Goal: Communication & Community: Answer question/provide support

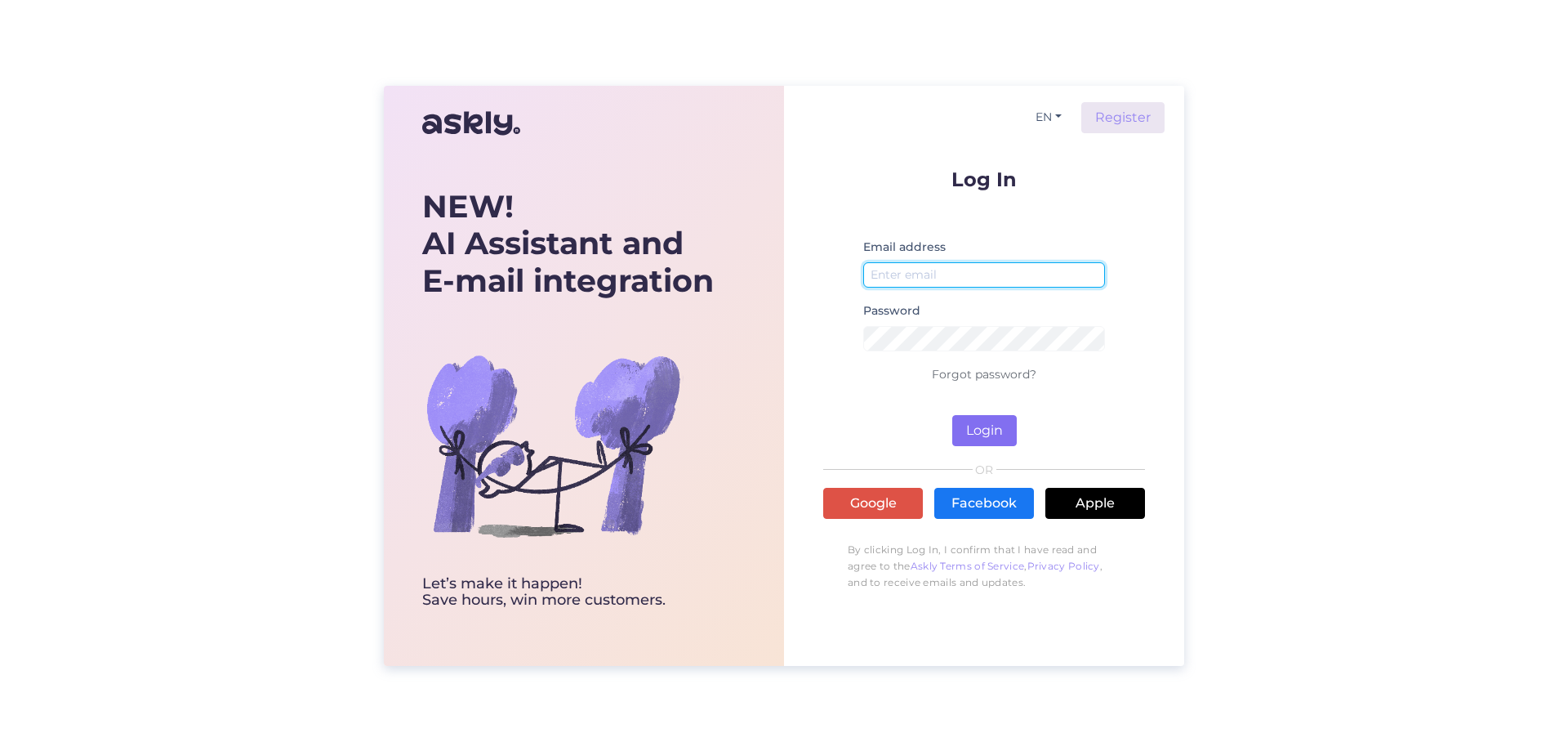
type input "[EMAIL_ADDRESS][DOMAIN_NAME]"
click at [970, 428] on button "Login" at bounding box center [984, 429] width 64 height 31
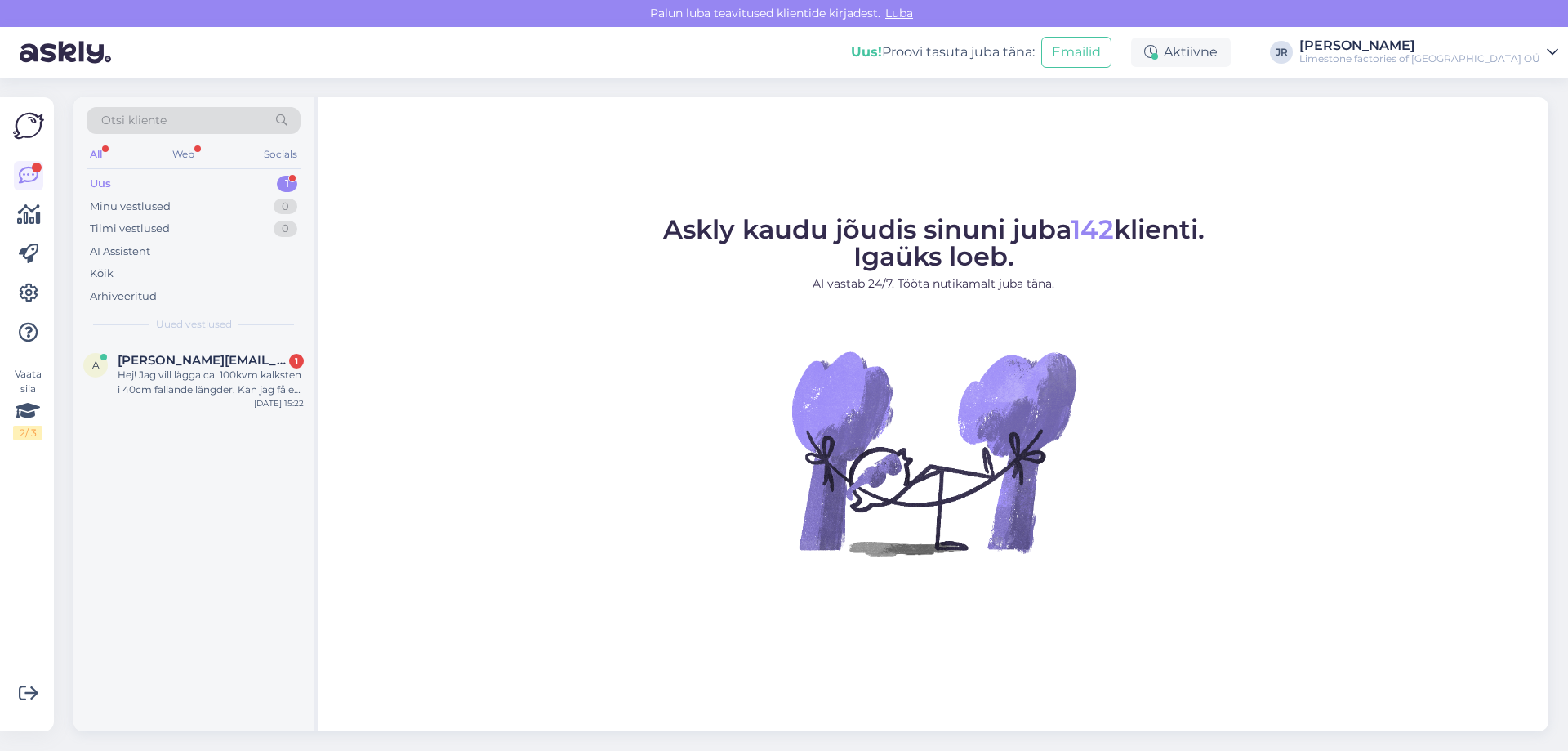
click at [147, 187] on div "Uus 1" at bounding box center [193, 184] width 214 height 23
click at [167, 367] on span "[PERSON_NAME][EMAIL_ADDRESS][DOMAIN_NAME]" at bounding box center [202, 360] width 170 height 15
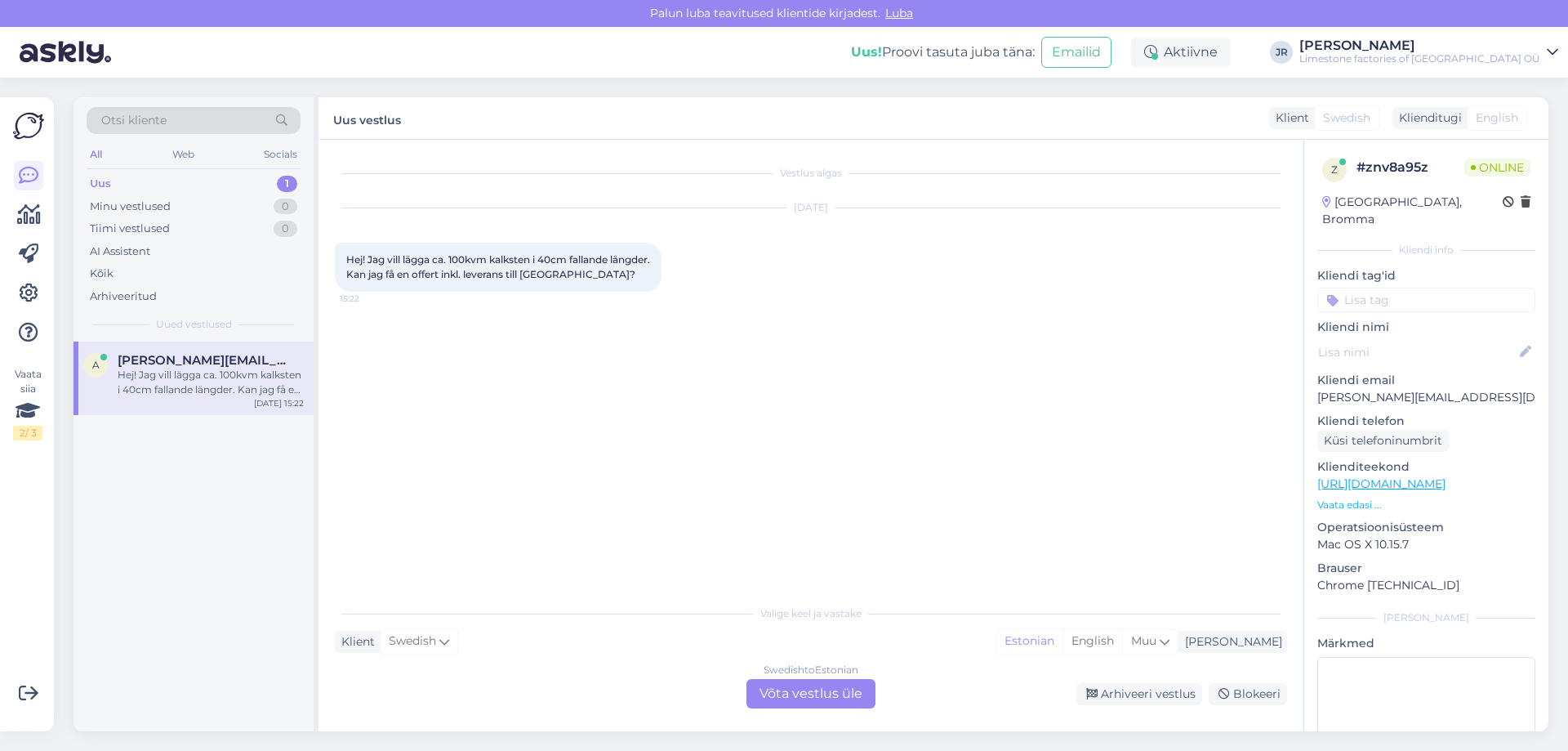
click at [768, 694] on div "Swedish to Estonian Võta vestlus üle" at bounding box center [811, 694] width 129 height 30
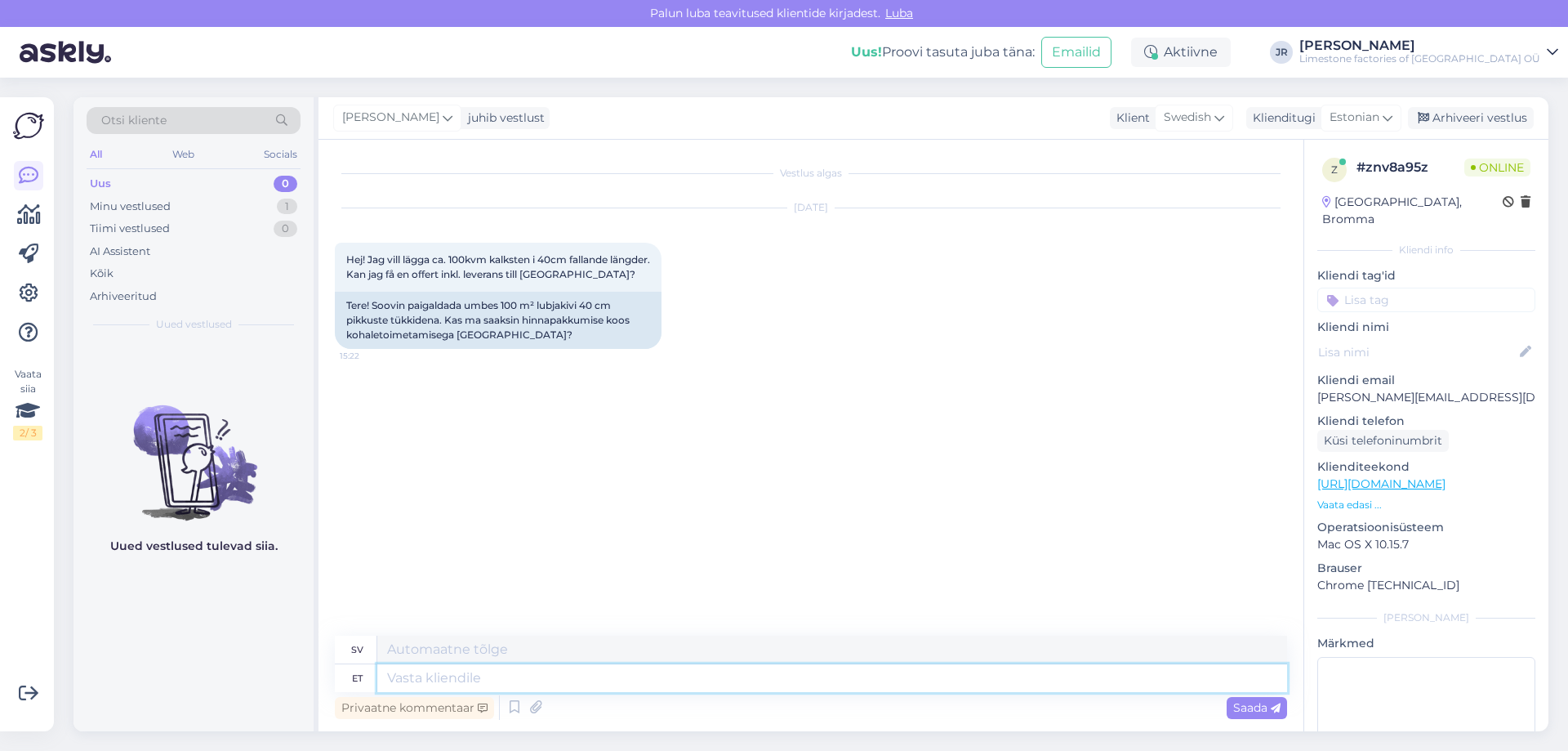
click at [454, 678] on textarea at bounding box center [832, 678] width 910 height 28
type textarea "Tere"
type textarea "Hej"
type textarea "Tere"
click at [1259, 705] on span "Saada" at bounding box center [1257, 707] width 47 height 15
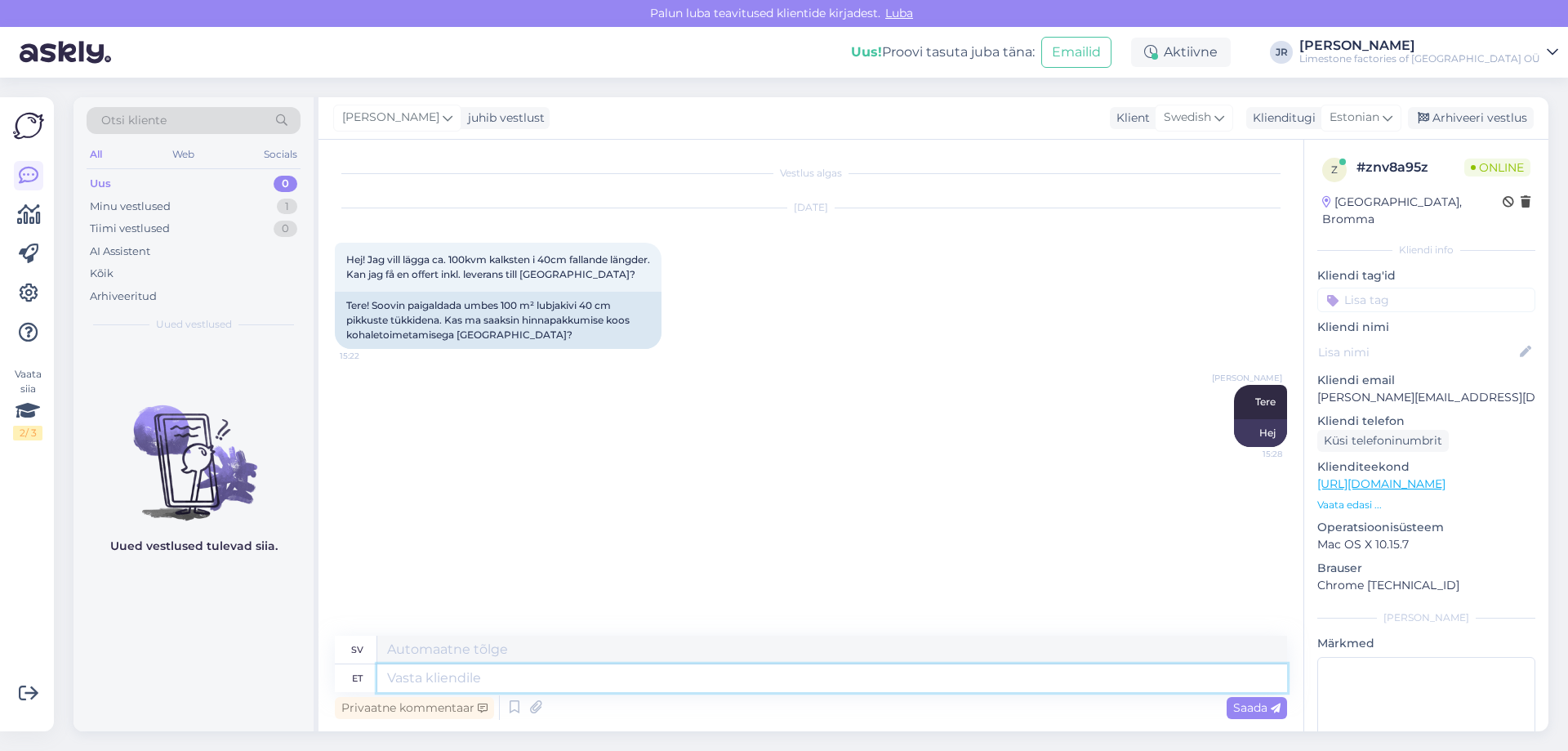
click at [454, 681] on textarea at bounding box center [832, 678] width 910 height 28
type textarea "Kui k"
type textarea "Om"
type textarea "Kui kiiresti t"
type textarea "Hur snabbt"
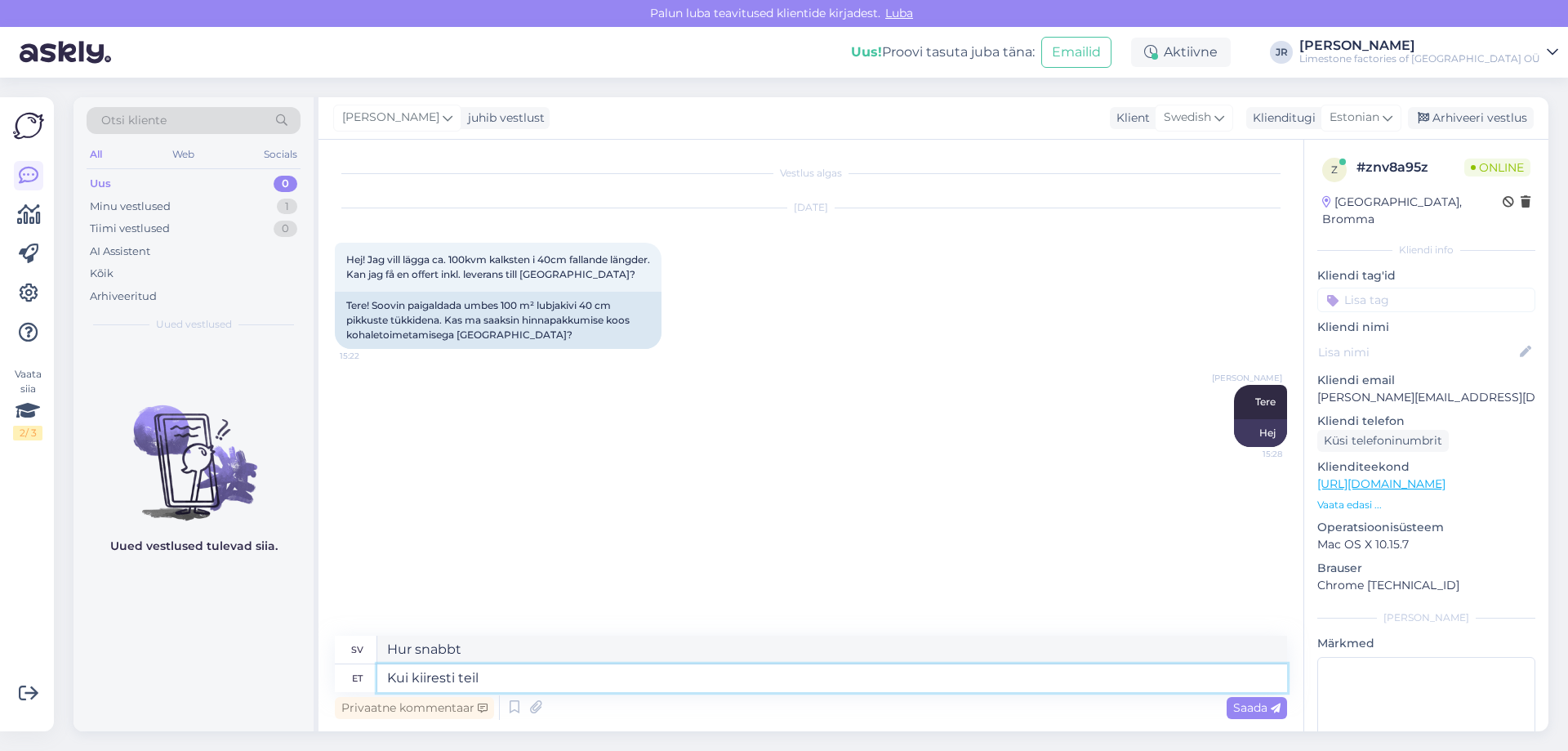
type textarea "Kui kiiresti teil k"
type textarea "Hur snabb är du"
type textarea "Kui kiiresti teil kivi v"
type textarea "Hur snabbt får man sten?"
type textarea "Kui kiiresti teil kivi vaja o"
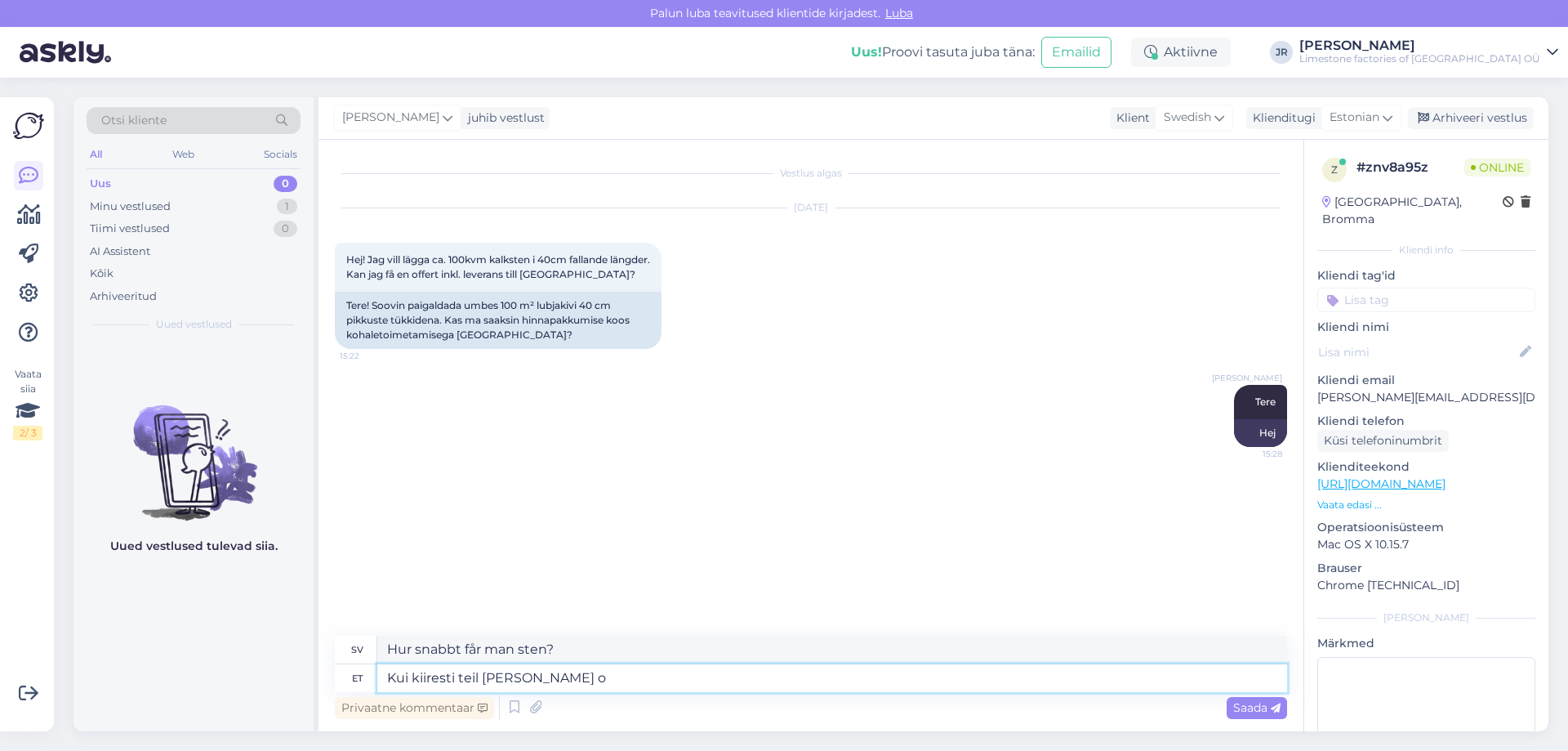
type textarea "Hur snabbt behöver du stenen?"
type textarea "Kui kiiresti teil kivi vaja on?"
type textarea "Hur snart behöver du stenen?"
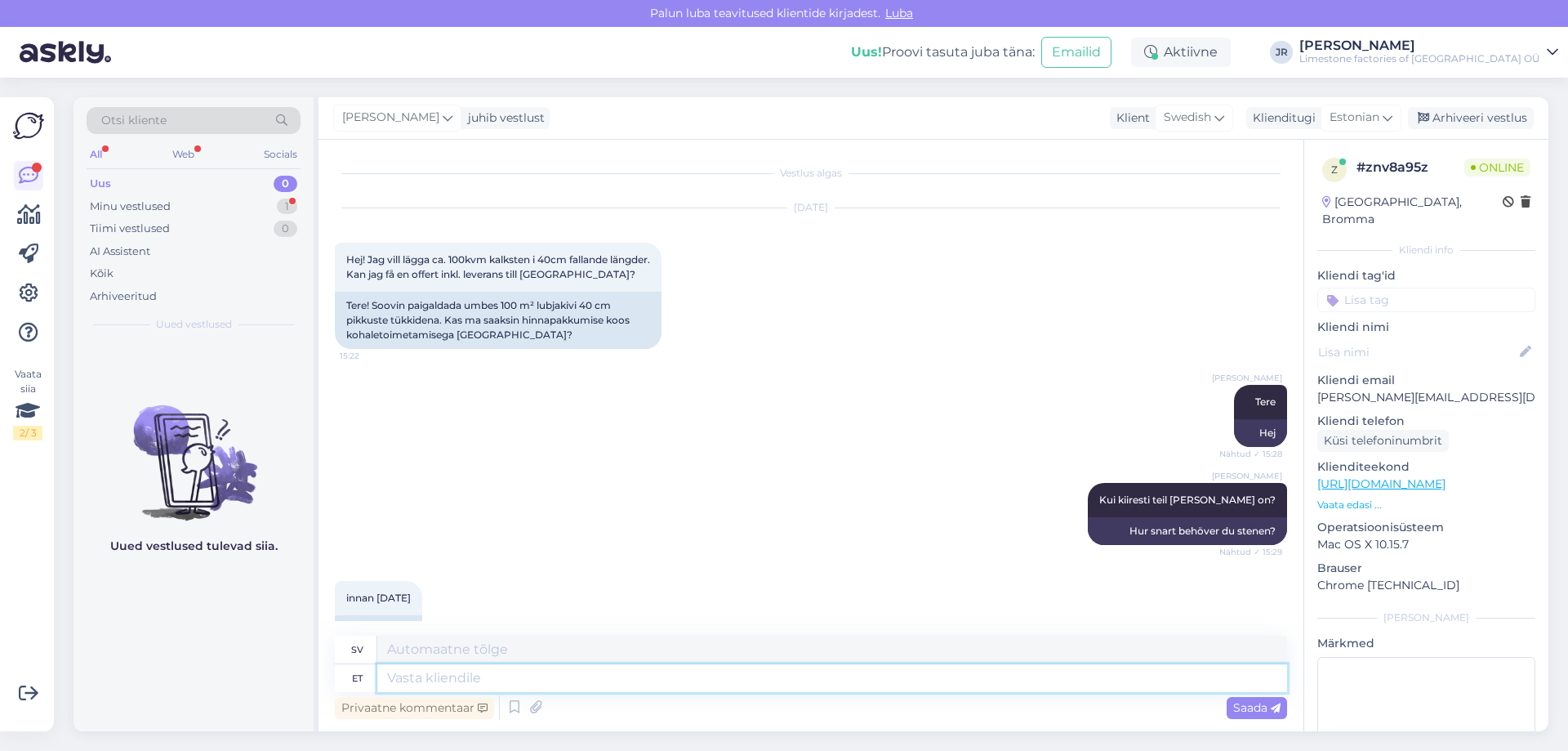
scroll to position [40, 0]
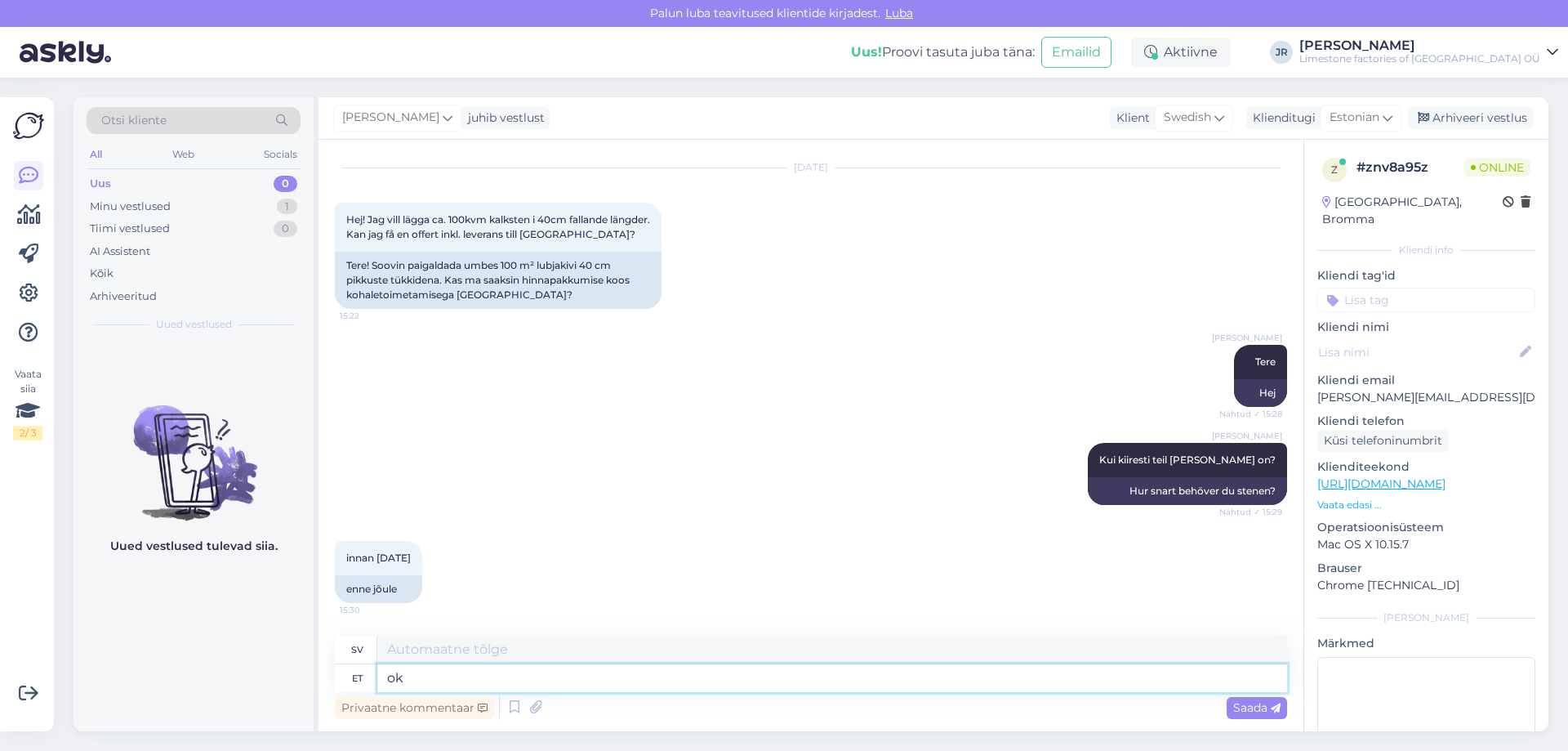
type textarea "ok."
type textarea "Okej."
type textarea "ok. saadan"
type textarea "okej. Jag skickar"
type textarea "ok. saadan pakkumise tei"
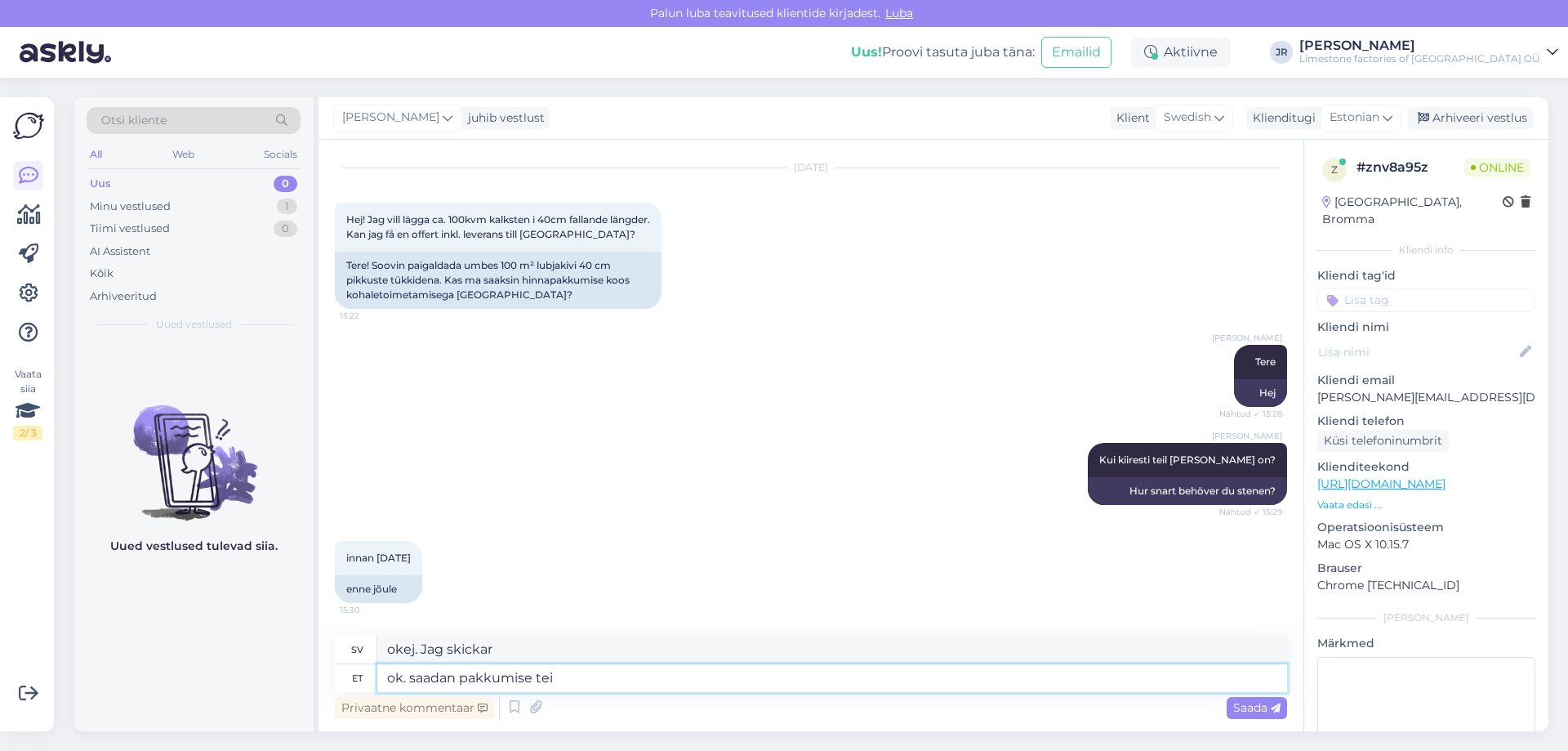
type textarea "okej. Jag skickar dig ett erbjudande"
type textarea "ok. saadan pakkumise teile e-"
type textarea "okej. Jag skickar dig ett erbjudande via e-post"
type textarea "ok. saadan pakkumise teile e-maili pe"
type textarea "Okej. Jag skickar dig ett erbjudande via e-post."
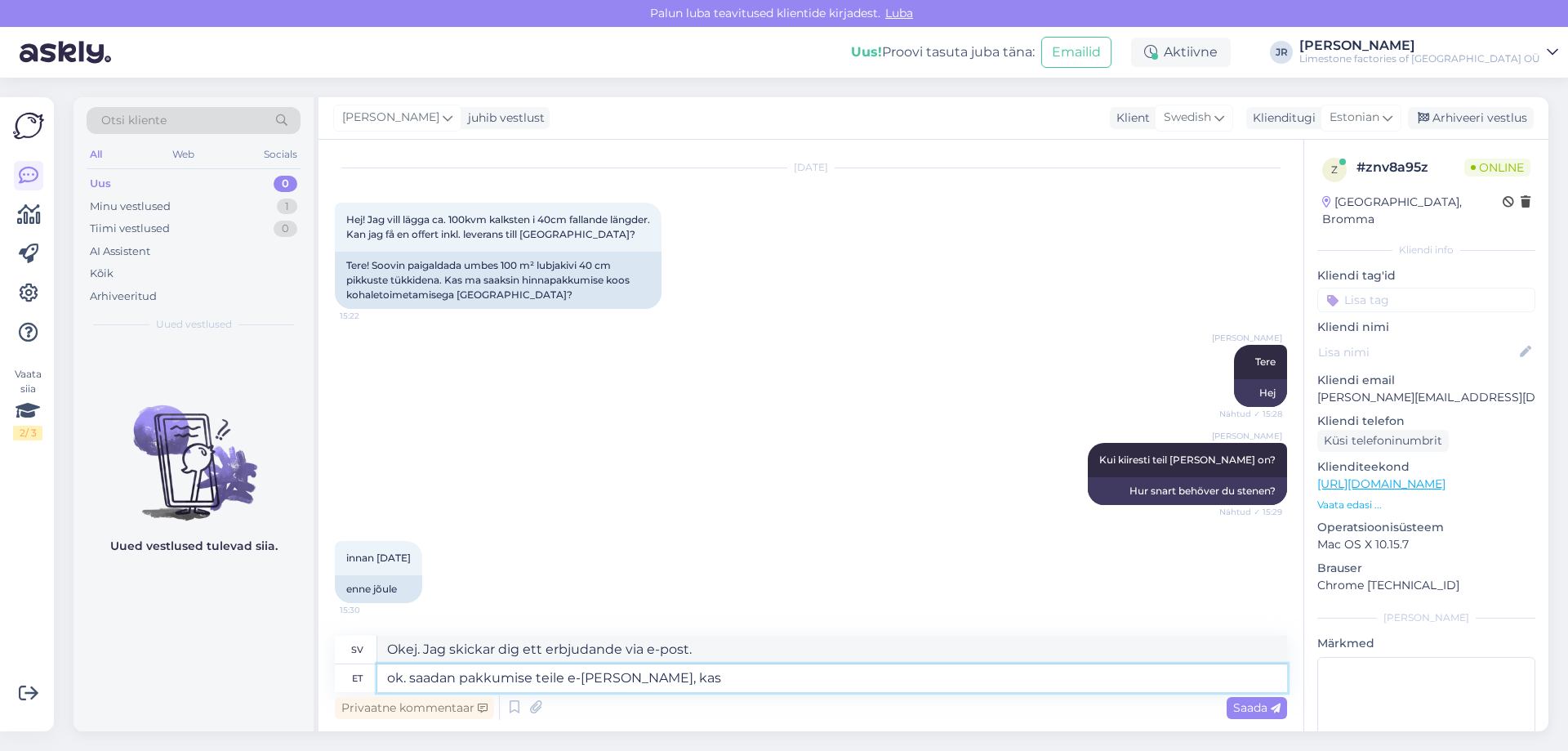
type textarea "ok. saadan pakkumise teile e-maili peale, kas"
type textarea "okej. Jag skickar dig ett erbjudande via e-post."
type textarea "ok. saadan pakkumise teile e-maili peale, kas sob"
type textarea "Okej. Jag skickar dig ett erbjudande via e-post, okej?"
type textarea "ok. saadan pakkumise teile e-maili peale, kas sobib?"
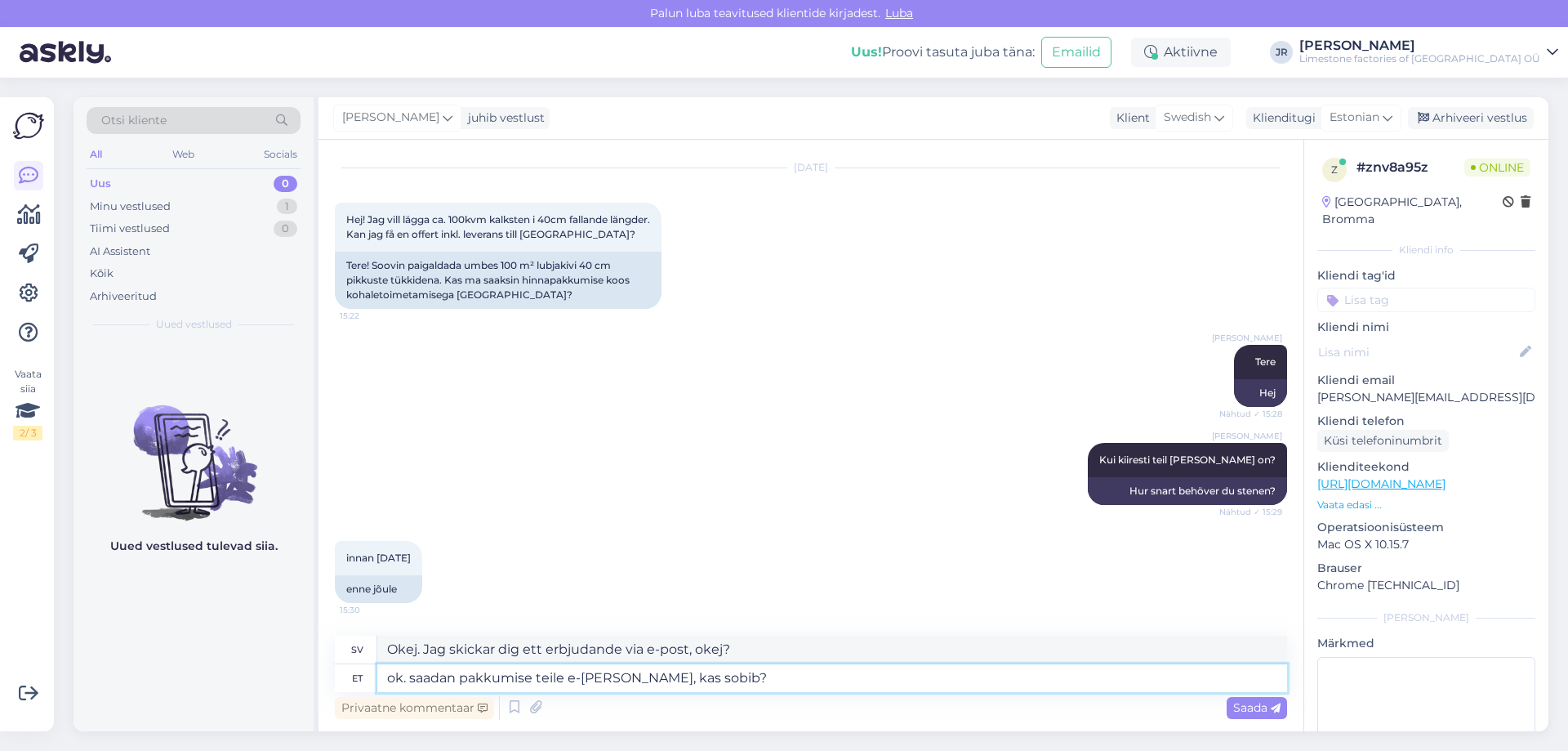
type textarea "Okej. Jag skickar ett erbjudande via e-post, är det okej?"
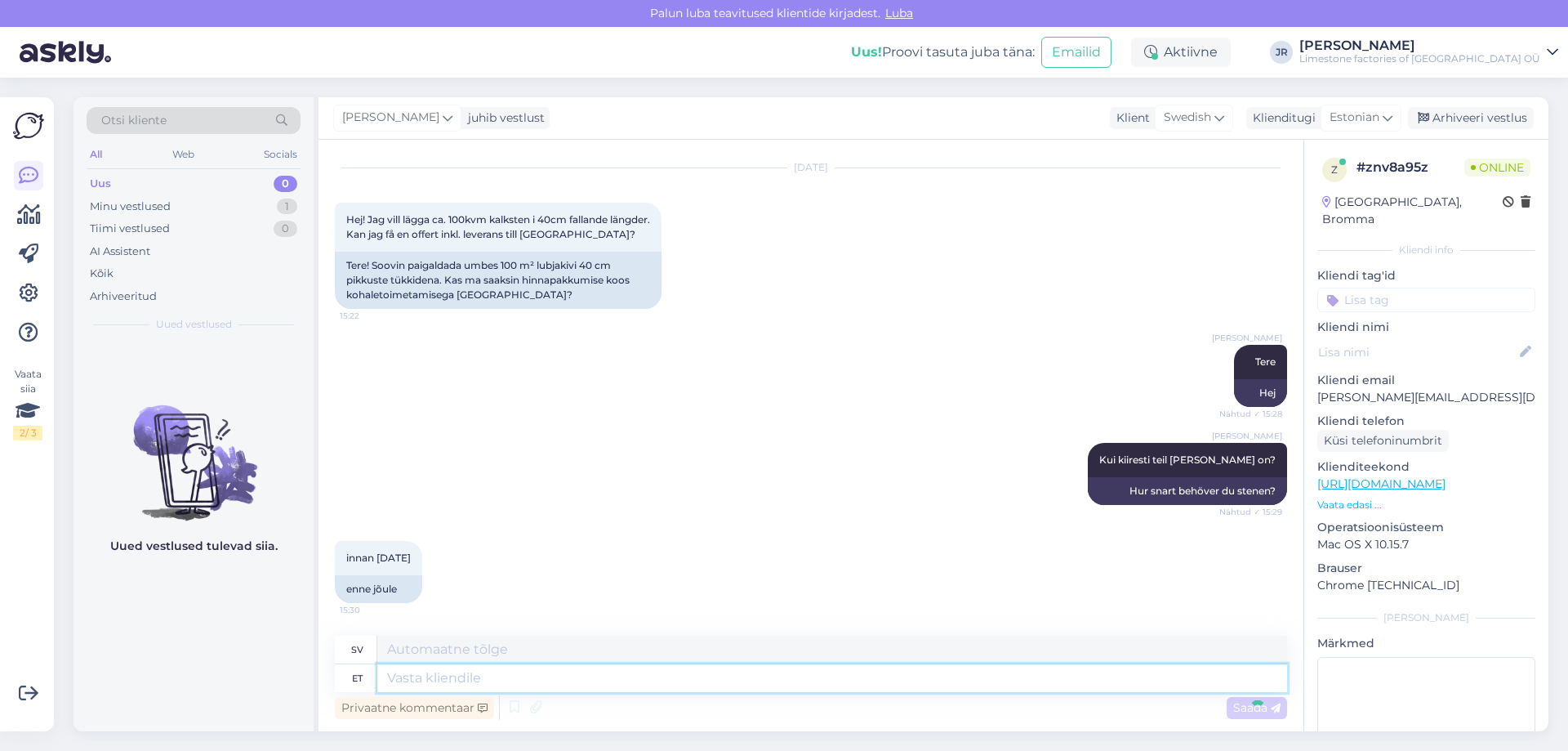
scroll to position [138, 0]
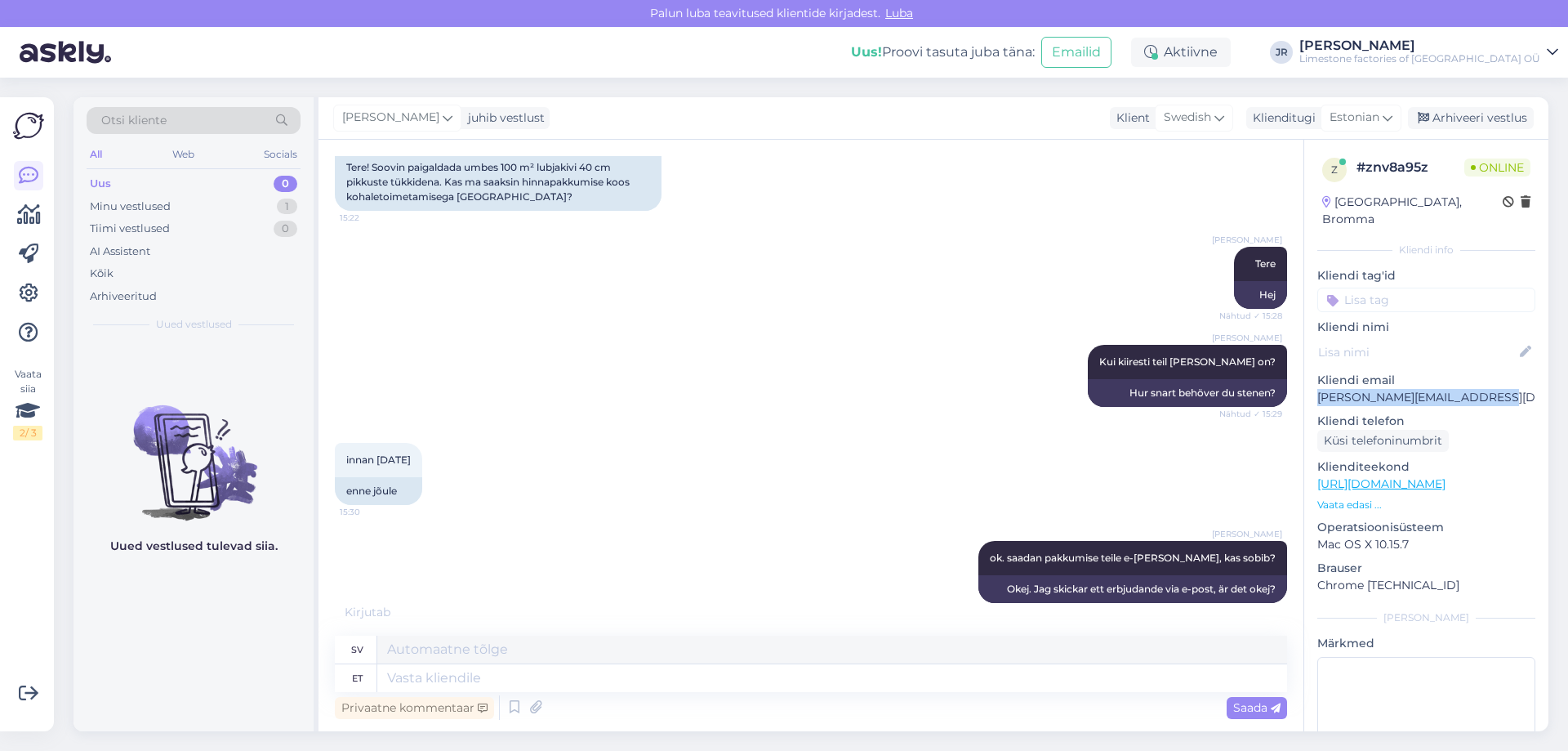
drag, startPoint x: 1320, startPoint y: 384, endPoint x: 1497, endPoint y: 385, distance: 177.0
click at [1497, 389] on p "[PERSON_NAME][EMAIL_ADDRESS][DOMAIN_NAME]" at bounding box center [1426, 397] width 218 height 17
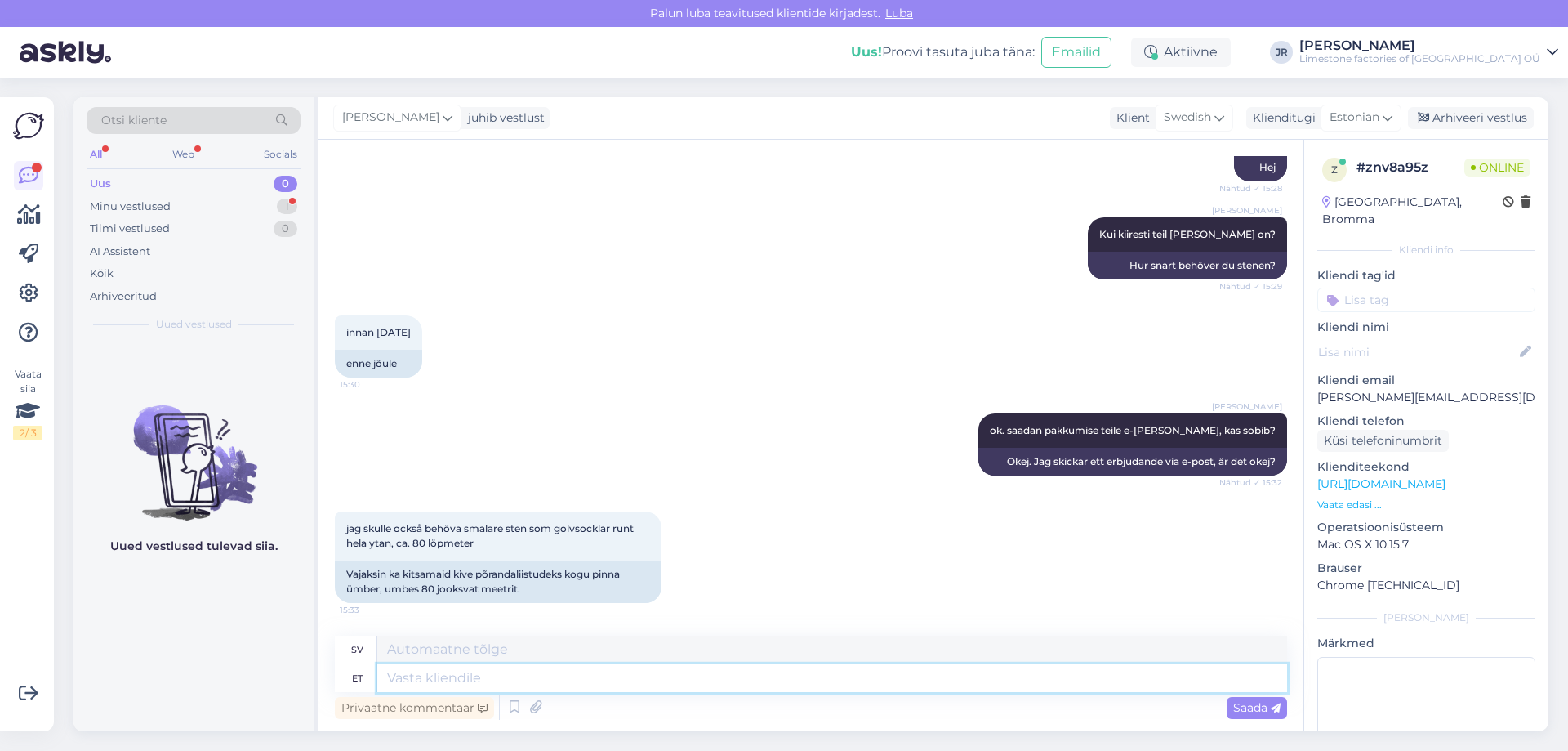
click at [465, 681] on textarea at bounding box center [832, 678] width 910 height 28
type textarea "ok."
type textarea "Okej."
type textarea "ok. meil o"
type textarea "okej. vi har"
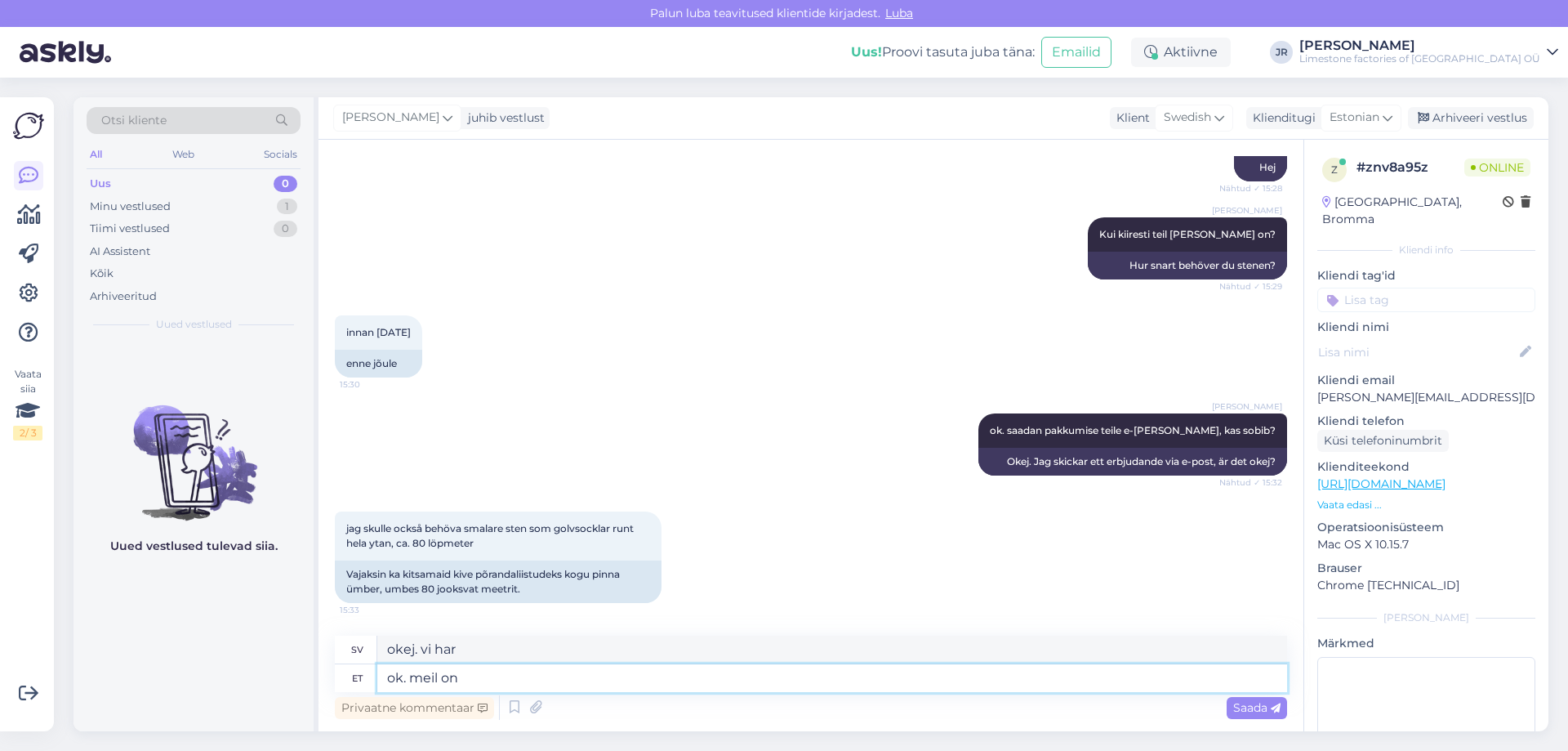
scroll to position [282, 0]
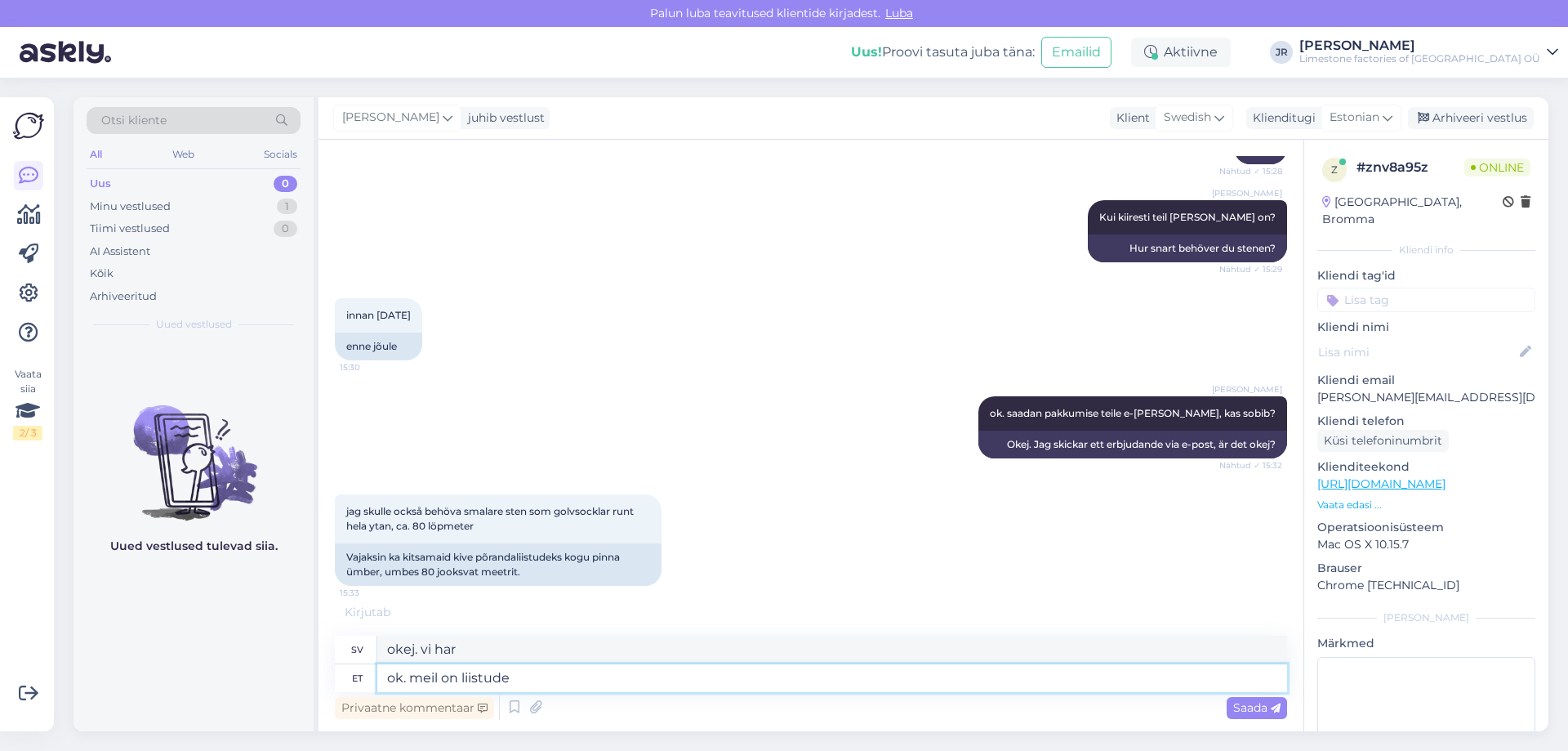
type textarea "ok. meil on liistude s"
type textarea "okej. vi har lamellerna"
type textarea "ok. meil on liistude standardkõrgus 9"
type textarea "okej. vi har en standardhöjd för lamellerna."
type textarea "ok. meil on liistude standardkõrgus 95mm, kas s"
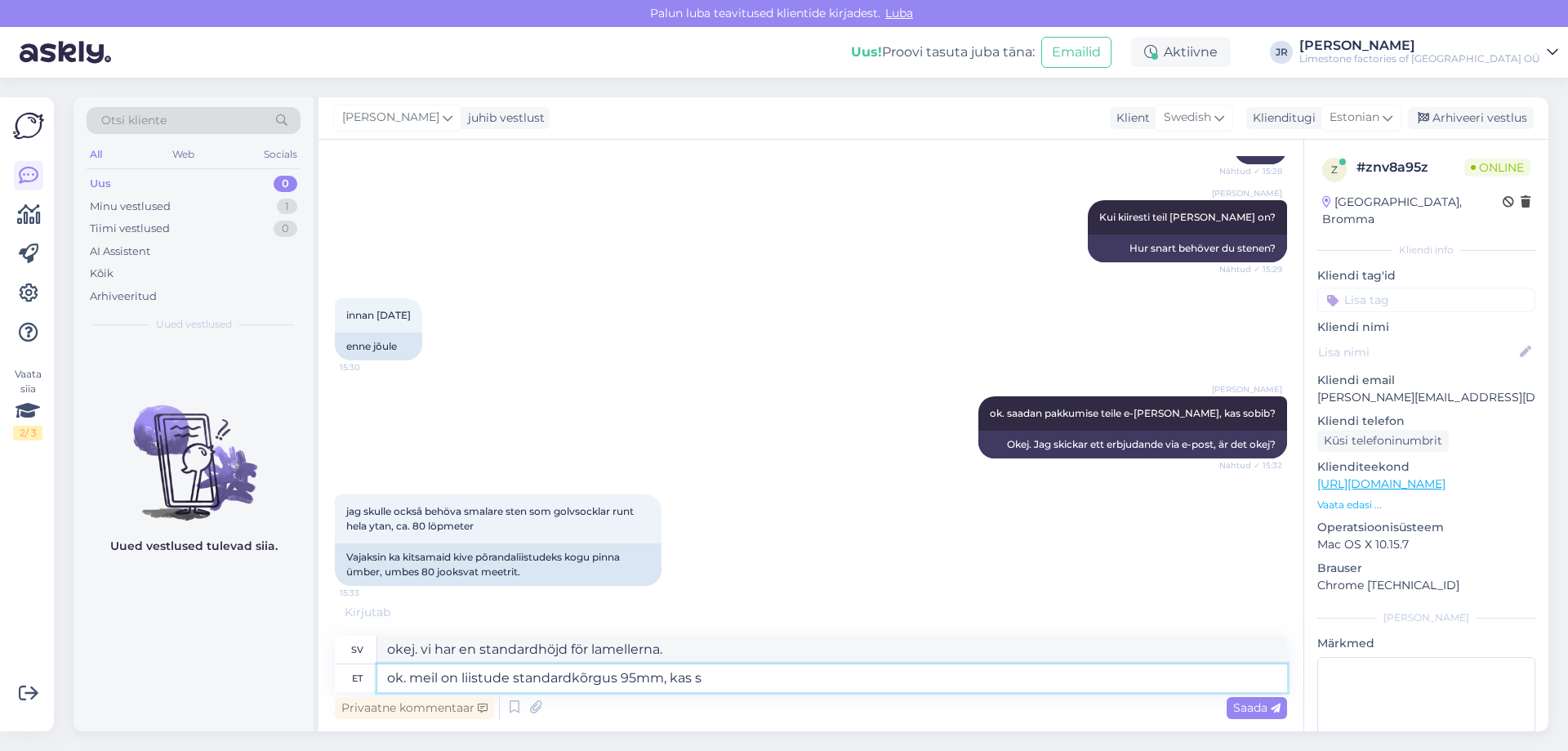
type textarea "okej. vi har en standardhöjd på lamellerna på 95 mm,"
type textarea "ok. meil on liistude standardkõrgus 95mm, kas see"
type textarea "okej. vi har en standardhöjd på lamellerna på 95 mm, är det så?"
type textarea "ok. meil on liistude standardkõrgus 95mm, kas see sob"
type textarea "okej. vi har en standardhöjd på lamellerna på 95 mm, är det här?"
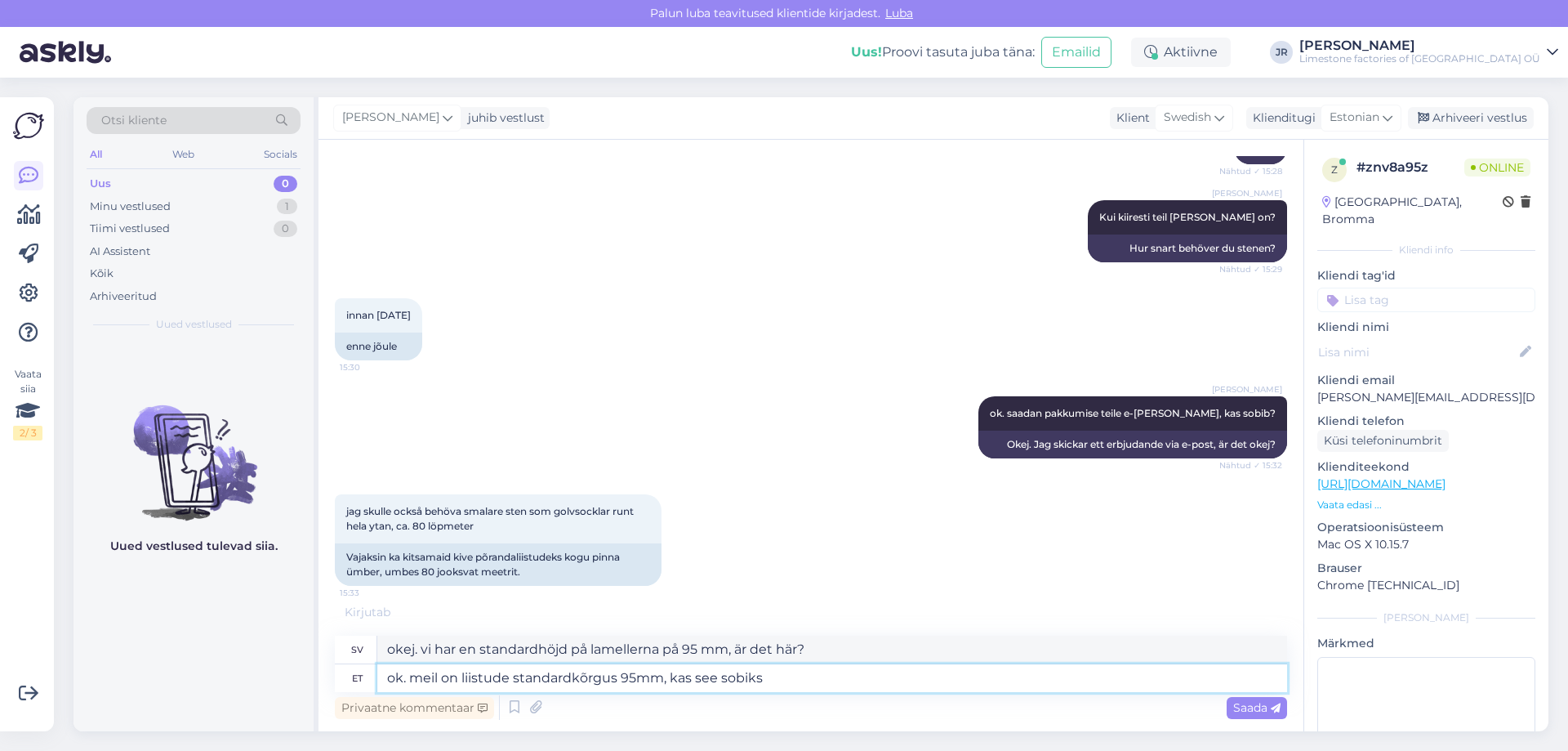
type textarea "ok. meil on liistude standardkõrgus 95mm, kas see sobiks?"
type textarea "Okej. Vi har en standardhöjd på lamellerna på 95 mm, skulle det vara lämpligt?"
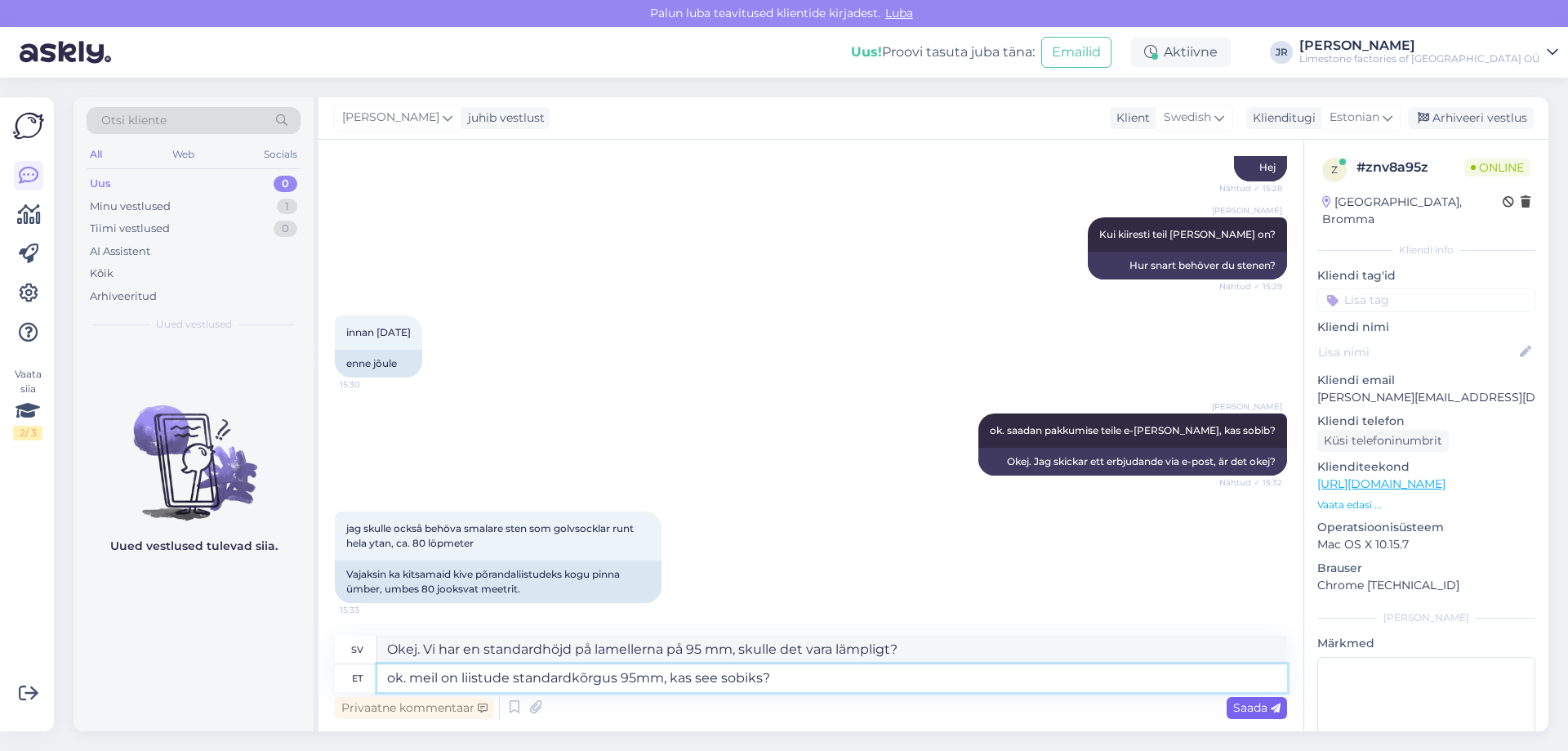
type textarea "ok. meil on liistude standardkõrgus 95mm, kas see sobiks?"
click at [1260, 698] on div "Saada" at bounding box center [1256, 708] width 60 height 22
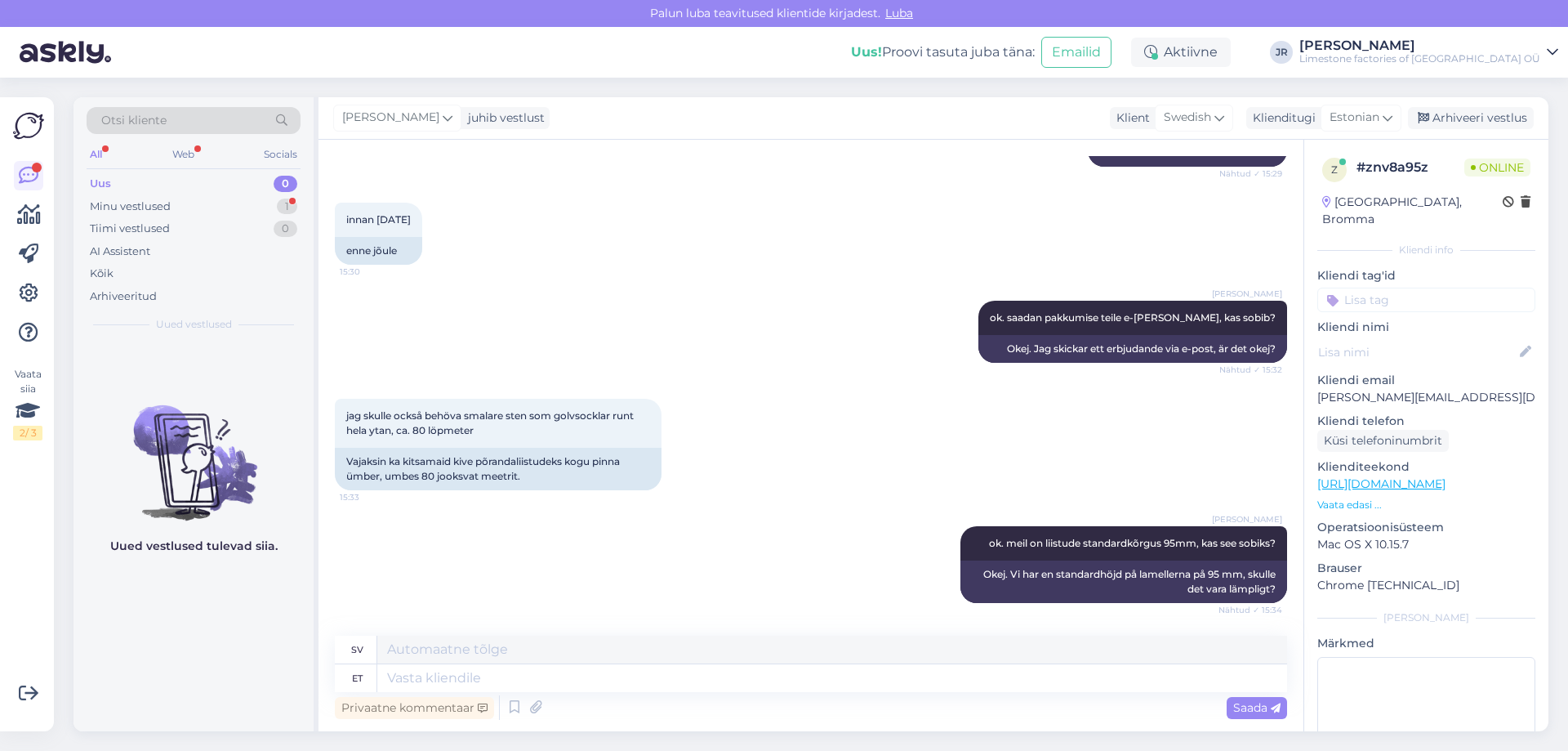
scroll to position [477, 0]
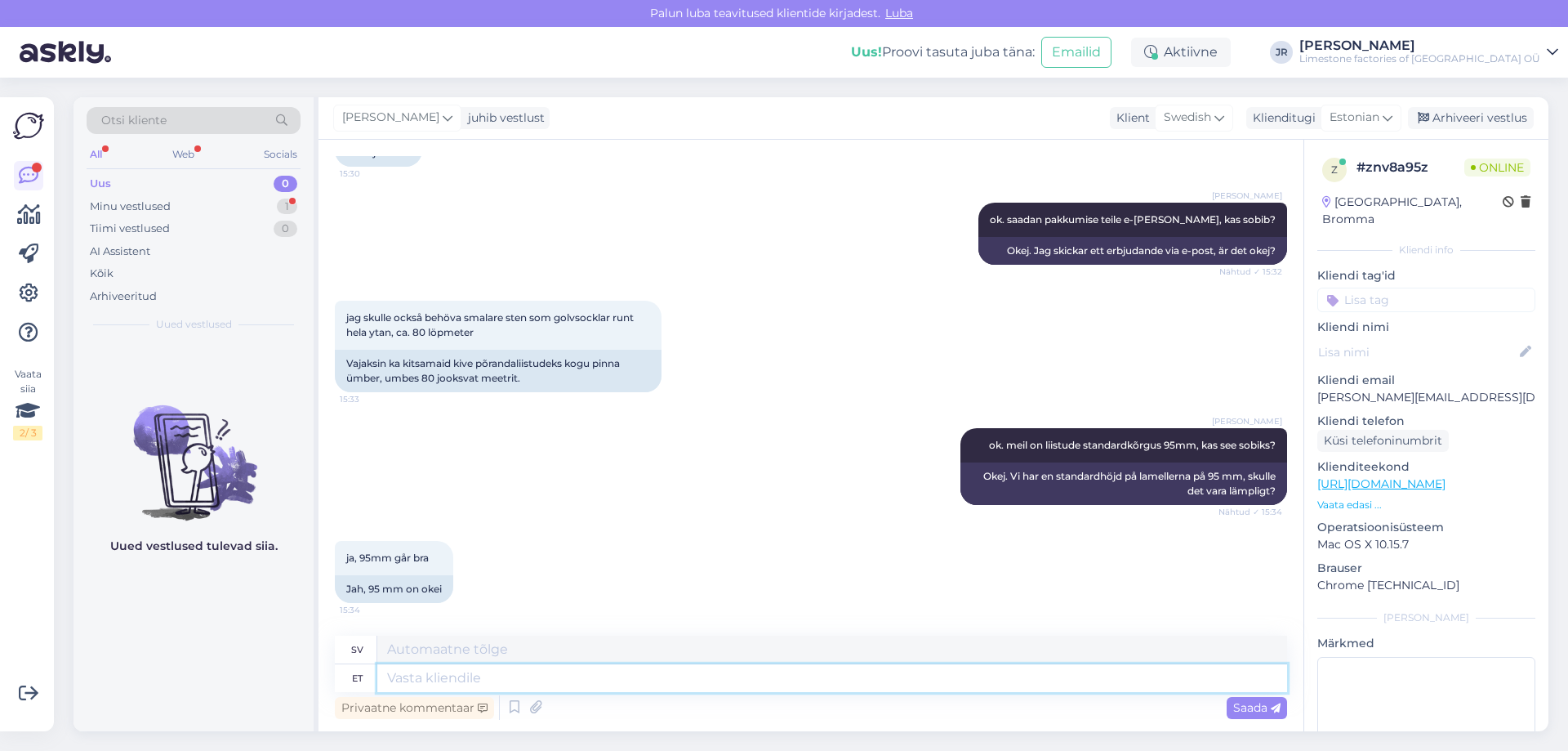
click at [485, 676] on textarea at bounding box center [832, 678] width 910 height 28
type textarea "ok. s"
type textarea "Okej."
type textarea "ok. seega 1"
type textarea "okej. så"
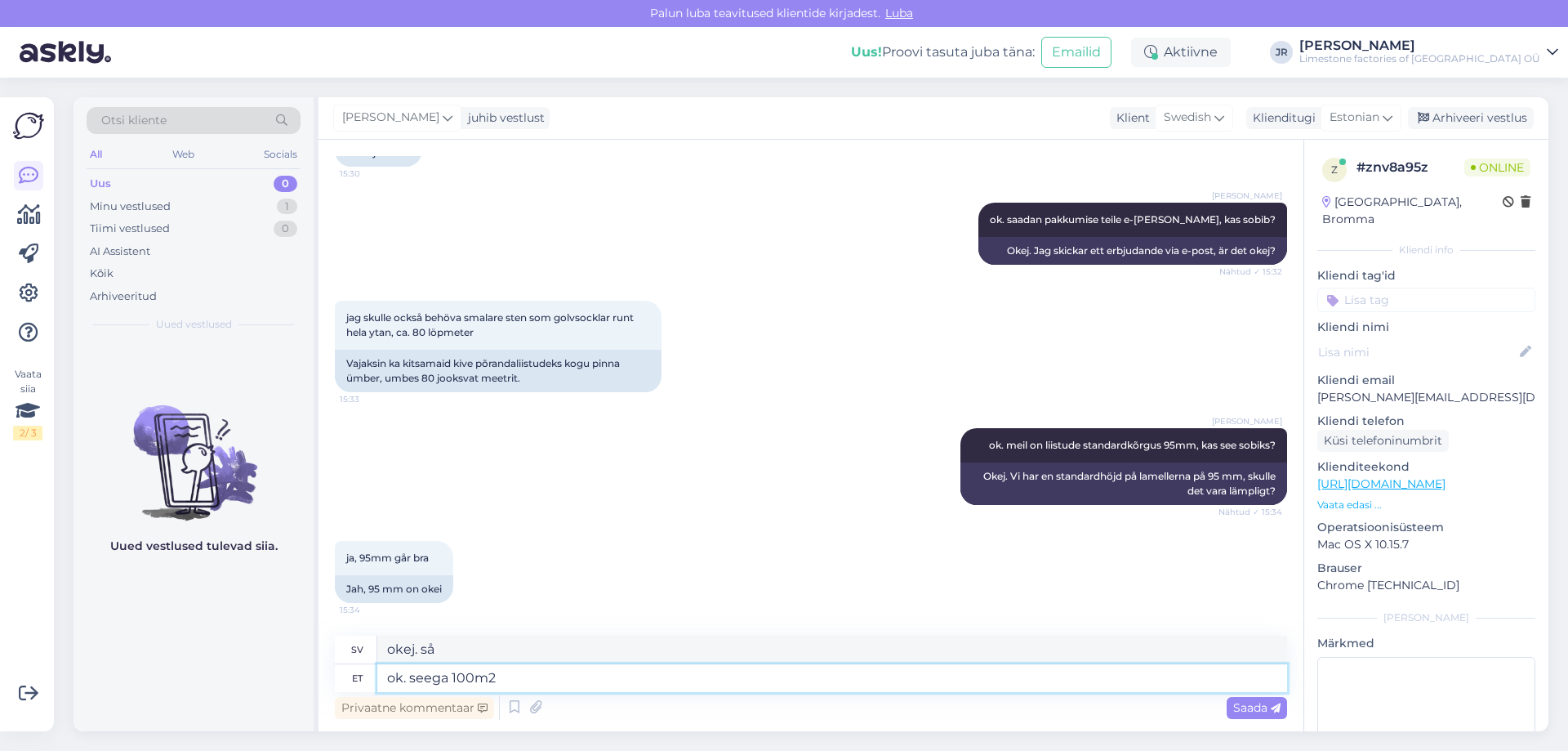
type textarea "ok. seega 100m2"
type textarea "okej. så 100m2"
type textarea "ok. seega 100m2 lubjakivi R"
type textarea "okej. så 100m2 kalksten"
type textarea "ok. seega 100m2 lubjakivi Reval li"
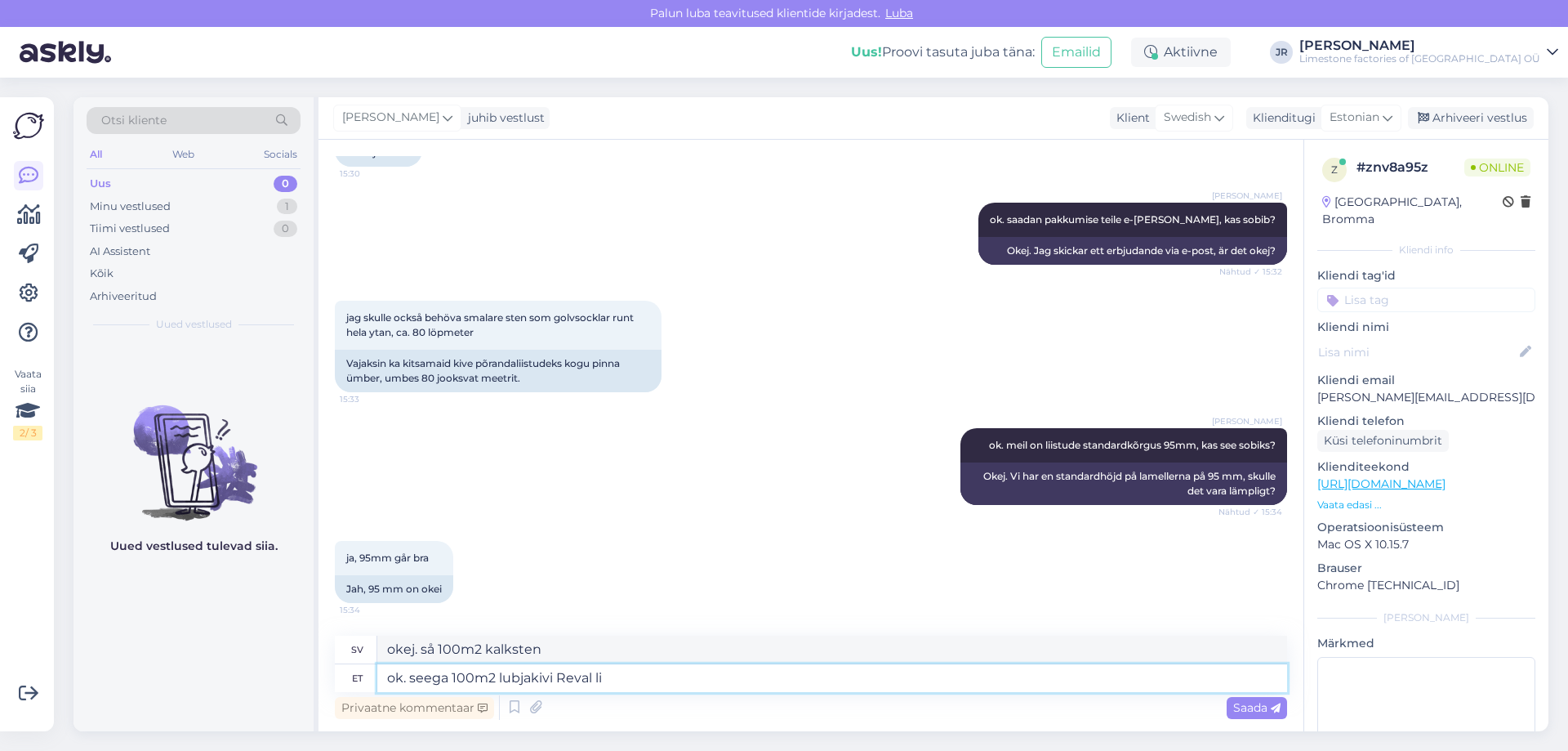
type textarea "okej. så 100m2 kalksten Reval"
type textarea "ok. seega 100m2 lubjakivi Reval lihv pl"
type textarea "okej. så 100m2 kalksten Reval polerad"
type textarea "ok. seega 100m2 lubjakivi Reval lihv plaati"
type textarea "okej. så 100m2 kalksten Reval polerad platta"
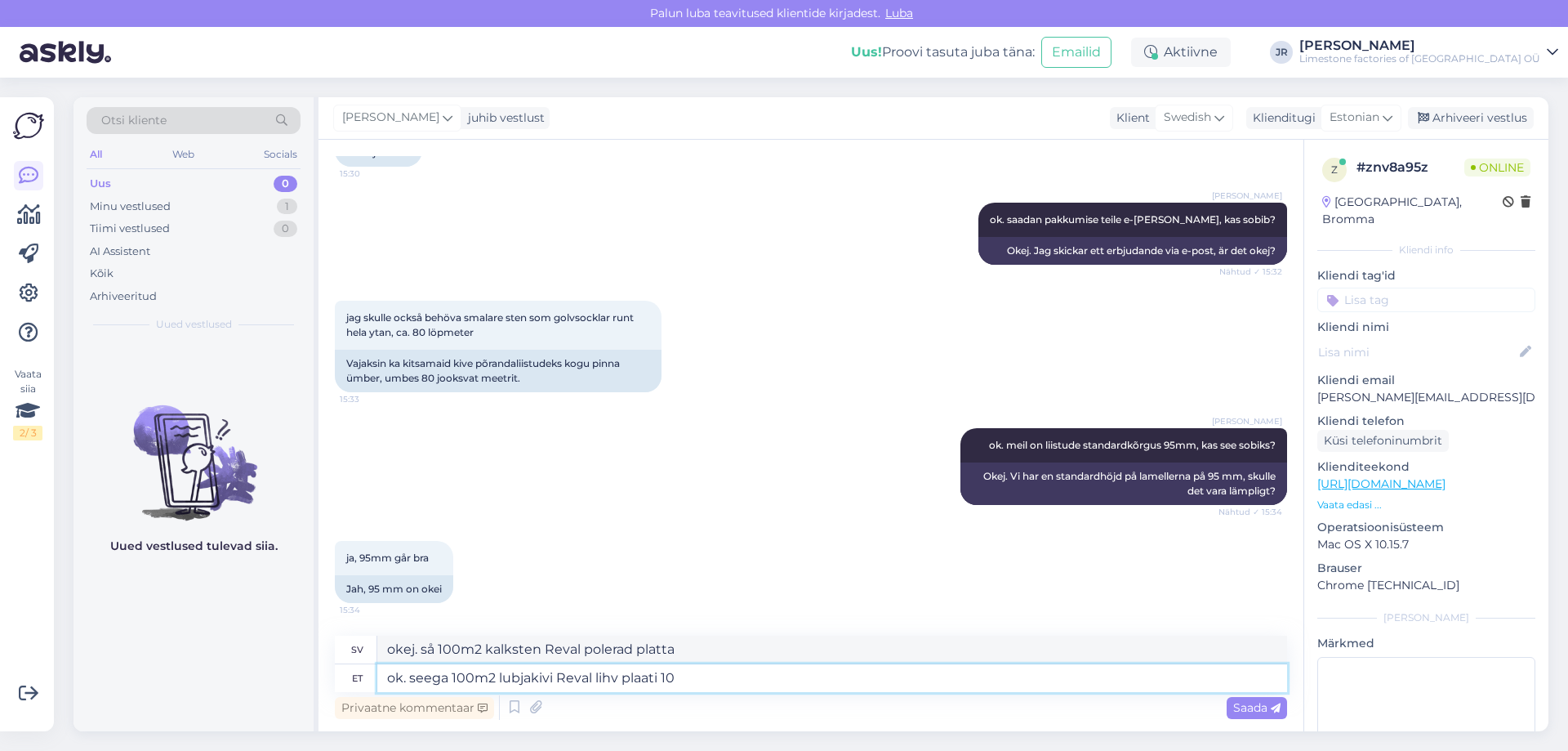
type textarea "ok. seega 100m2 lubjakivi Reval lihv plaati 100"
type textarea "okej. så 100m2 kalksten Reval polerad platta 100"
type textarea "ok. seega 100m2 lubjakivi Reval lihv plaati"
type textarea "okej. så 100m2 kalksten Reval polerad platta"
type textarea "ok. seega 100m2 lubjakivi Reval lihv plaati 400 x"
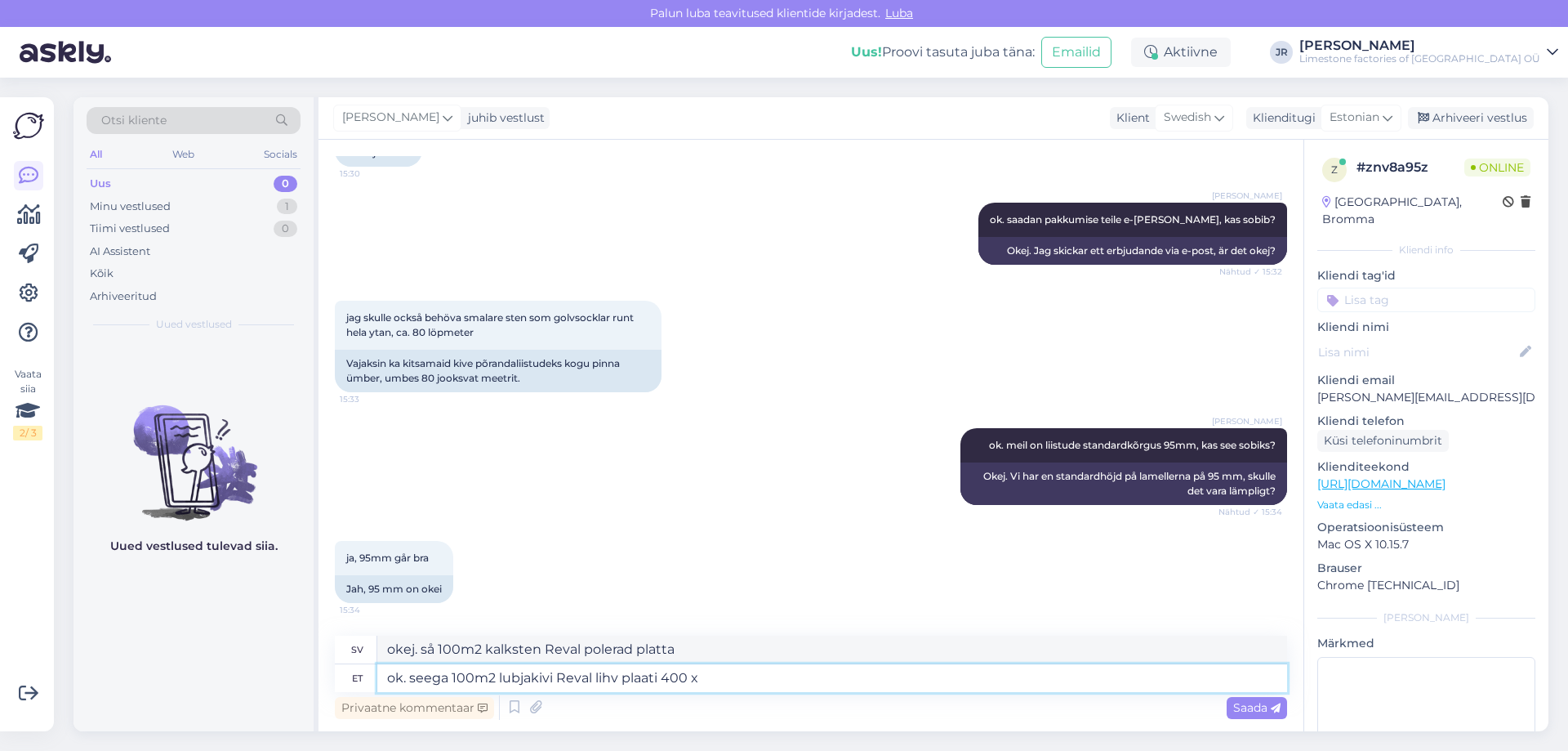
type textarea "okej. så 100m2 kalksten Reval polerad platta 400"
type textarea "ok. seega 100m2 lubjakivi Reval lihv plaati 400 x v"
type textarea "okej. så 100m2 kalksten Reval polerad platta 400 x"
type textarea "ok. seega 100m2 lubjakivi Reval lihv plaati 400 x vaba pi"
type textarea "okej. så 100m2 kalksten Reval polerad platta 400 x gratis"
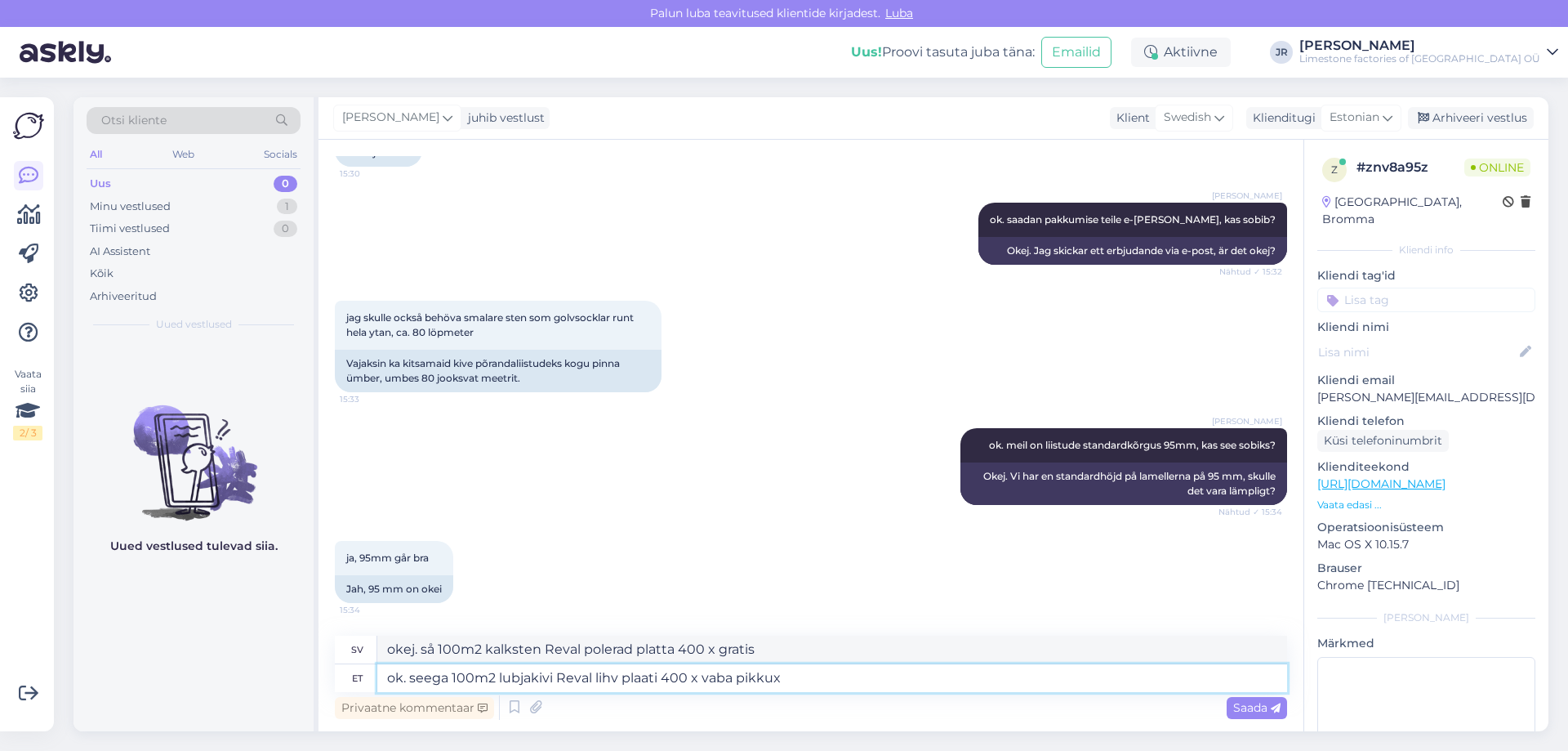
type textarea "ok. seega 100m2 lubjakivi Reval lihv plaati 400 x vaba pikkux"
type textarea "okej. så 100m2 kalksten Reval polerad platta 400 x fri längdx"
type textarea "ok. seega 100m2 lubjakivi Reval lihv plaati 400 x vaba pikkus x"
type textarea "okej. så 100m2 kalksten Reval polerad platta 400 x fri längd"
type textarea "ok. seega 100m2 lubjakivi Reval lihv plaati 400 x vaba pikkus x 1+"
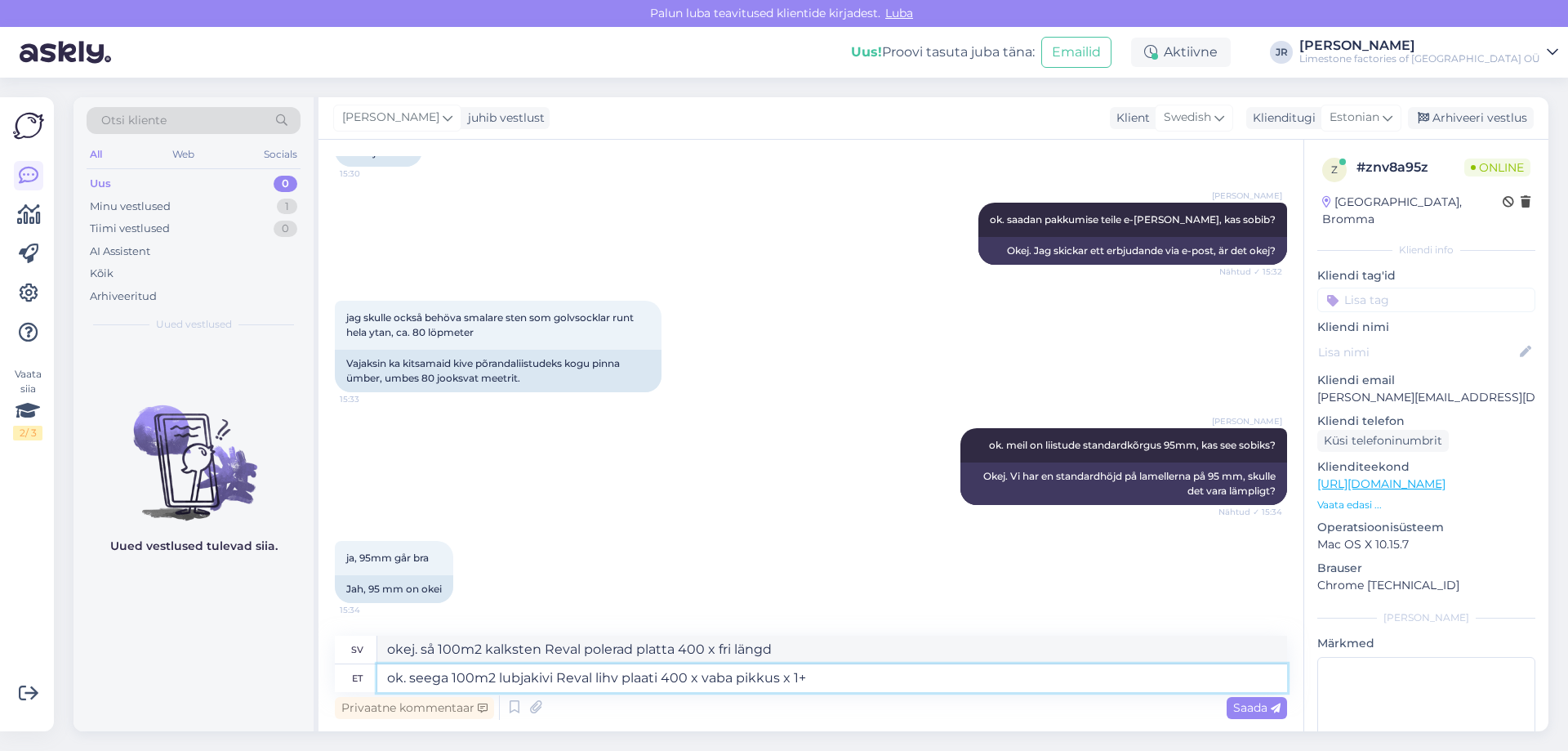
type textarea "okej. så 100m2 kalksten Reval polerad platta 400 x fri längd x"
type textarea "ok. seega 100m2 lubjakivi Reval lihv plaati 400 x vaba pikkus x 10mm ja"
type textarea "okej. så 100m2 kalksten Reval polerad platta 400 x fri längd x 10mm"
type textarea "ok. seega 100m2 lubjakivi Reval lihv plaati 400 x vaba pikkus x 10mm ja"
type textarea "okej. så 100m2 kalksten Reval polerad platta 400 x fri längd x 10mm och"
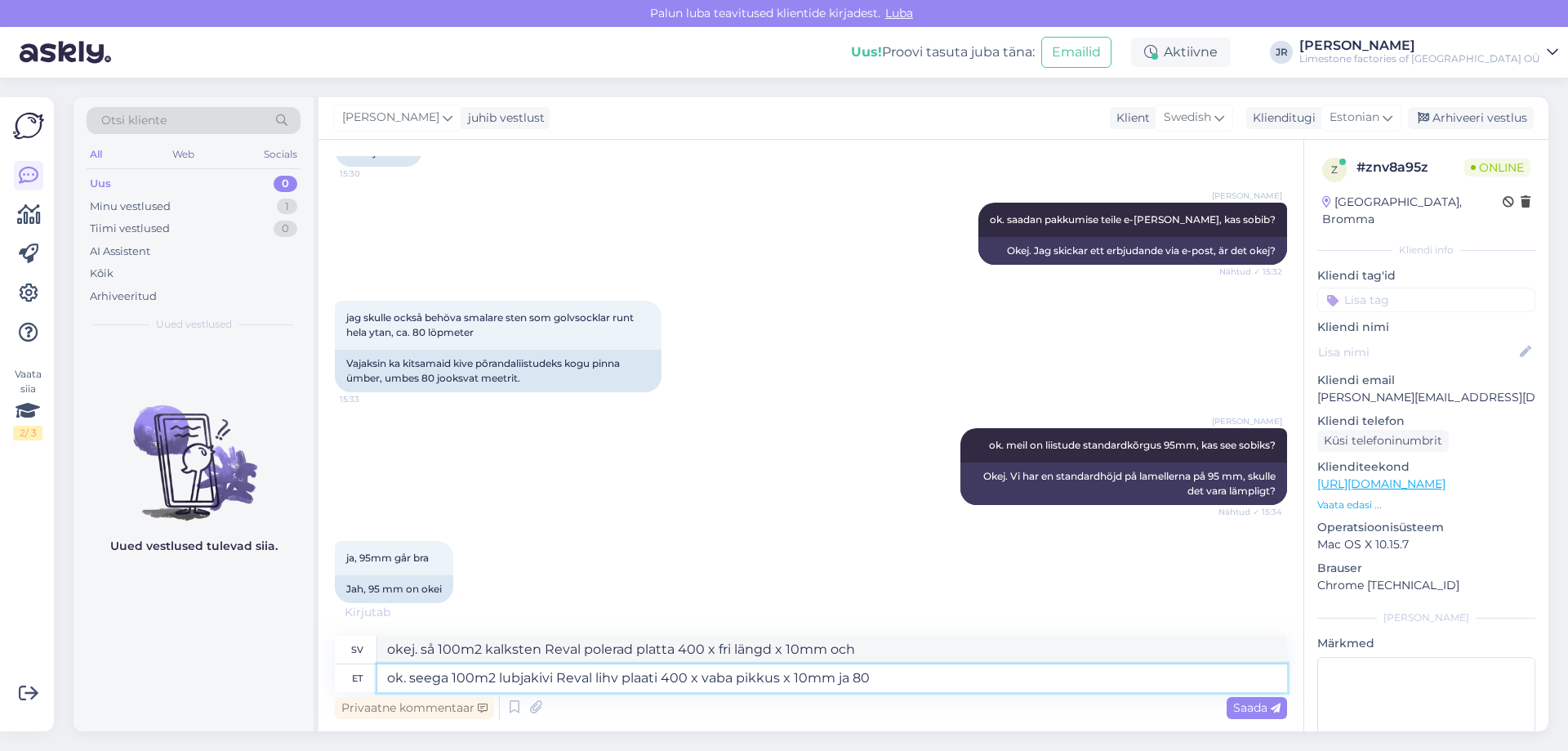
type textarea "ok. seega 100m2 lubjakivi Reval lihv plaati 400 x vaba pikkus x 10mm ja 80"
type textarea "okej. så 100m2 kalksten Reval polerad platta 400 x fri längd x 10mm och 80"
type textarea "ok. seega 100m2 lubjakivi Reval lihv plaati 400 x vaba pikkus x 10mm ja 80 jook…"
type textarea "okej. så 100m2 kalksten Reval polerad platta 400 x fri längd x 10 mm och 80 löp…"
type textarea "ok. seega 100m2 lubjakivi Reval lihv plaati 400 x vaba pikkus x 10mm ja 80 jook…"
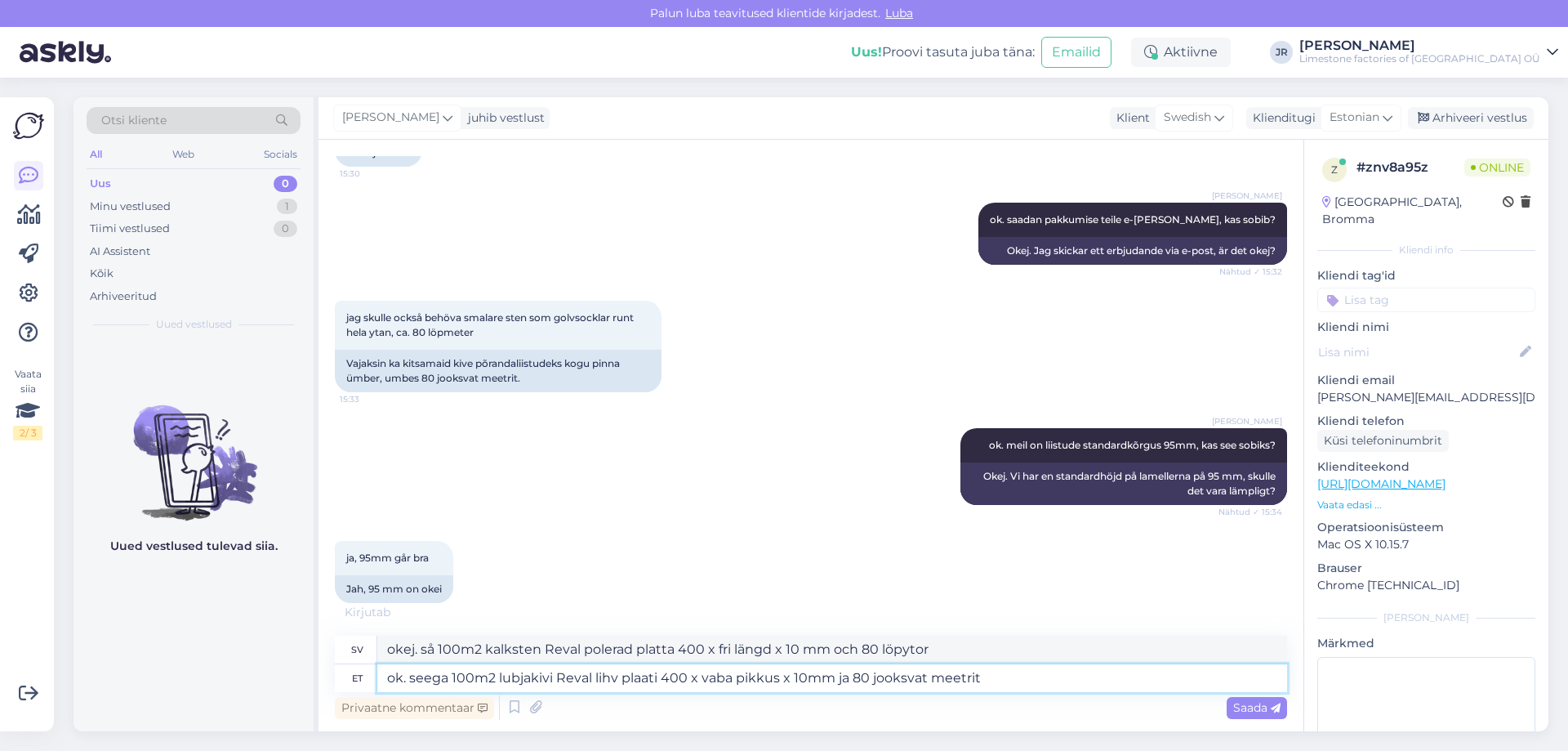
type textarea "okej. så 100m2 kalksten Reval polerad platta 400 x fri längd x 10mm och 80 löpm…"
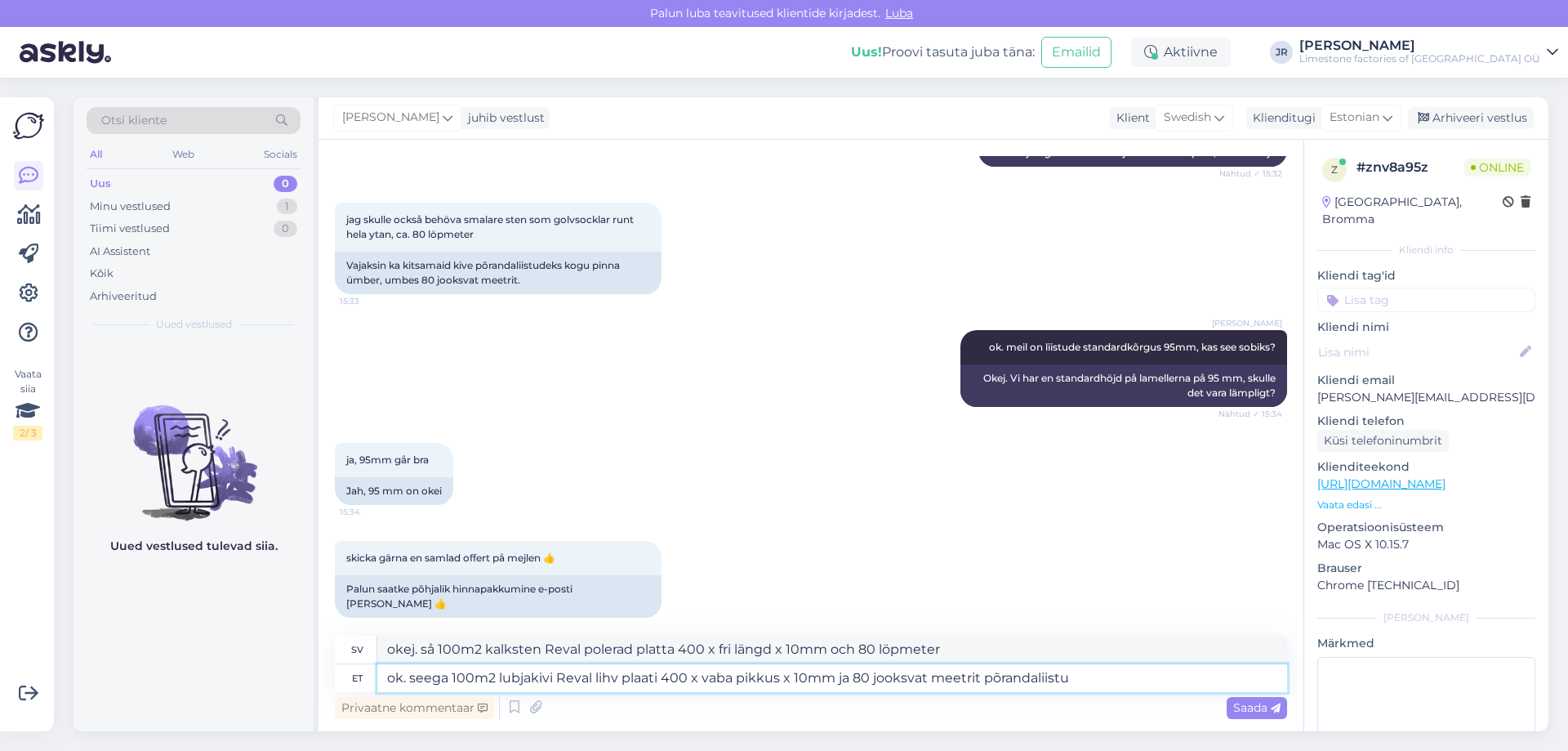
type textarea "ok. seega 100m2 lubjakivi Reval lihv plaati 400 x vaba pikkus x 10mm ja 80 jook…"
type textarea "okej. så 100m2 kalksten Reval polerad platta 400 x fri längd x 10mm och 80 löpm…"
type textarea "ok. seega 100m2 lubjakivi Reval lihv plaati 400 x vaba pikkus x 10mm ja 80 jook…"
type textarea "okej. så 100m2 kalksten Reval polerad platta 400 x fri längd x 10mm och 80 löpm…"
type textarea "ok. seega 100m2 lubjakivi Reval lihv plaati 400 x vaba pikkus x 10mm ja 80 jook…"
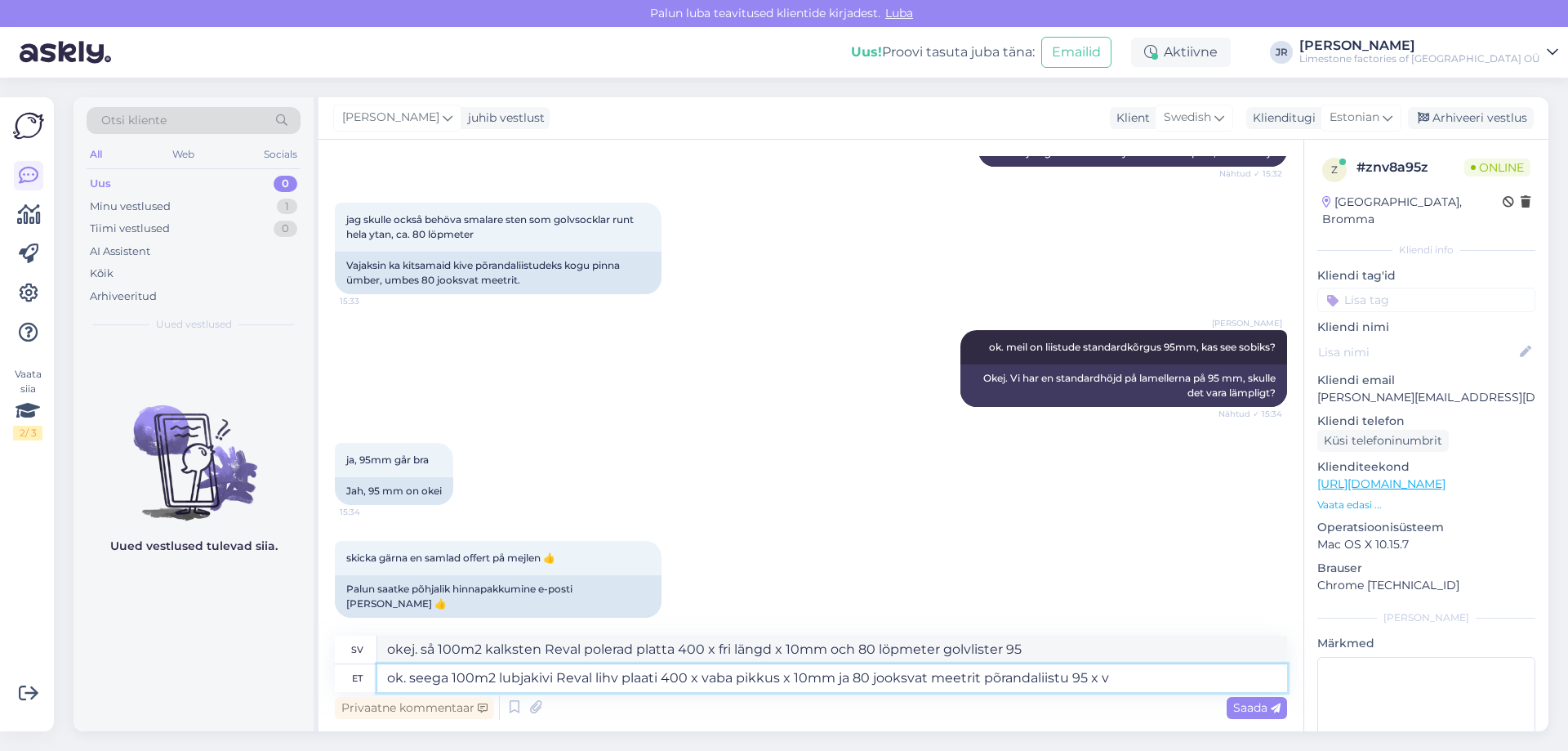
type textarea "okej. så 100m2 kalksten Reval polerad platta 400 x fri längd x 10mm och 80 löpm…"
type textarea "ok. seega 100m2 lubjakivi Reval lihv plaati 400 x vaba pikkus x 10mm ja 80 jook…"
type textarea "okej. så 100m2 kalksten Reval polerad platta 400 x fri längd x 10mm och 80 löpm…"
type textarea "ok. seega 100m2 lubjakivi Reval lihv plaati 400 x vaba pikkus x 10mm ja 80 jook…"
type textarea "okej. så 100m2 kalksten Reval polerad platta 400 x fri längd x 10mm och 80 löpm…"
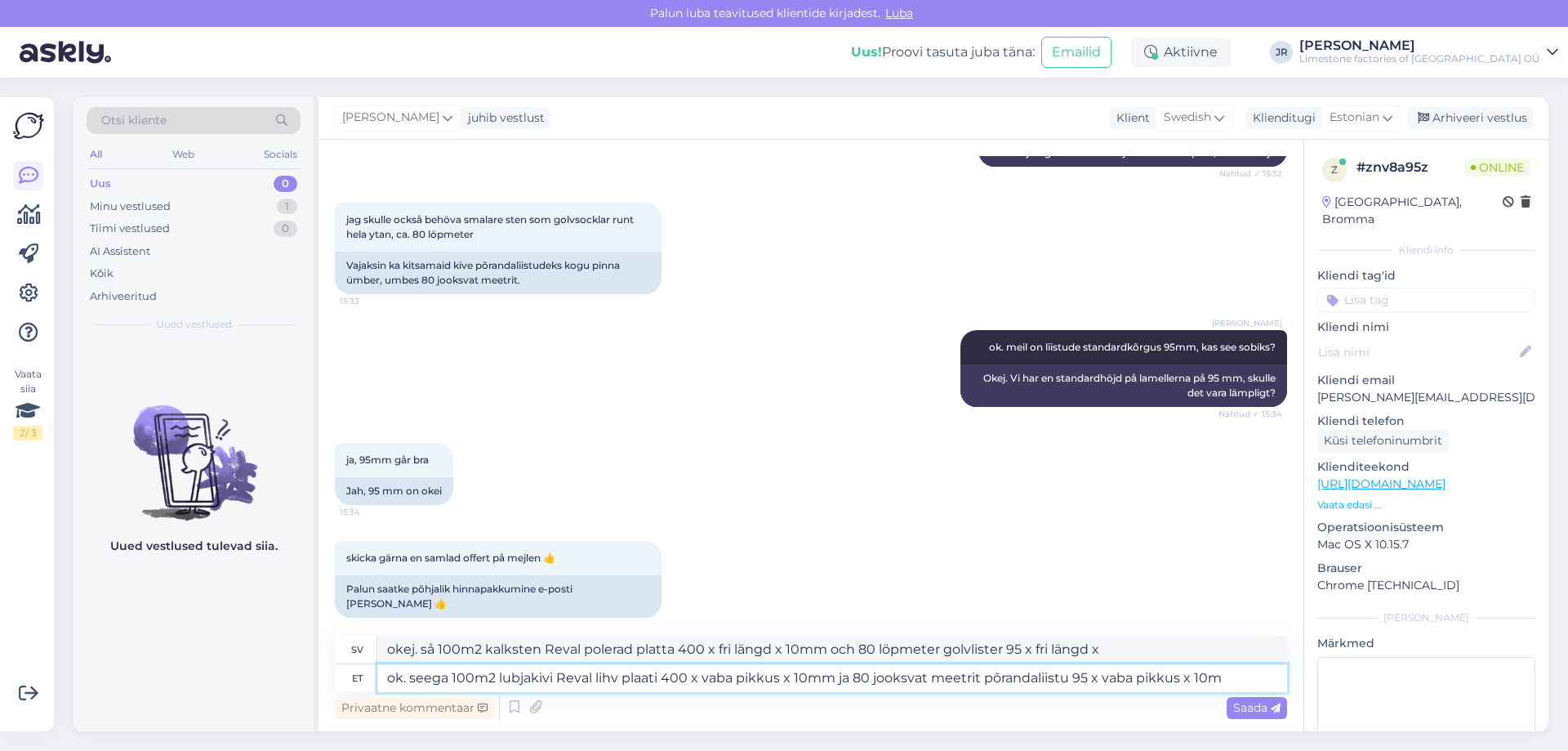
type textarea "ok. seega 100m2 lubjakivi Reval lihv plaati 400 x vaba pikkus x 10mm ja 80 jook…"
type textarea "okej. så 100m2 kalksten Reval polerad platta 400 x fri längd x 10mm och 80 löpm…"
type textarea "ok. seega 100m2 lubjakivi Reval lihv plaati 400 x vaba pikkus x 10mm ja 80 jook…"
type textarea "okej. så 100m2 kalksten Reval polerad platta 400 x fri längd x 10 mm och 80 löp…"
type textarea "ok. seega 100m2 lubjakivi Reval lihv plaati 400 x vaba pikkus x 10mm ja 80 jook…"
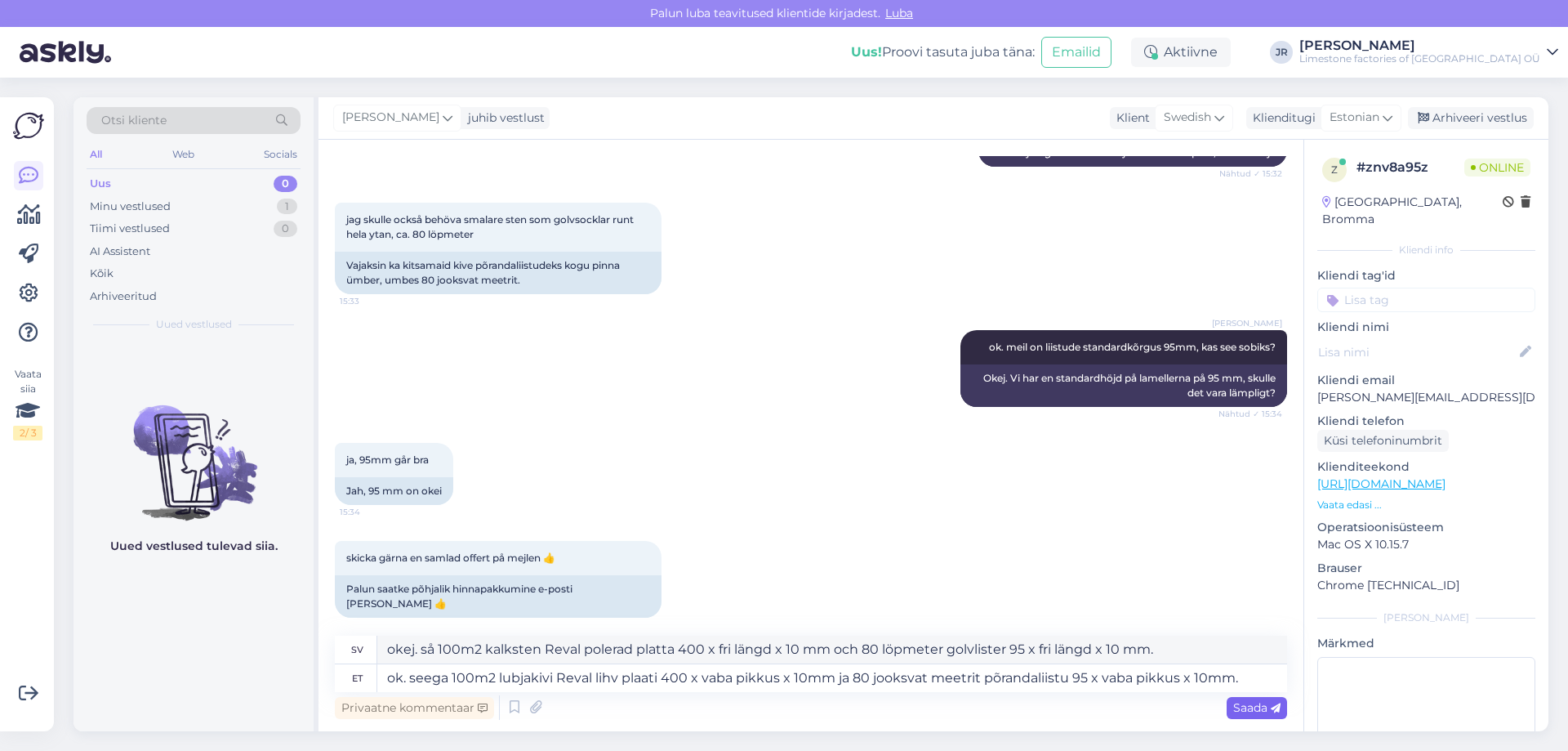
click at [1259, 709] on span "Saada" at bounding box center [1257, 707] width 47 height 15
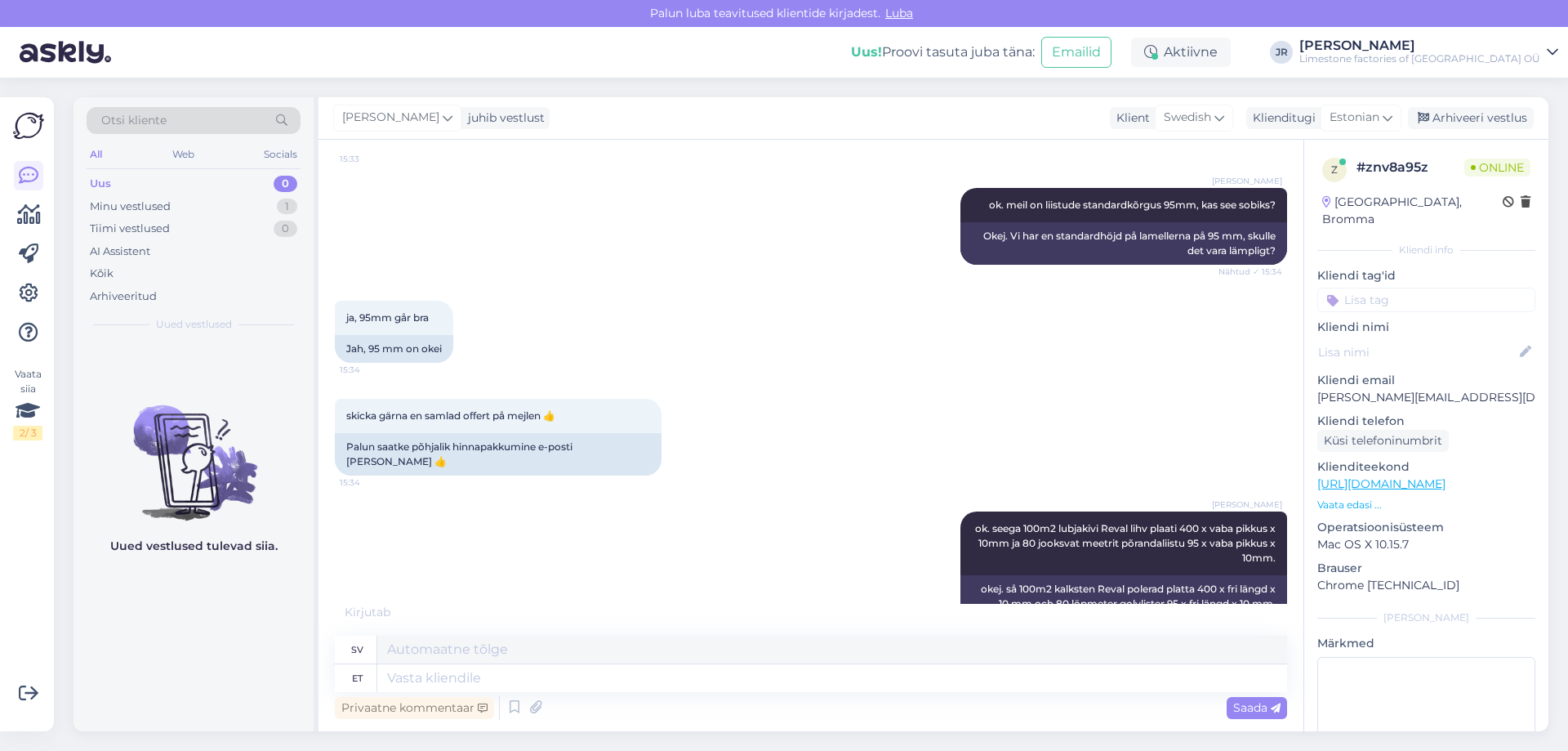
scroll to position [814, 0]
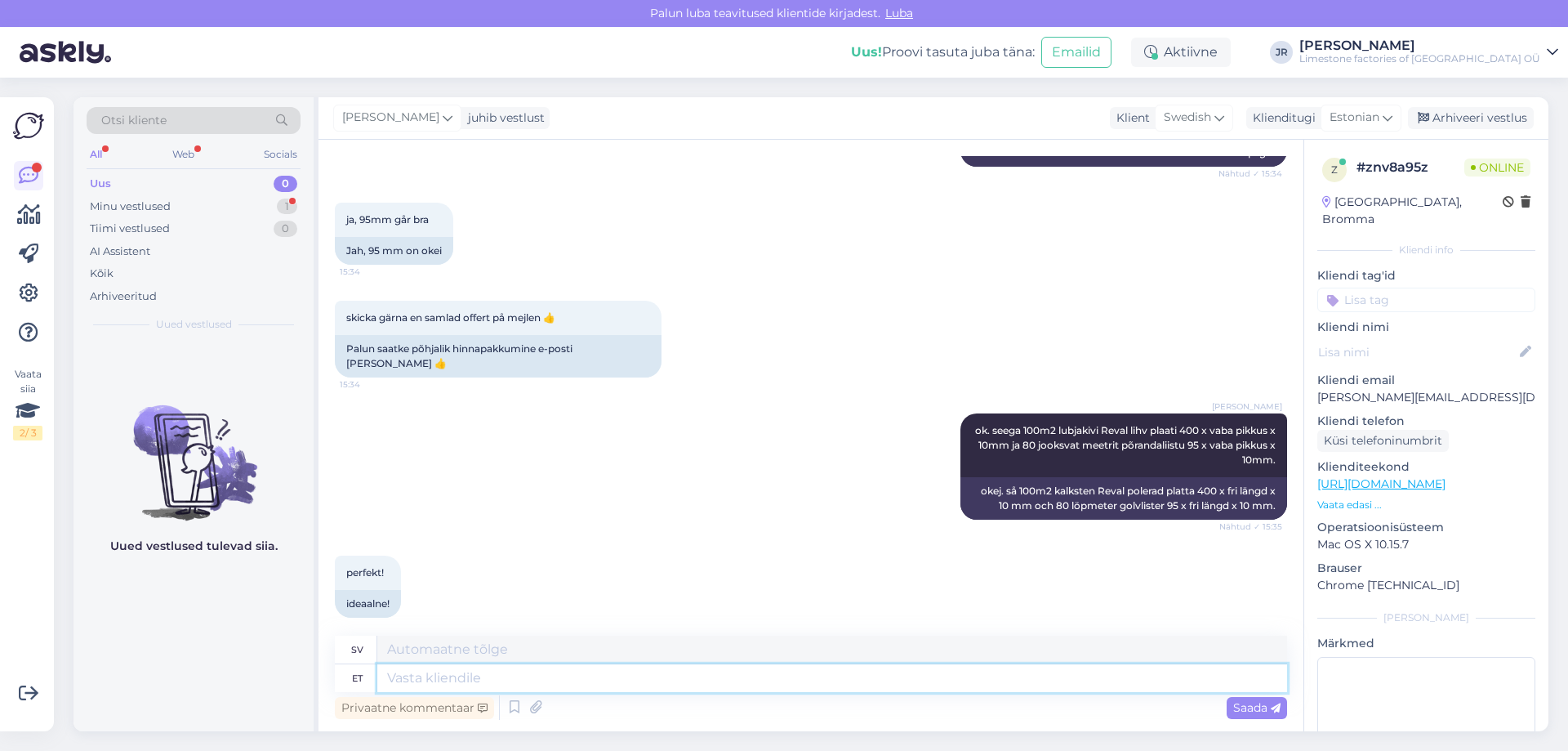
click at [514, 685] on textarea at bounding box center [832, 678] width 910 height 28
type textarea "ok."
type textarea "Okej."
type textarea "ok."
click at [1240, 718] on div "Privaatne kommentaar Saada" at bounding box center [810, 707] width 952 height 31
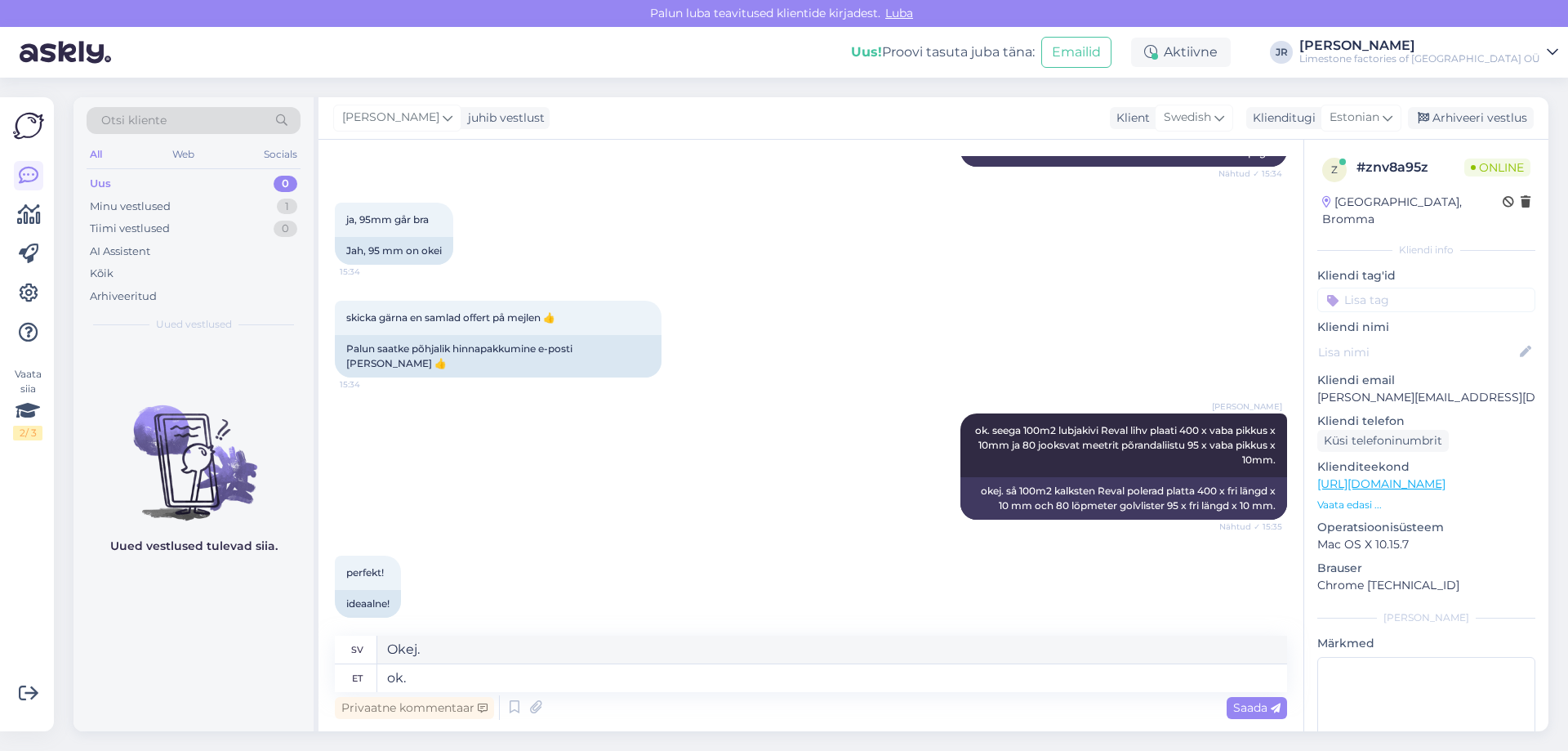
click at [1240, 709] on span "Saada" at bounding box center [1257, 707] width 47 height 15
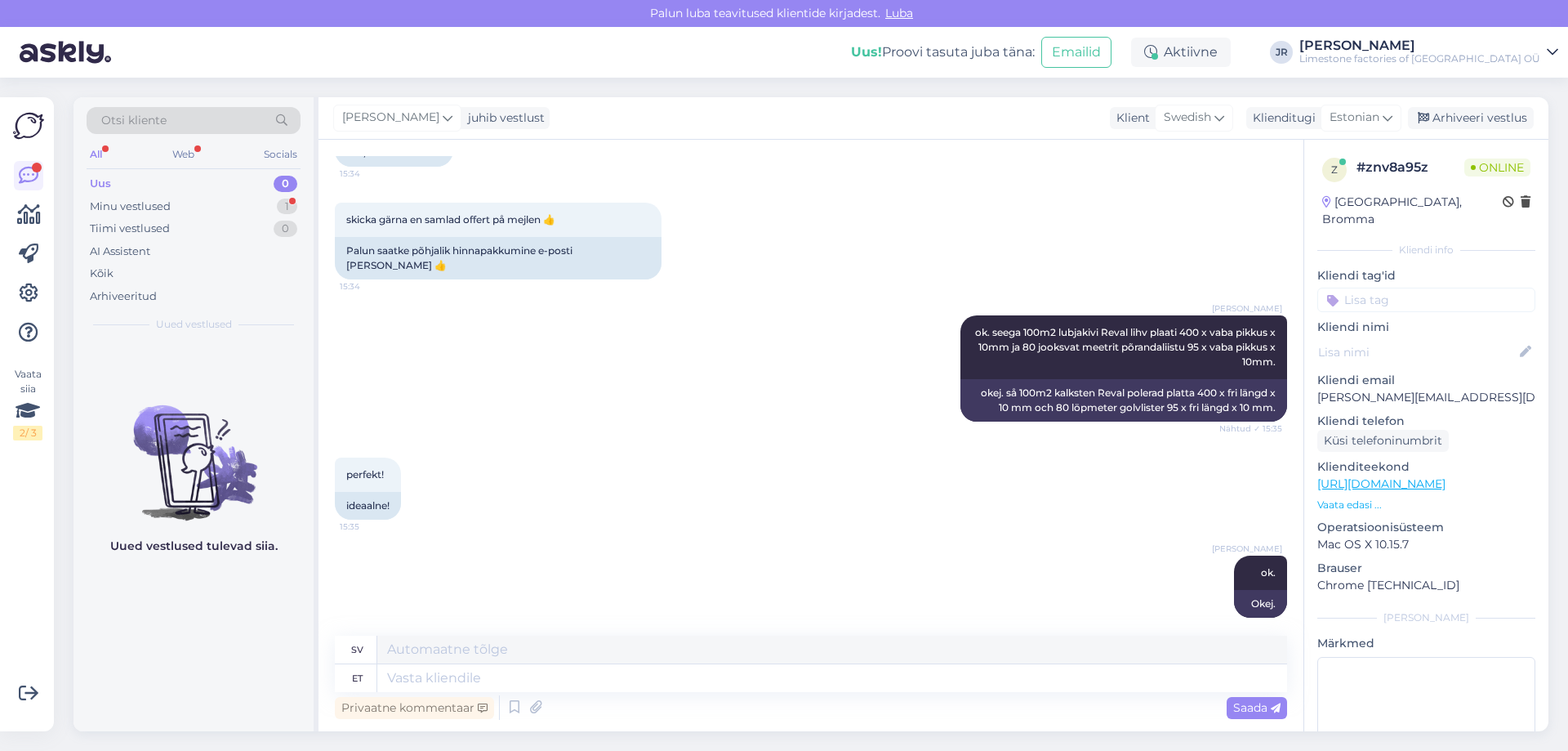
scroll to position [1011, 0]
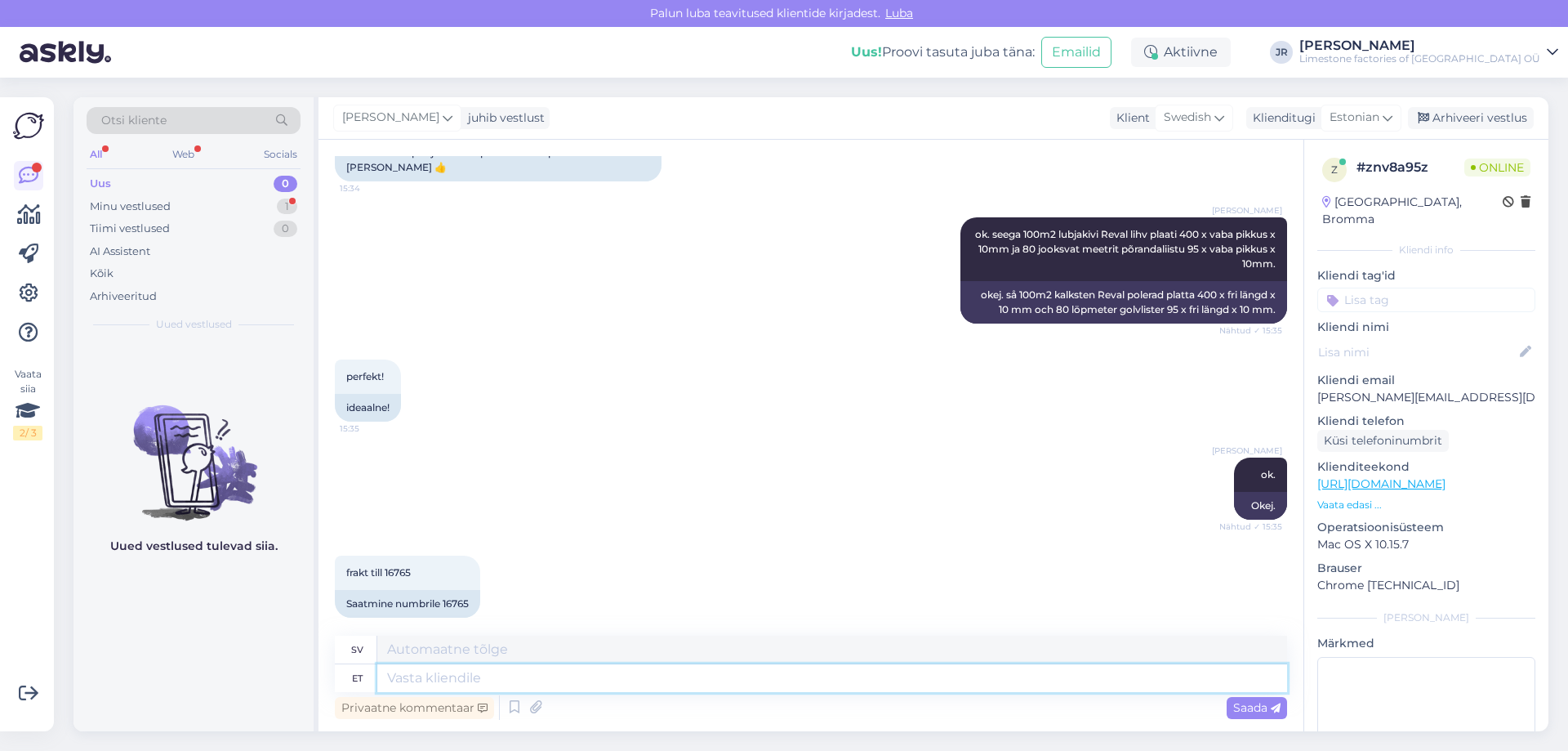
click at [438, 679] on textarea at bounding box center [832, 678] width 910 height 28
type textarea "ok"
type textarea "okej"
drag, startPoint x: 1319, startPoint y: 380, endPoint x: 1501, endPoint y: 381, distance: 182.0
click at [1501, 389] on p "[PERSON_NAME][EMAIL_ADDRESS][DOMAIN_NAME]" at bounding box center [1426, 397] width 218 height 17
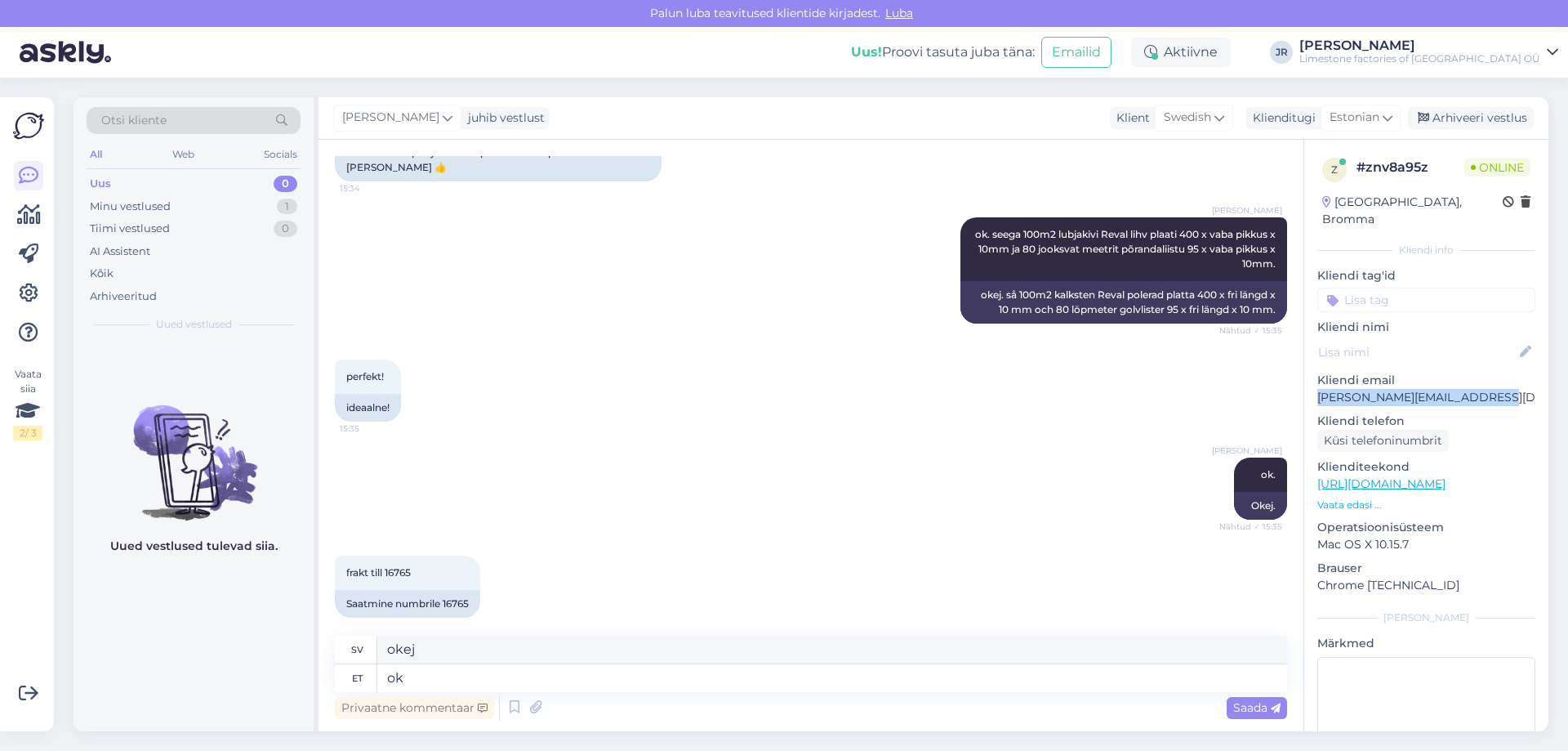
copy p "[PERSON_NAME][EMAIL_ADDRESS][DOMAIN_NAME]"
click at [473, 669] on textarea "ok" at bounding box center [832, 678] width 910 height 28
type textarea "ok. ka"
type textarea "Okej."
type textarea "ok. kas se"
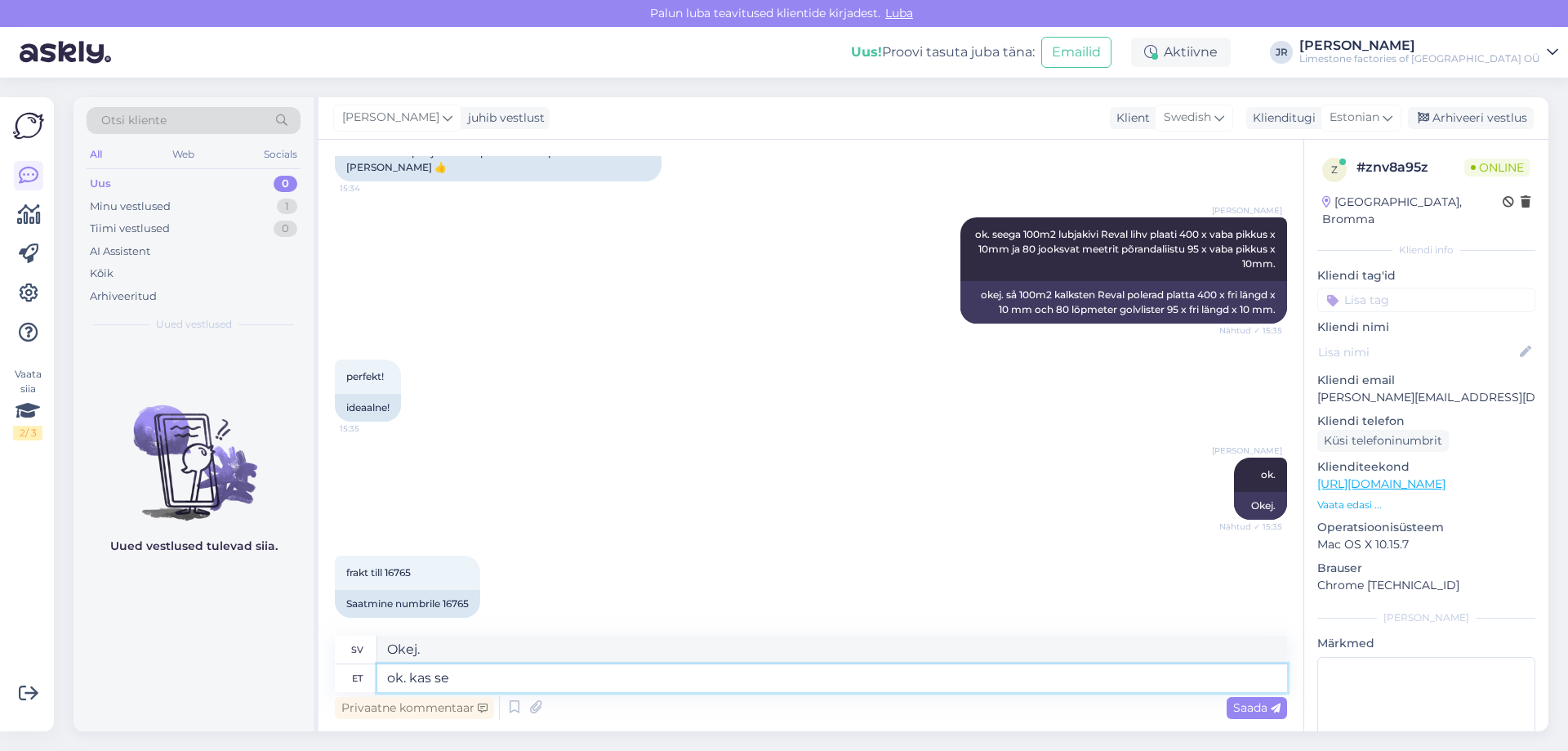
type textarea "okej. heller"
type textarea "ok. kas see e"
type textarea "okej. är det här det?"
type textarea "ok. kas see e-mail o"
type textarea "okej. är detta e-postmeddelandet"
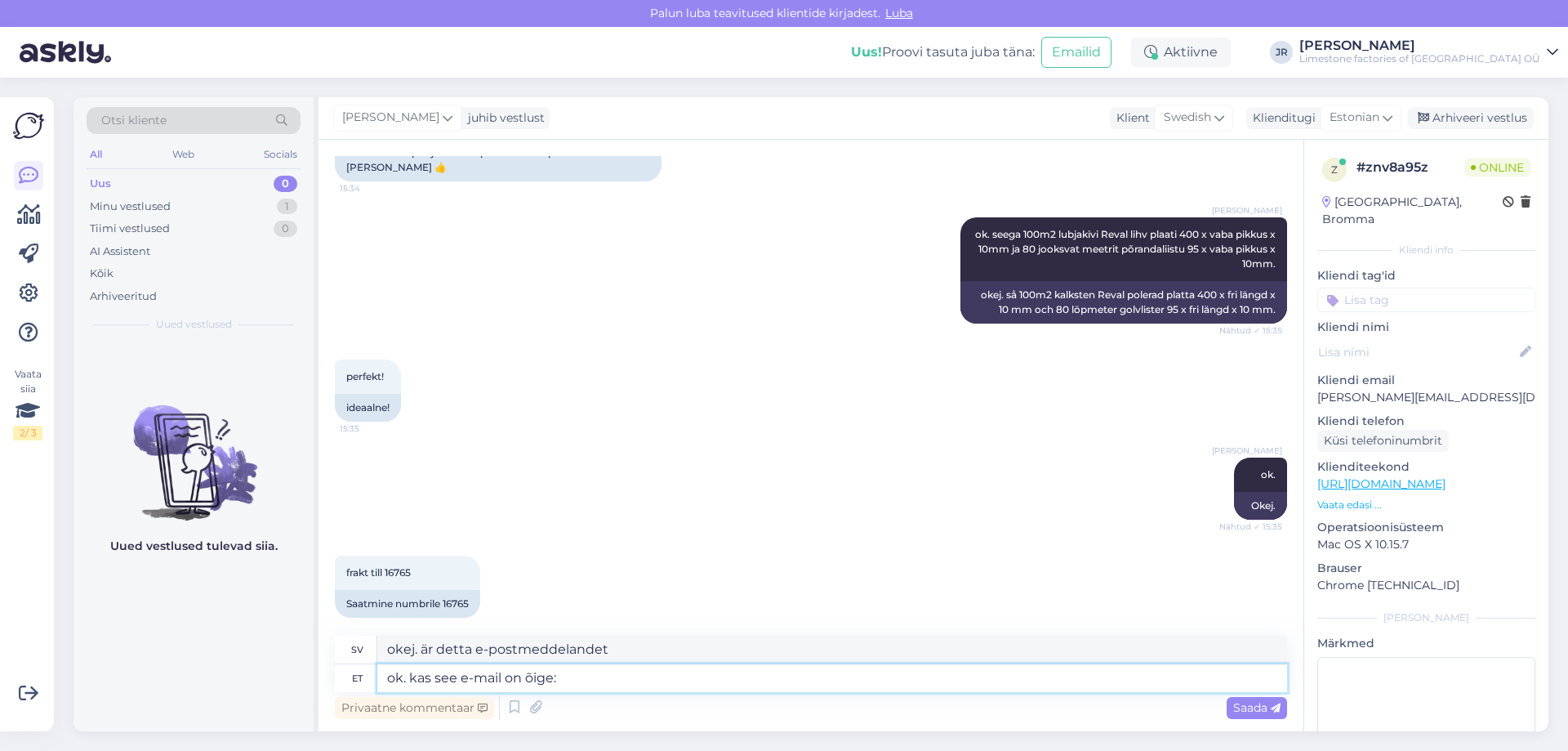
paste textarea "[PERSON_NAME][EMAIL_ADDRESS][DOMAIN_NAME]"
type textarea "ok. kas see e-mail on õige: andreas.marquardt@gmail.com"
type textarea "okej. stämmer den här e-postadressen: andreas.marquardt@gmail.com"
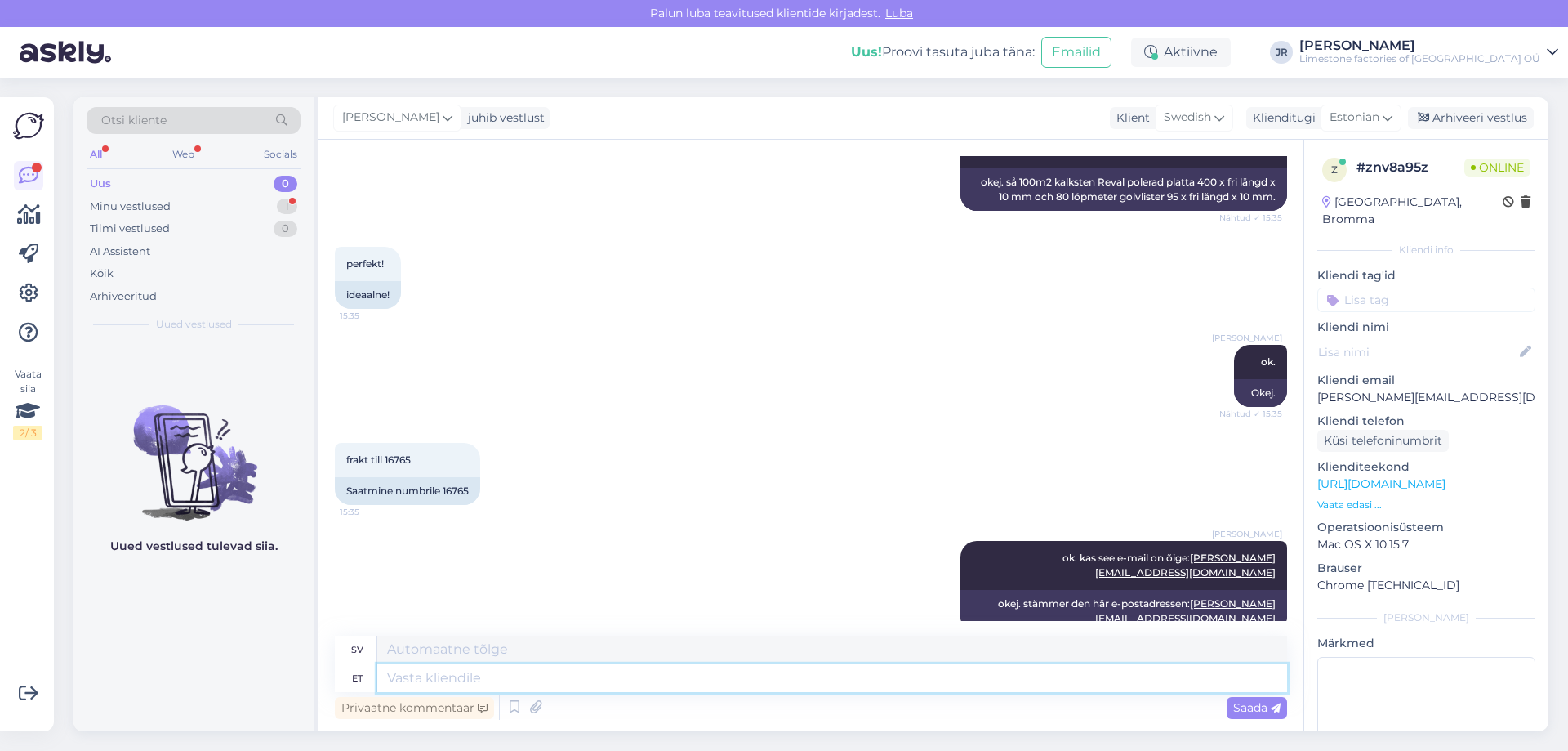
scroll to position [1221, 0]
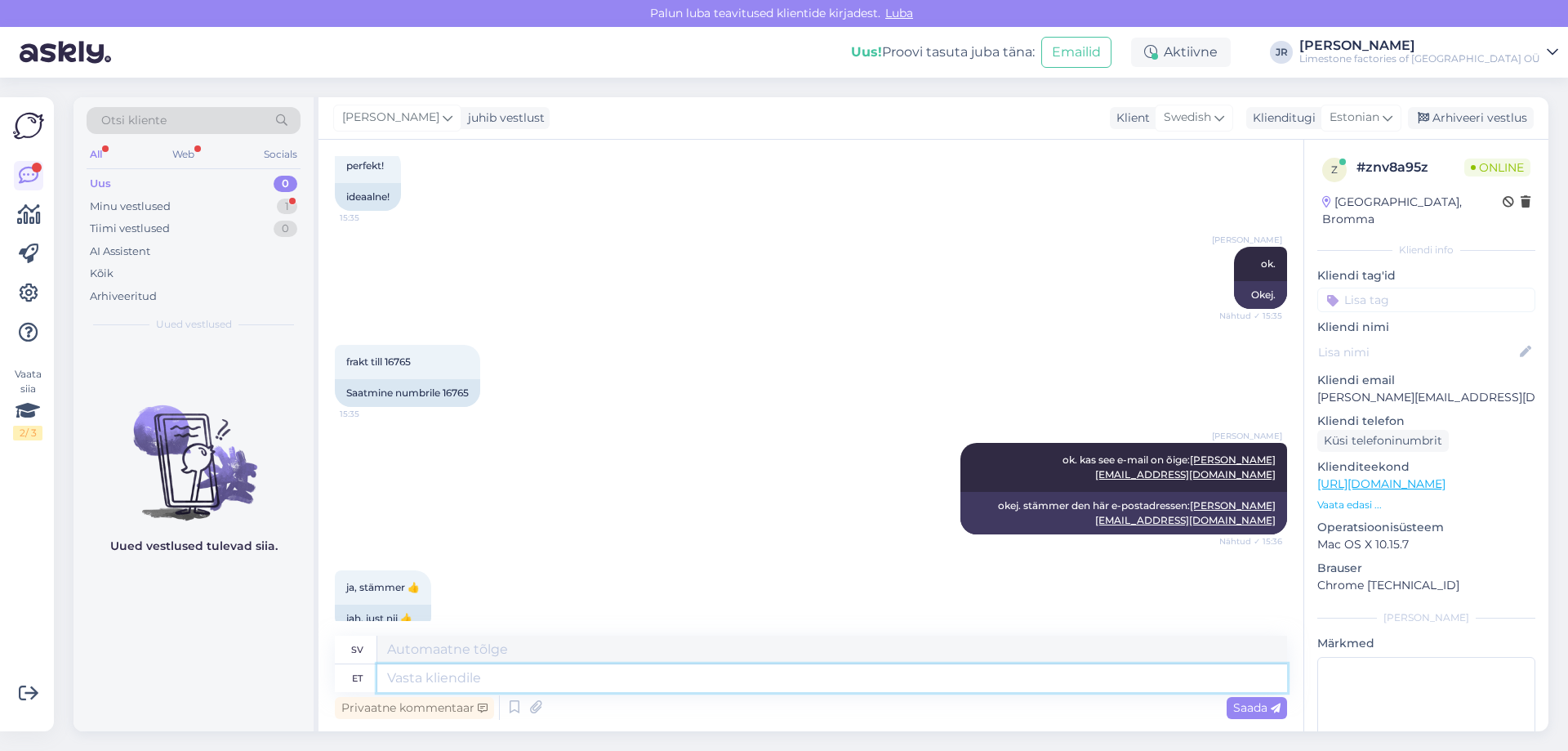
click at [453, 678] on textarea at bounding box center [832, 678] width 910 height 28
click at [141, 207] on div "Minu vestlused" at bounding box center [130, 206] width 81 height 17
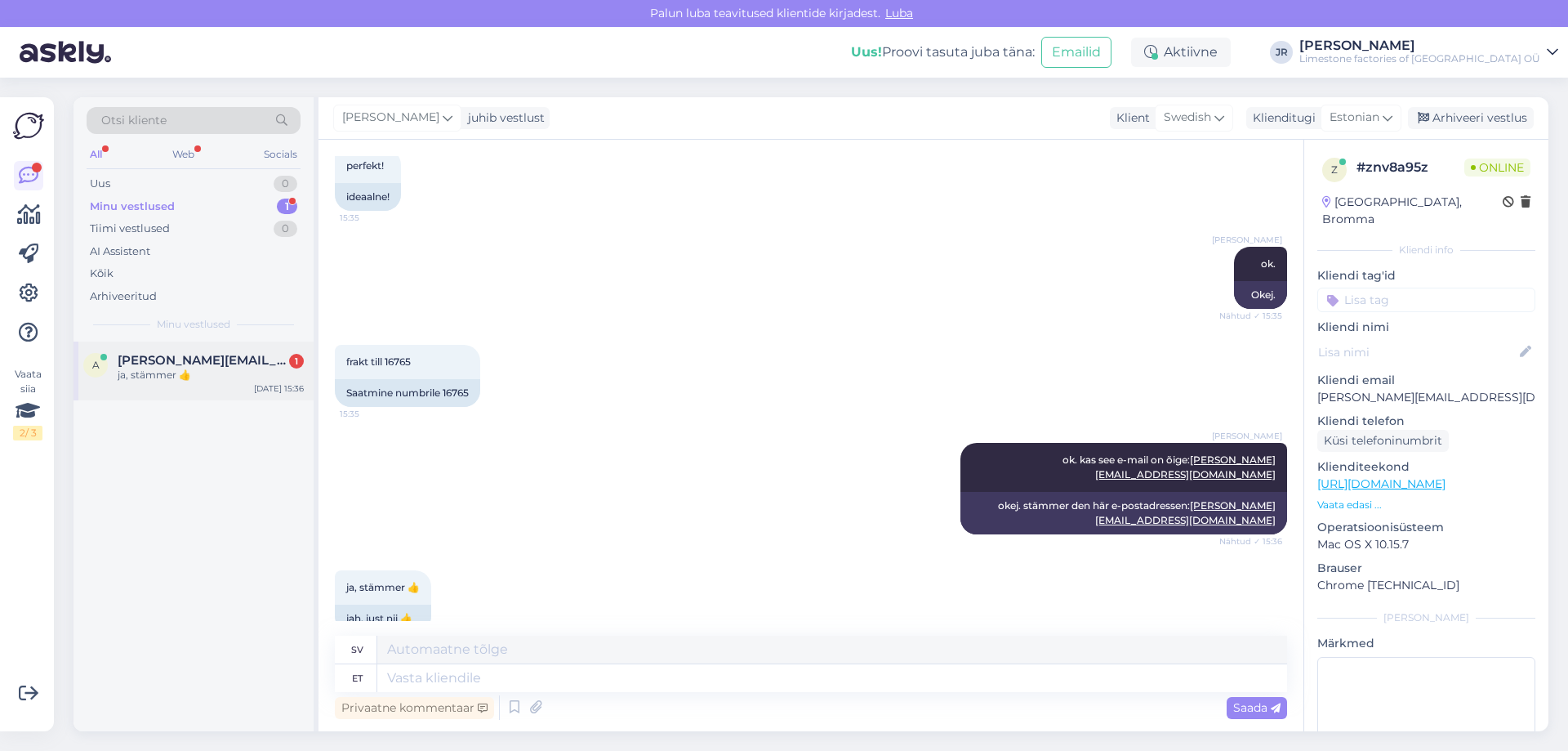
click at [135, 372] on div "ja, stämmer 👍" at bounding box center [210, 374] width 187 height 15
click at [137, 202] on div "Minu vestlused" at bounding box center [132, 206] width 85 height 17
click at [433, 682] on textarea at bounding box center [832, 678] width 910 height 28
click at [178, 206] on div "Minu vestlused 1" at bounding box center [193, 206] width 214 height 23
click at [138, 174] on div "Uus 0" at bounding box center [193, 184] width 214 height 23
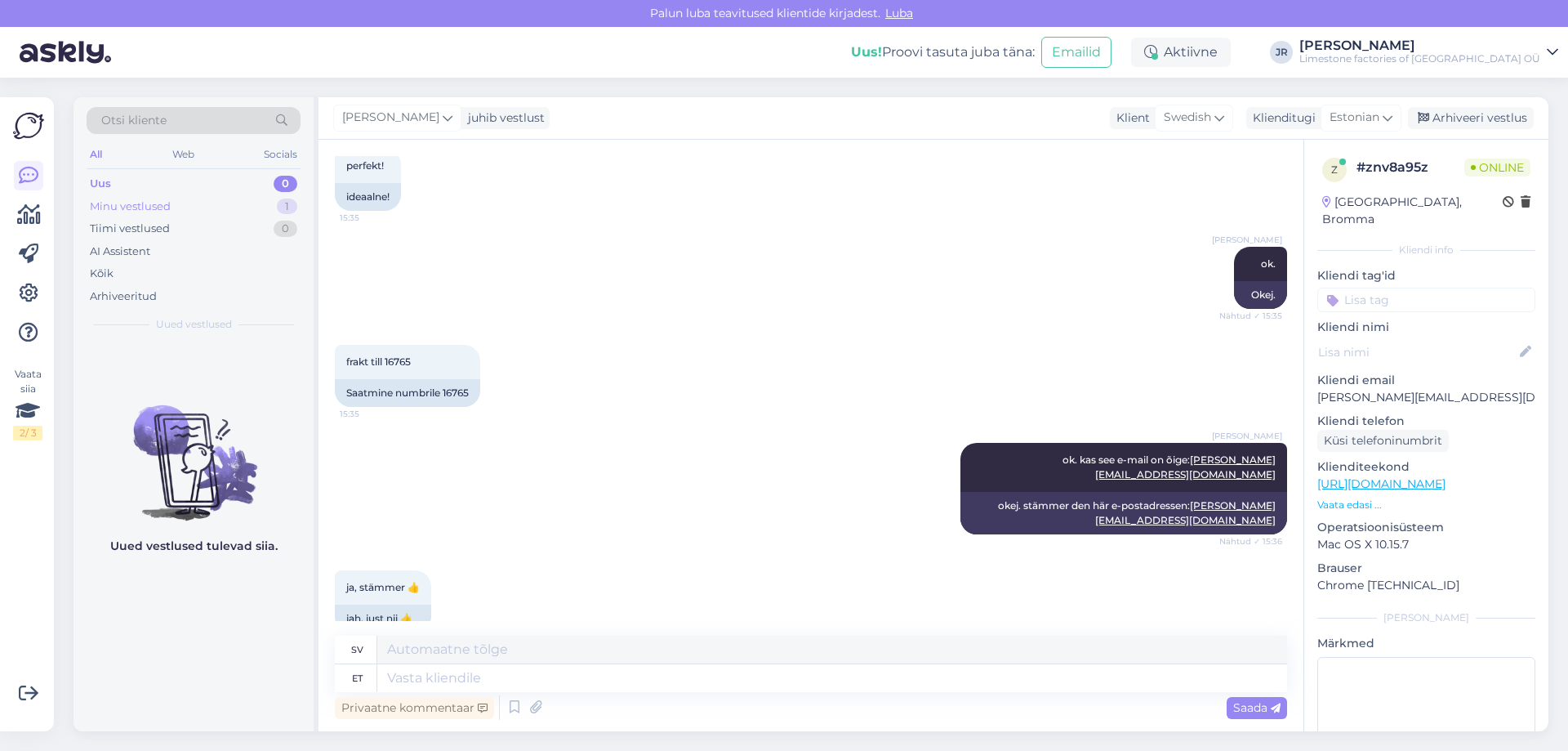
click at [138, 199] on div "Minu vestlused" at bounding box center [130, 206] width 81 height 17
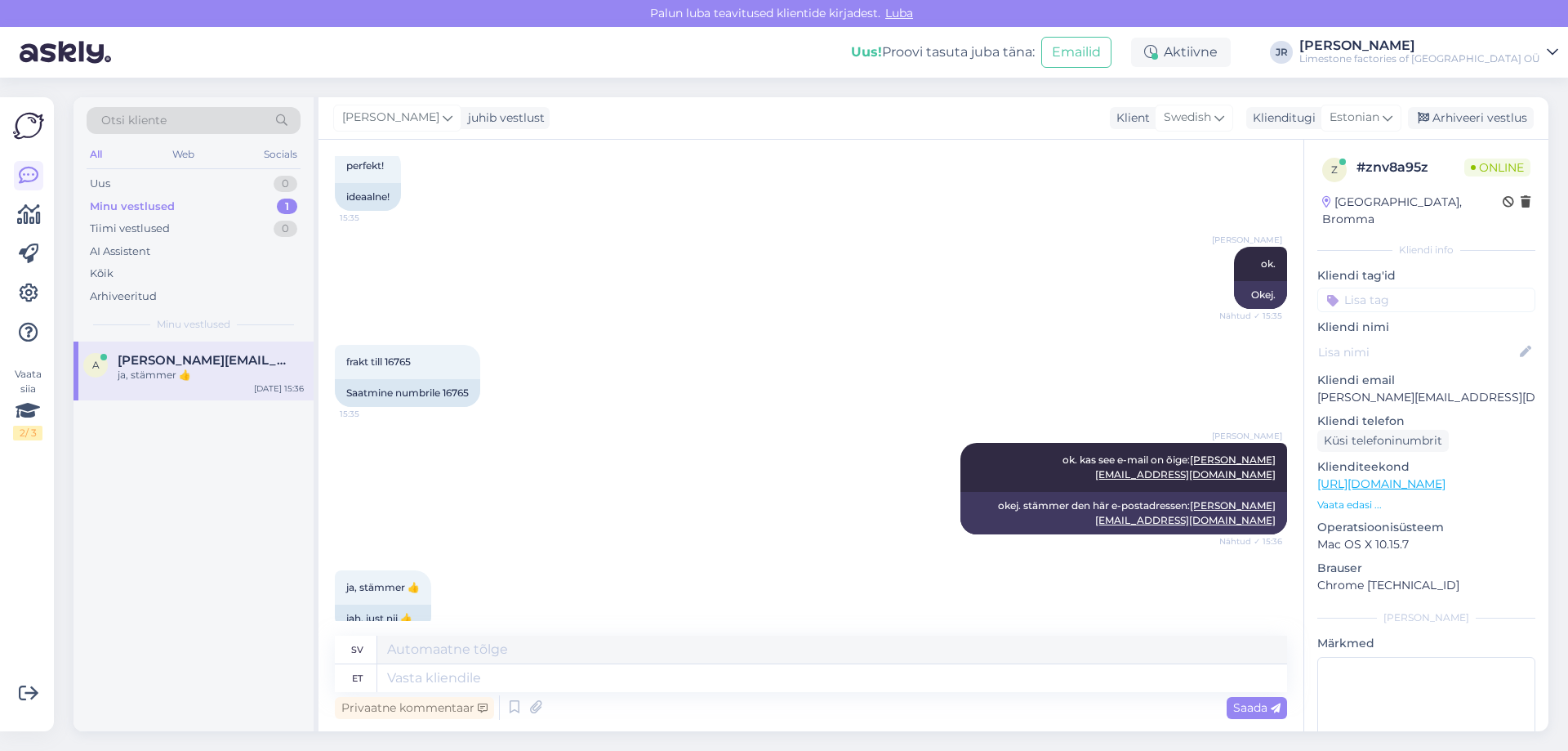
click at [240, 377] on div "ja, stämmer 👍" at bounding box center [210, 374] width 187 height 15
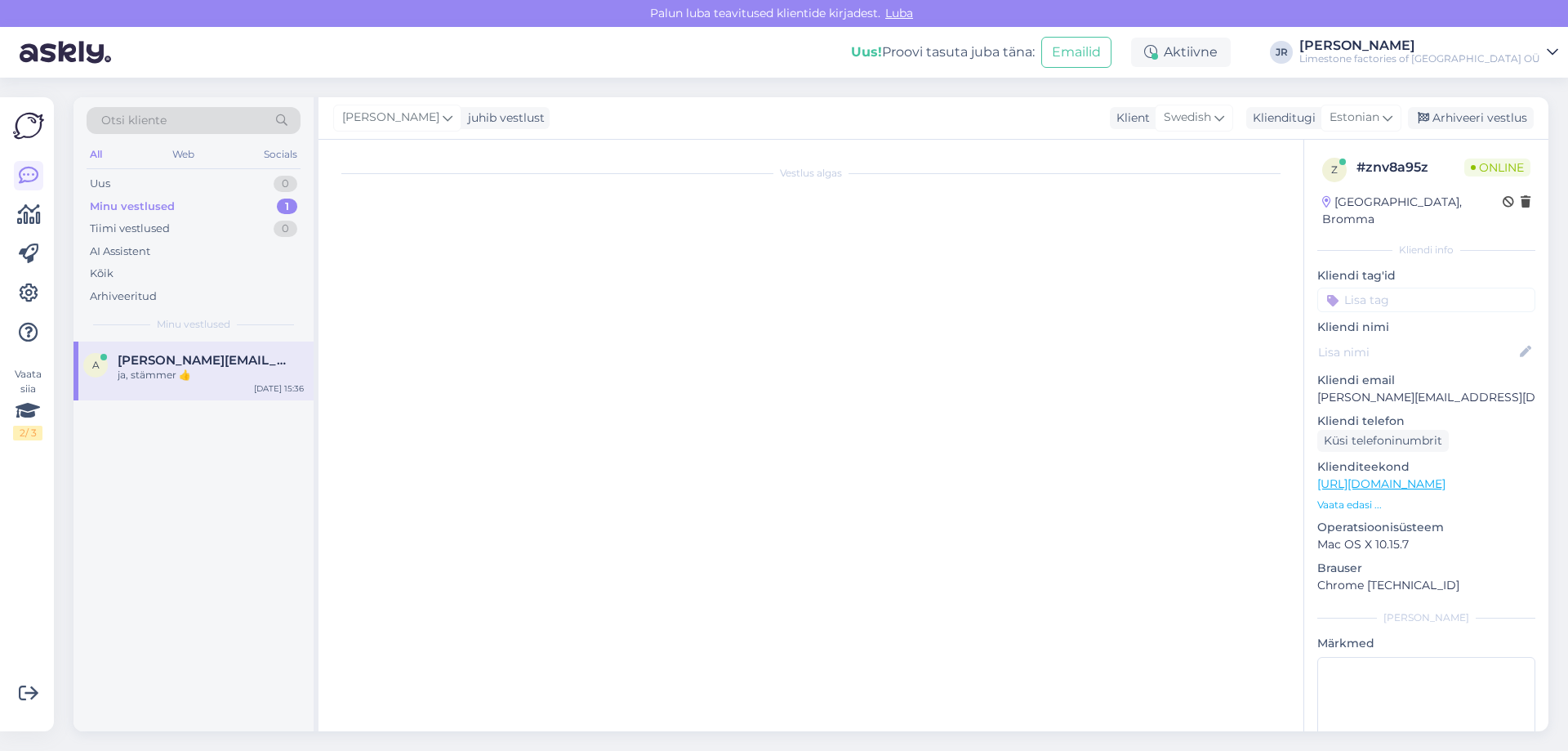
scroll to position [0, 0]
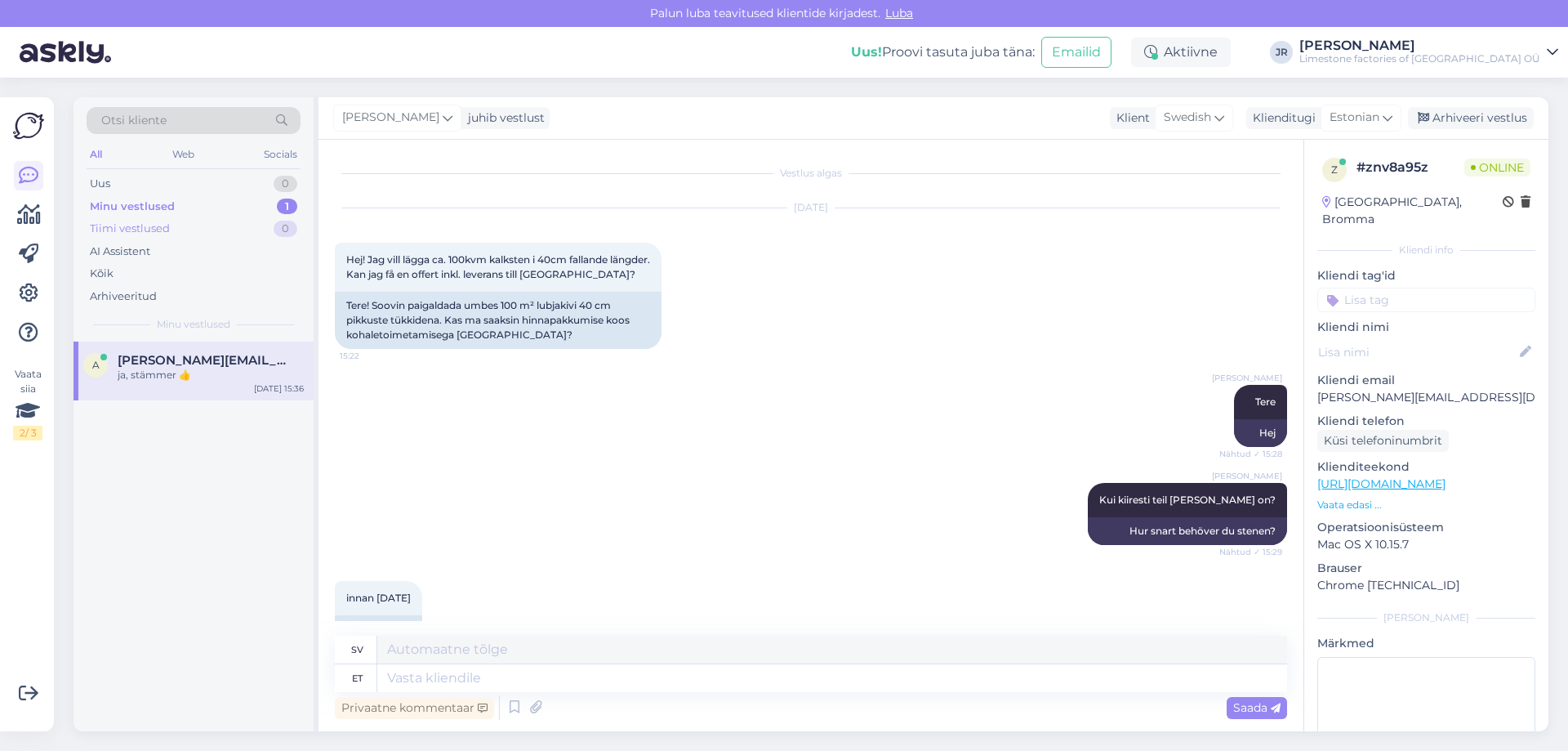
click at [132, 231] on div "Tiimi vestlused" at bounding box center [129, 228] width 80 height 17
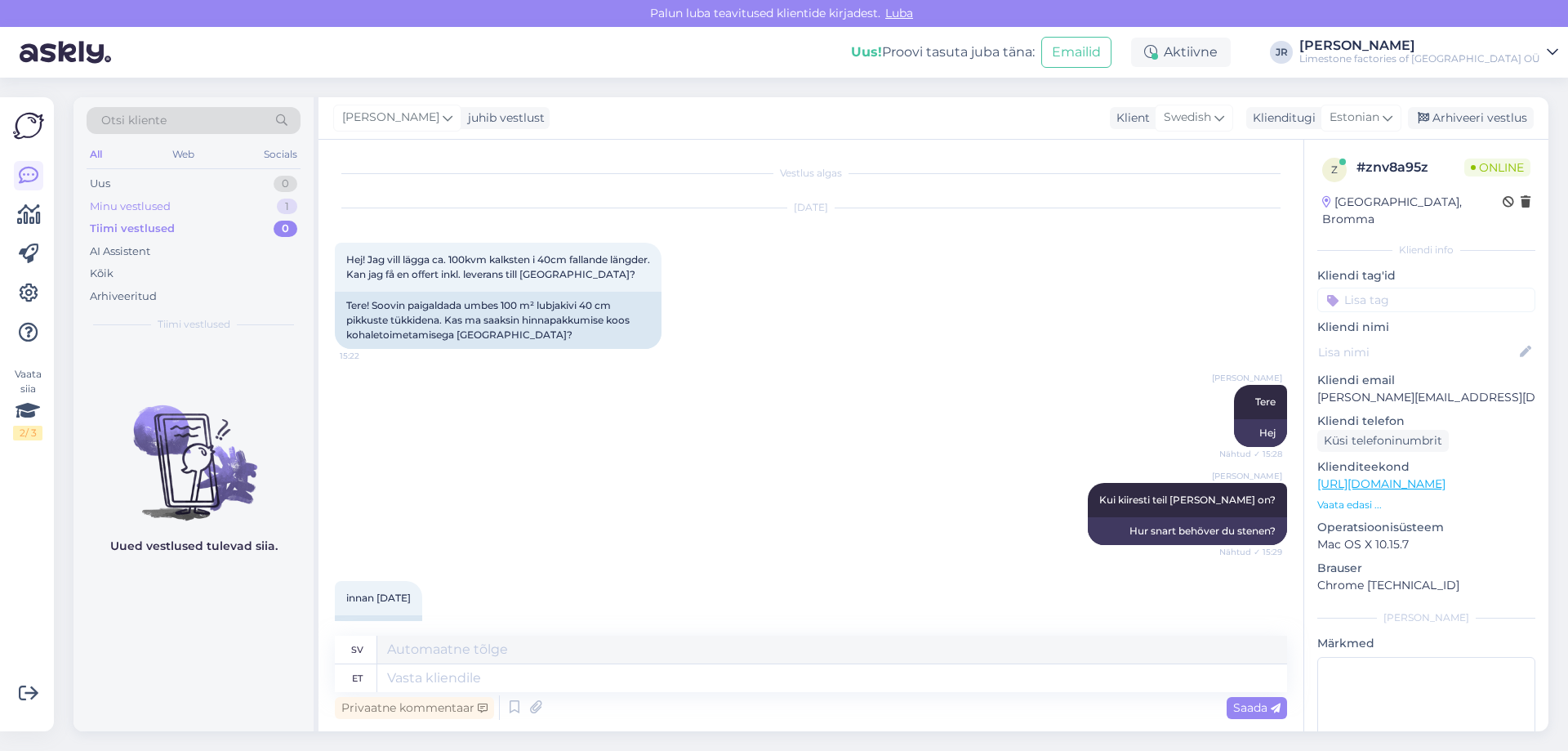
click at [129, 214] on div "Minu vestlused 1" at bounding box center [193, 206] width 214 height 23
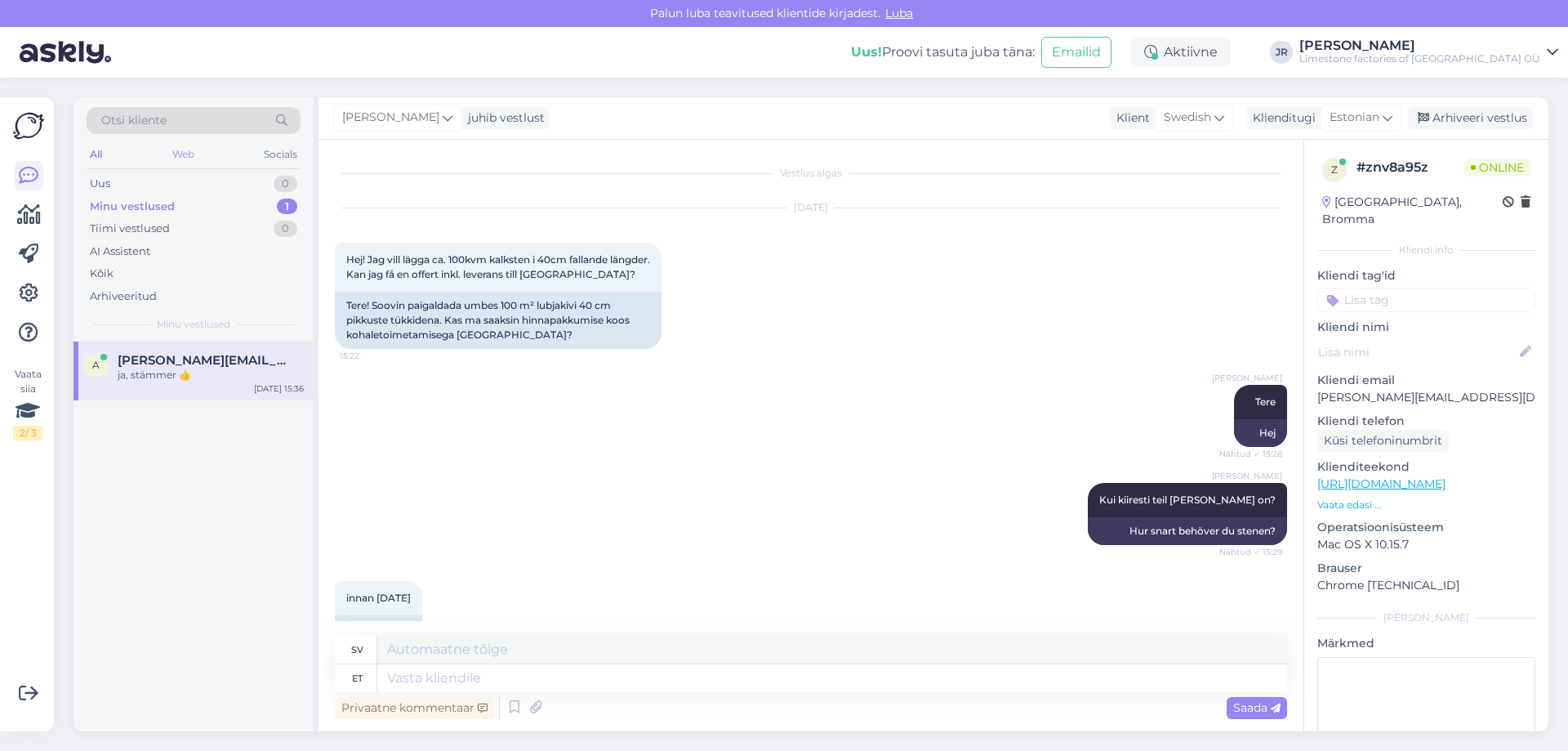
click at [186, 153] on div "Web" at bounding box center [183, 155] width 29 height 22
click at [273, 151] on div "Socials" at bounding box center [280, 155] width 40 height 22
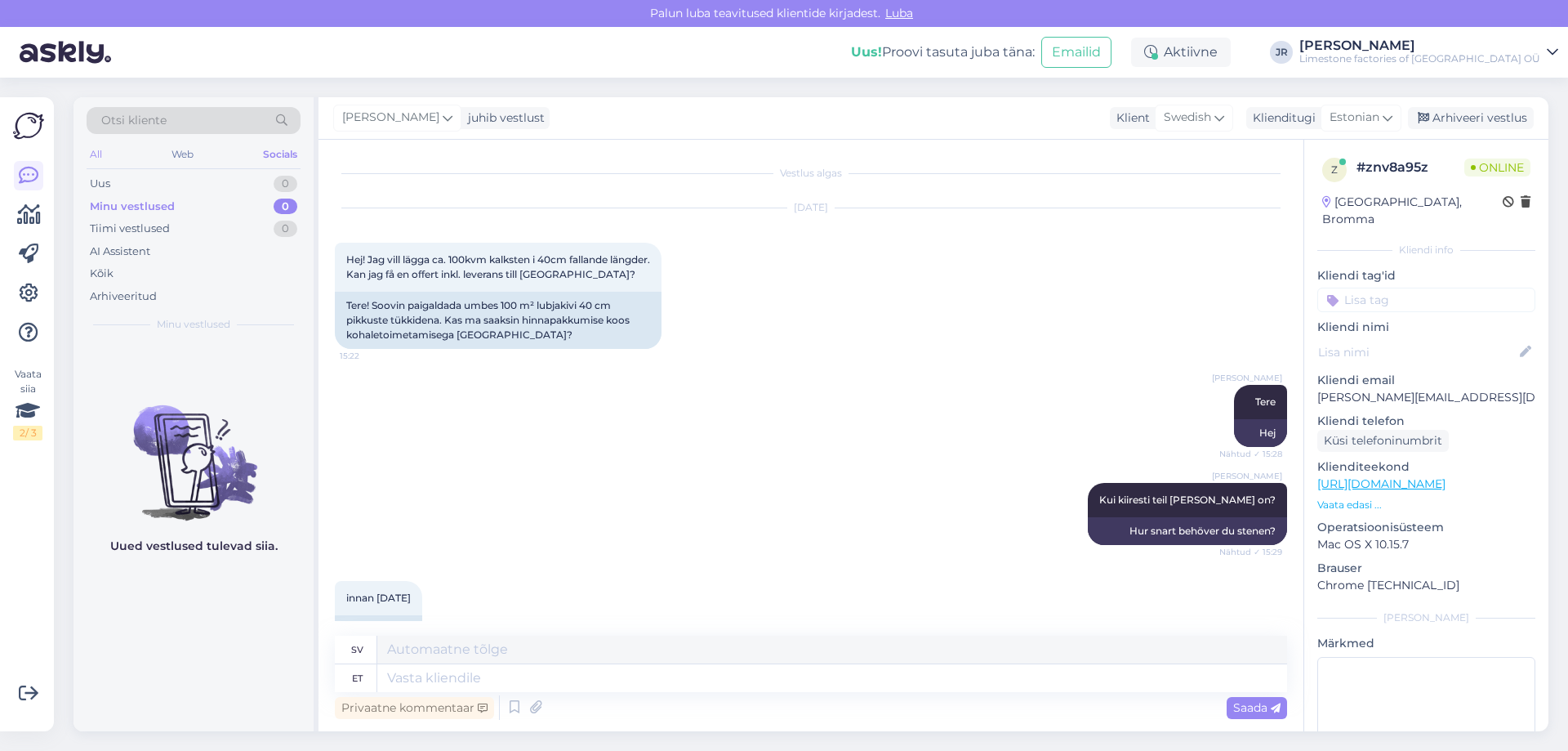
click at [95, 154] on div "All" at bounding box center [96, 155] width 19 height 22
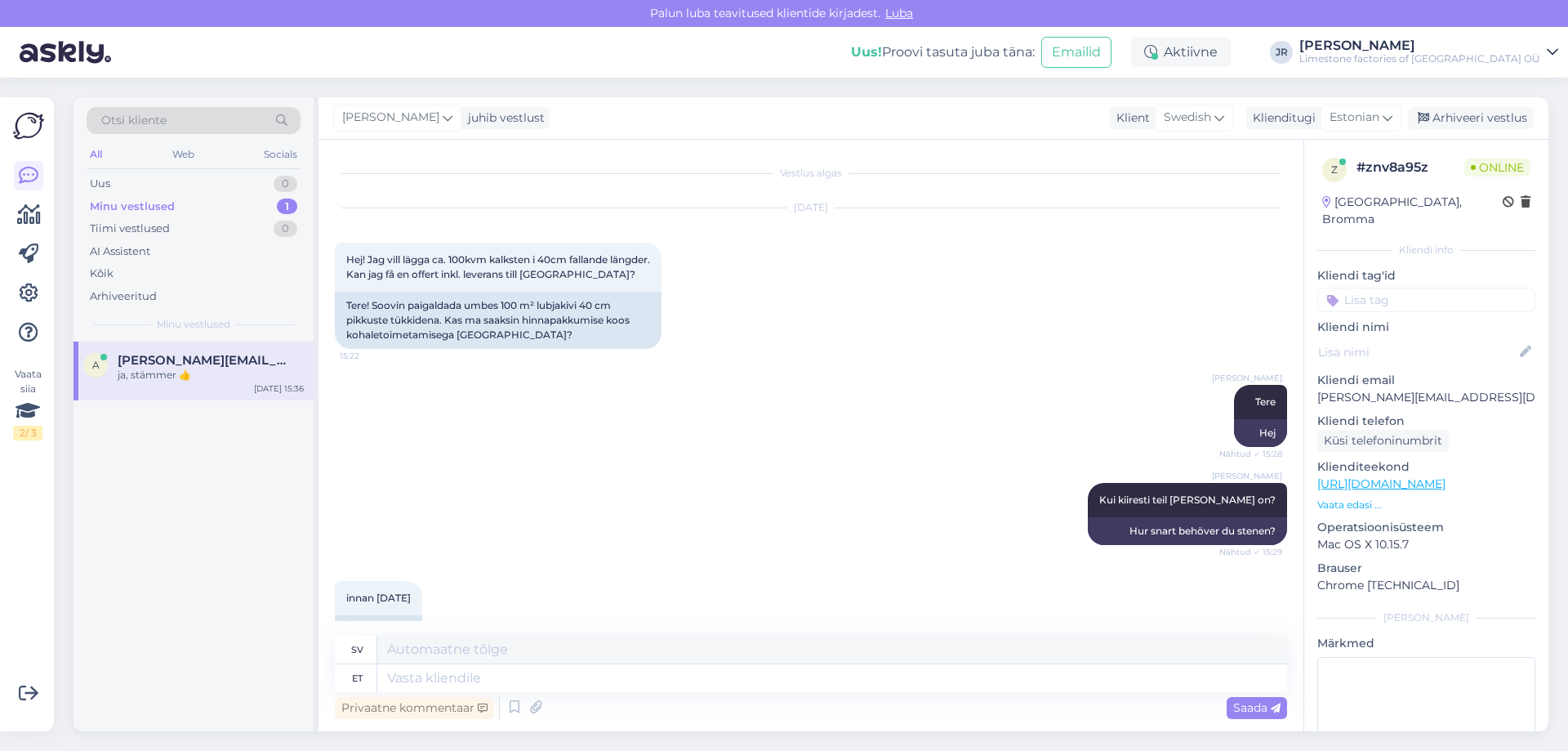
click at [130, 206] on div "Minu vestlused" at bounding box center [132, 206] width 85 height 17
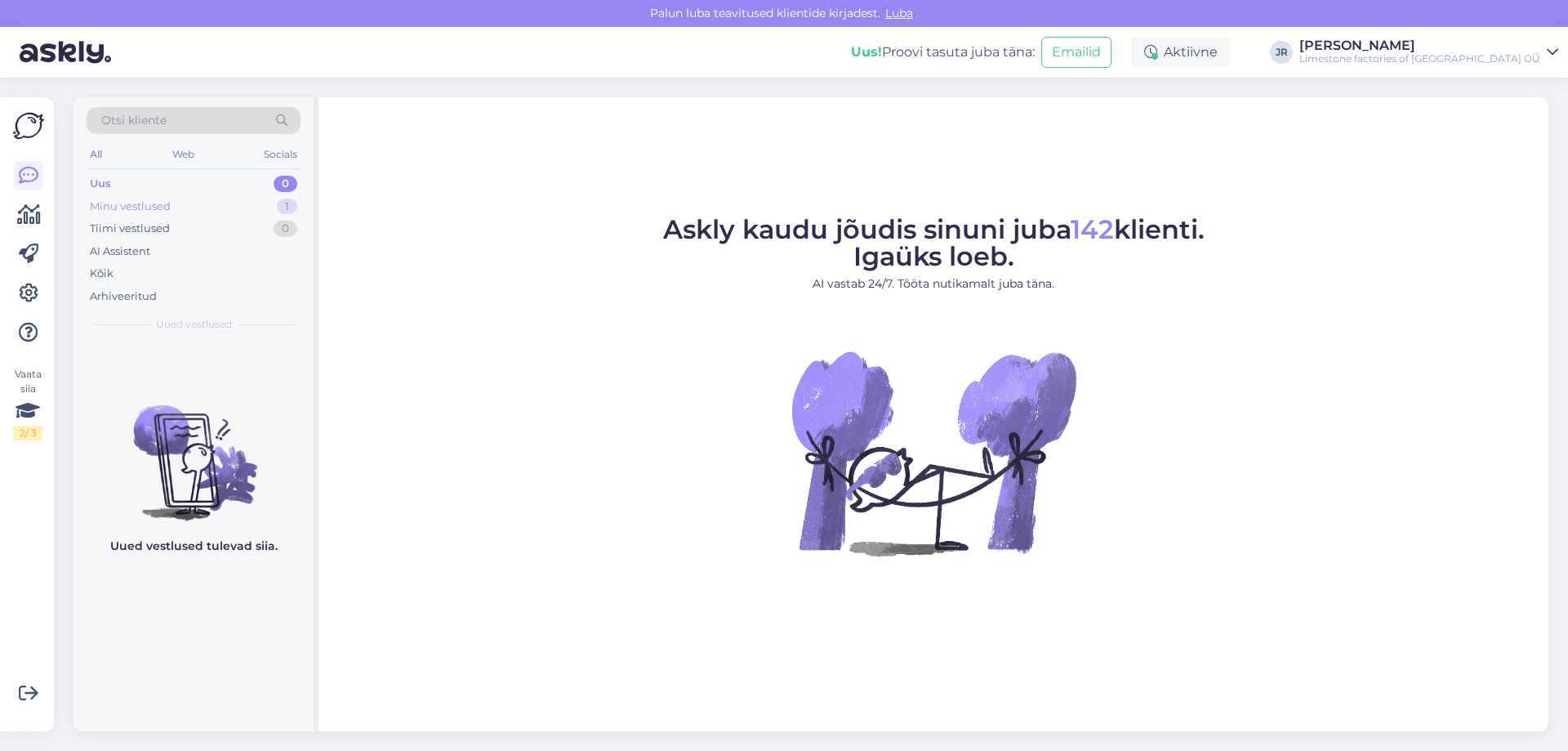
click at [106, 206] on div "Minu vestlused" at bounding box center [130, 206] width 81 height 17
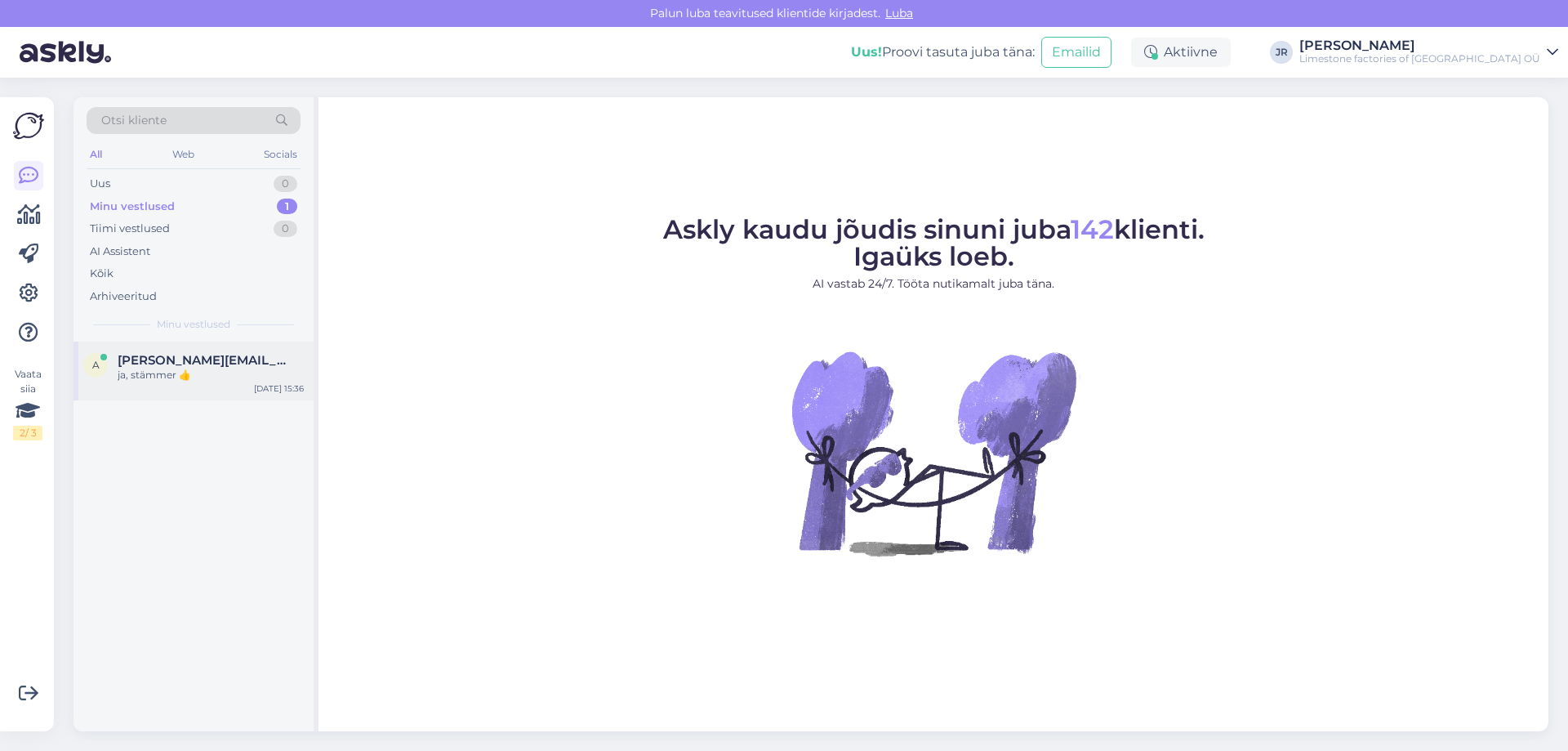
click at [183, 359] on span "[PERSON_NAME][EMAIL_ADDRESS][DOMAIN_NAME]" at bounding box center [202, 360] width 170 height 15
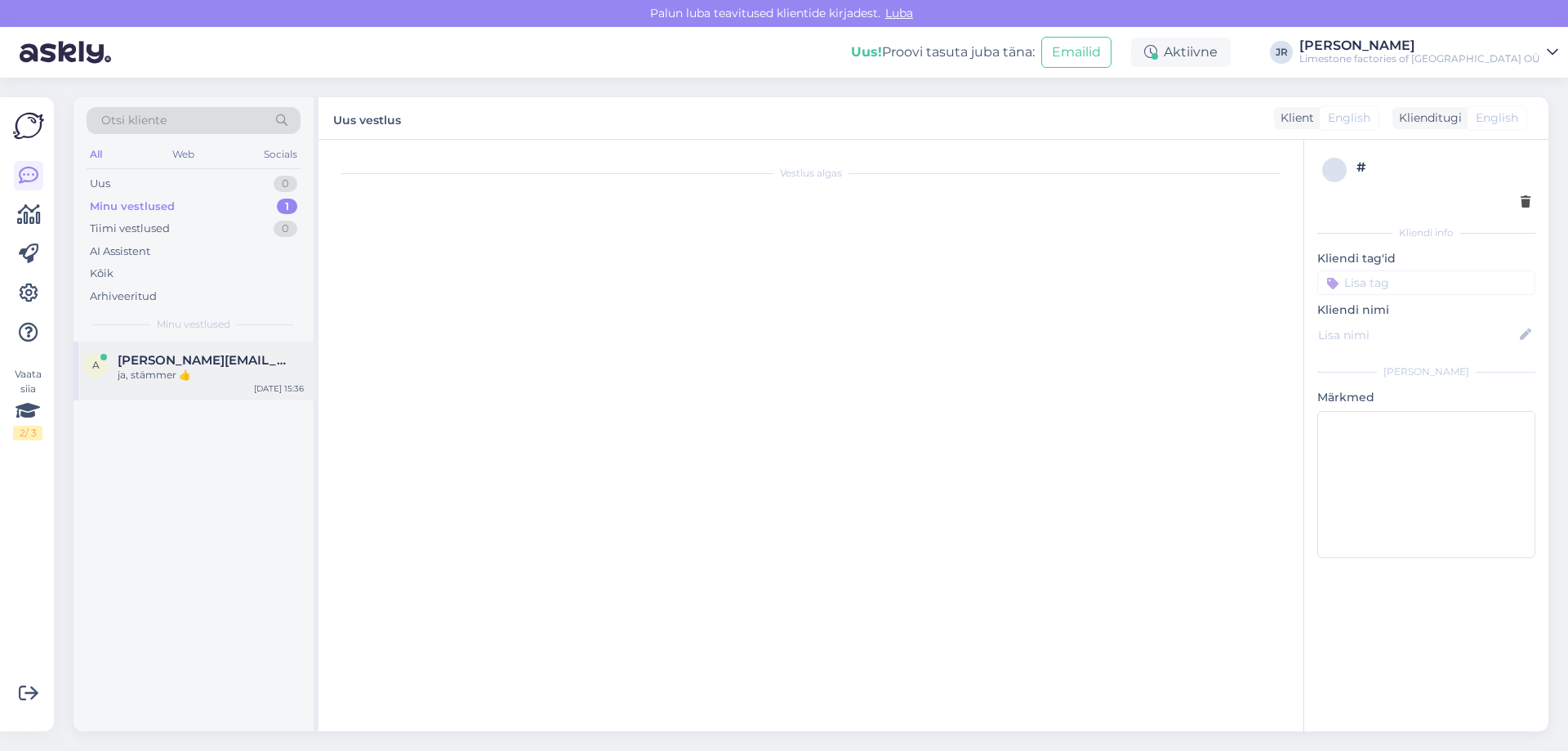
scroll to position [1221, 0]
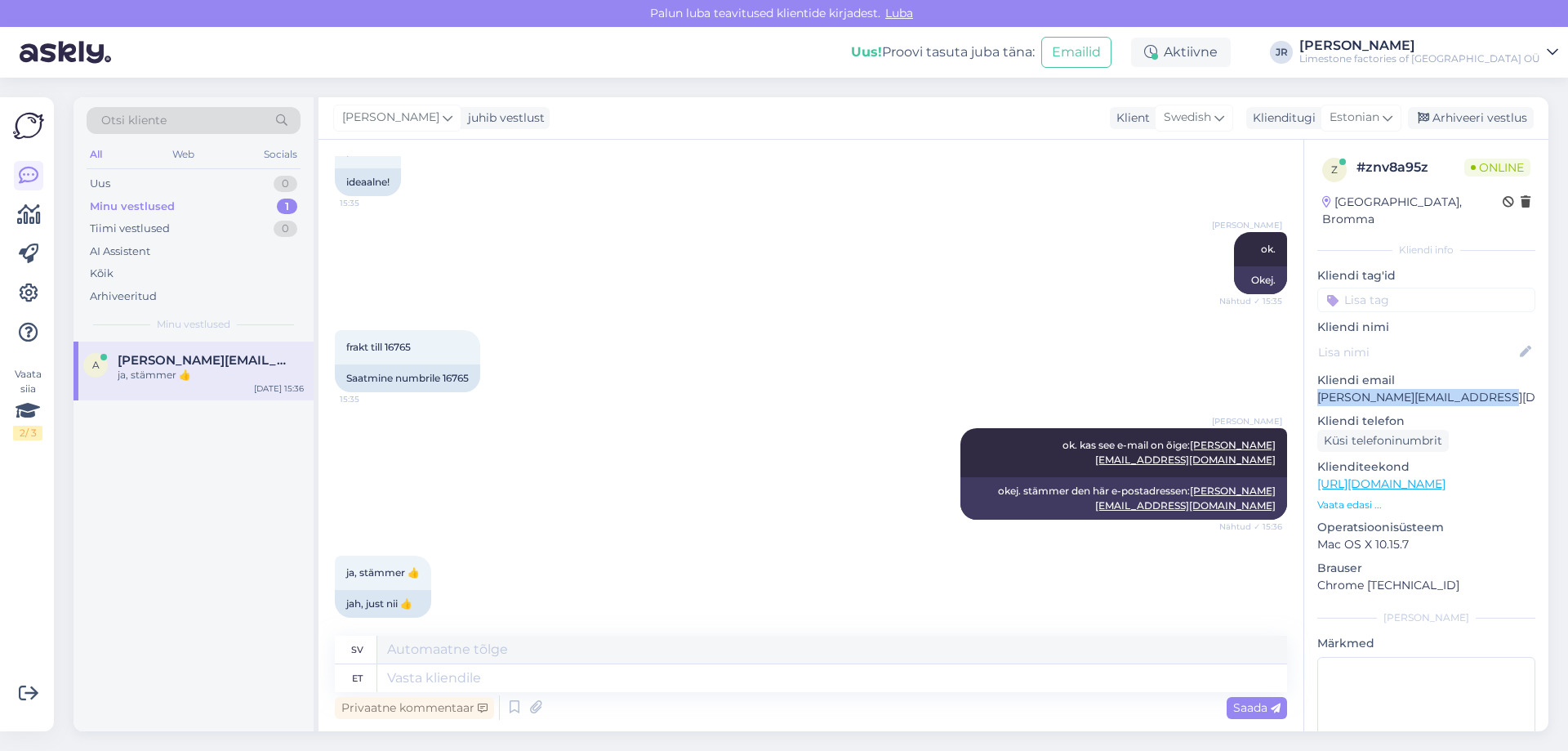
drag, startPoint x: 1502, startPoint y: 377, endPoint x: 1318, endPoint y: 386, distance: 184.2
click at [1318, 389] on p "[PERSON_NAME][EMAIL_ADDRESS][DOMAIN_NAME]" at bounding box center [1426, 397] width 218 height 17
copy p "[PERSON_NAME][EMAIL_ADDRESS][DOMAIN_NAME]"
click at [124, 295] on div "Arhiveeritud" at bounding box center [123, 296] width 67 height 17
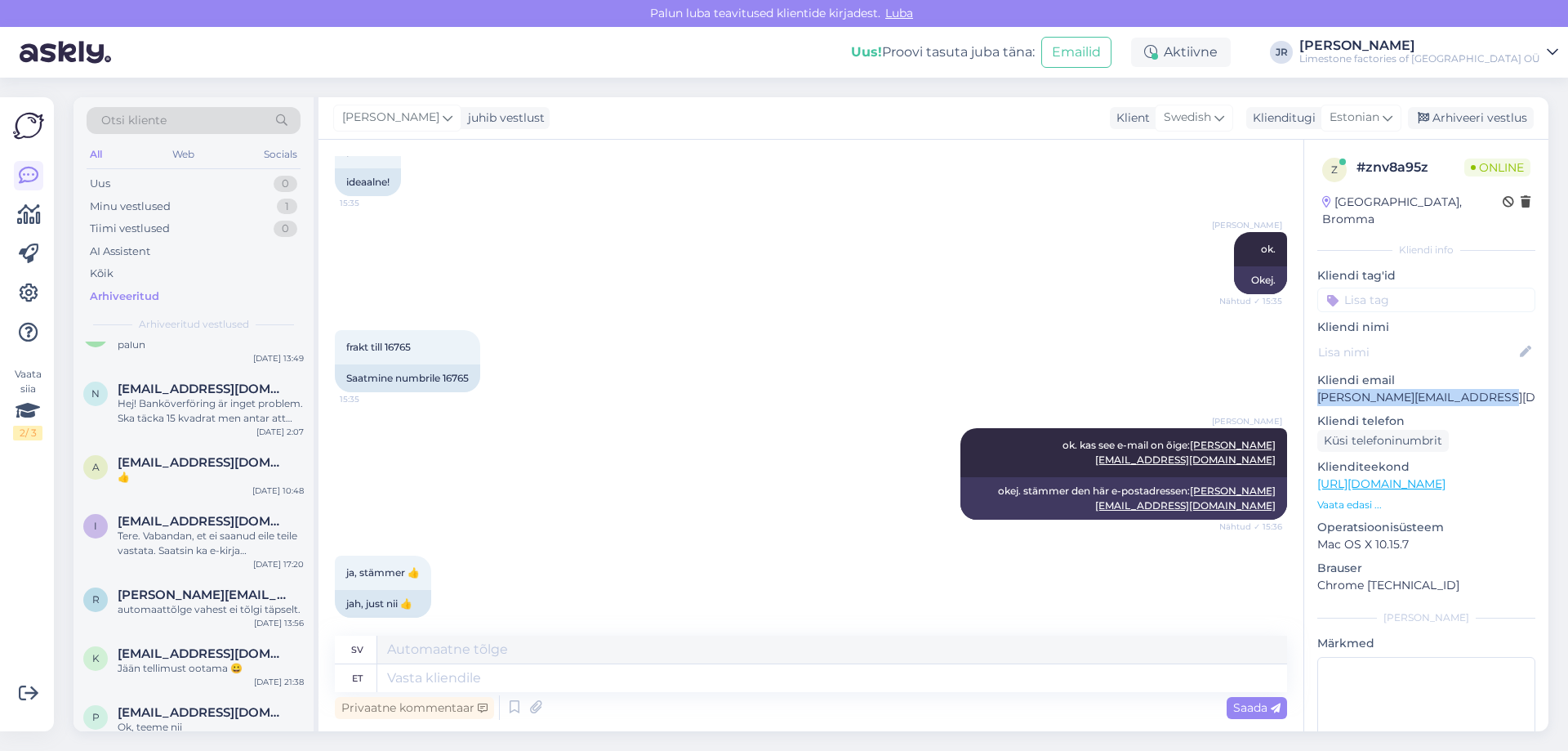
scroll to position [0, 0]
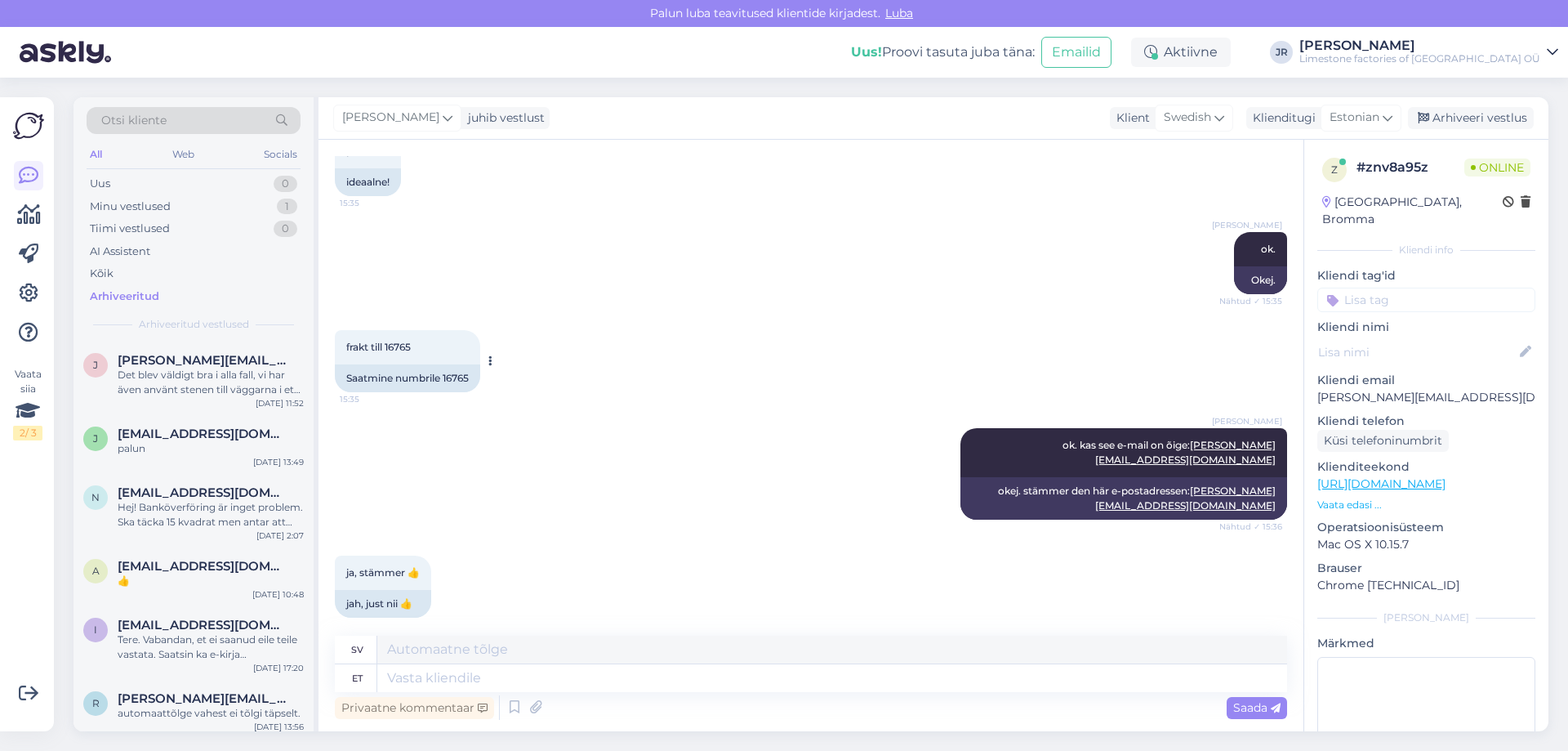
click at [460, 375] on div "Saatmine numbrile 16765" at bounding box center [407, 378] width 145 height 28
copy div "16765"
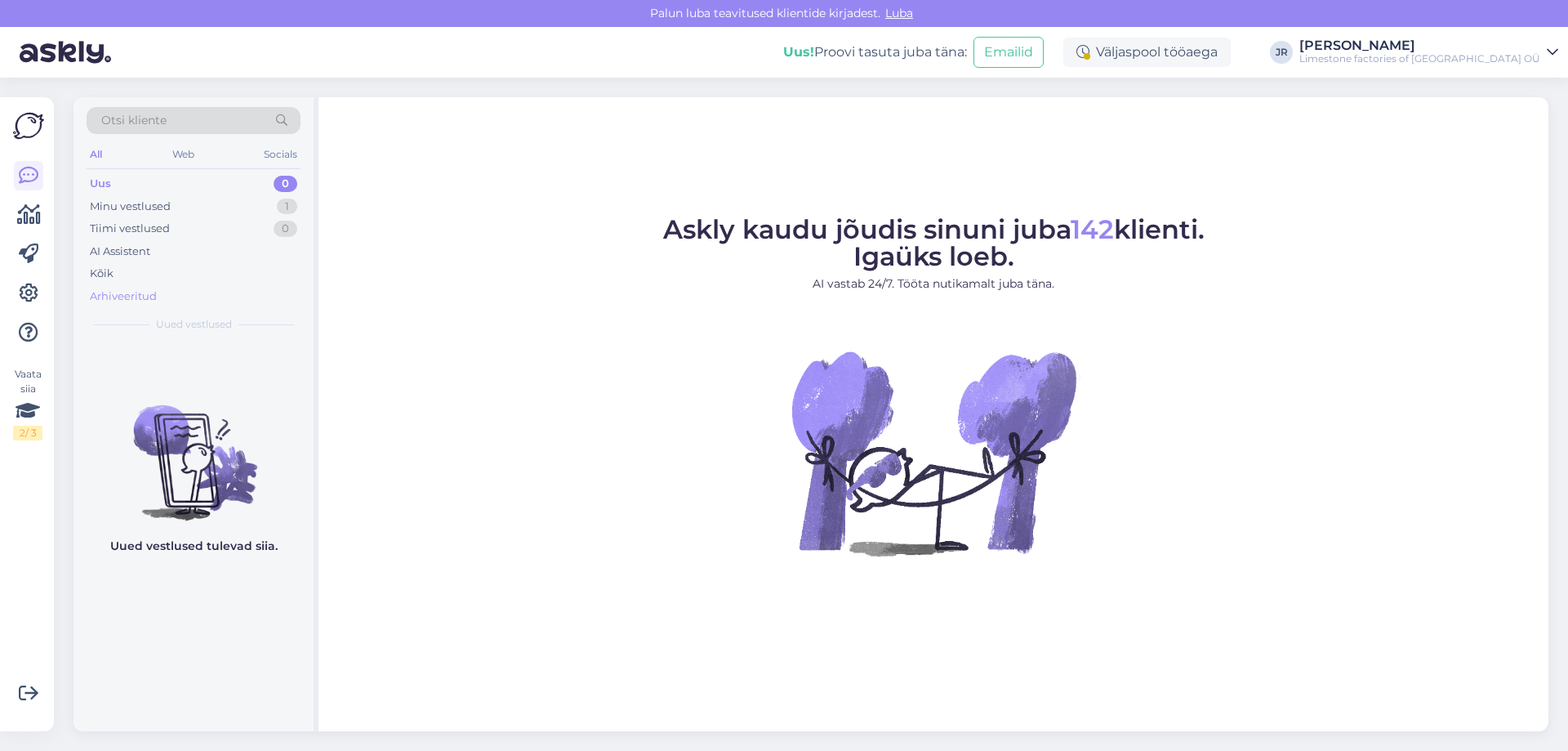
click at [121, 299] on div "Arhiveeritud" at bounding box center [123, 296] width 67 height 17
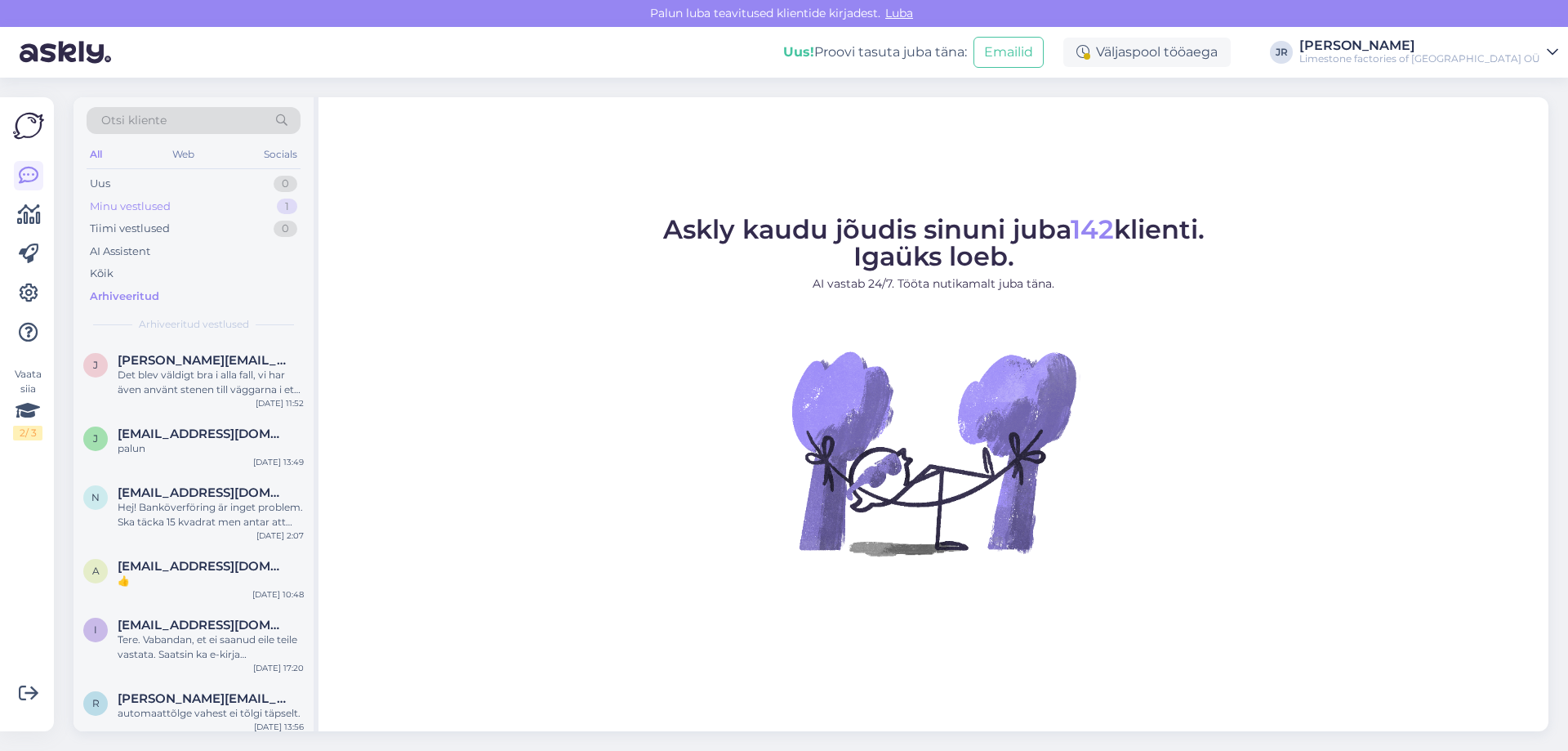
click at [129, 196] on div "Minu vestlused 1" at bounding box center [193, 206] width 214 height 23
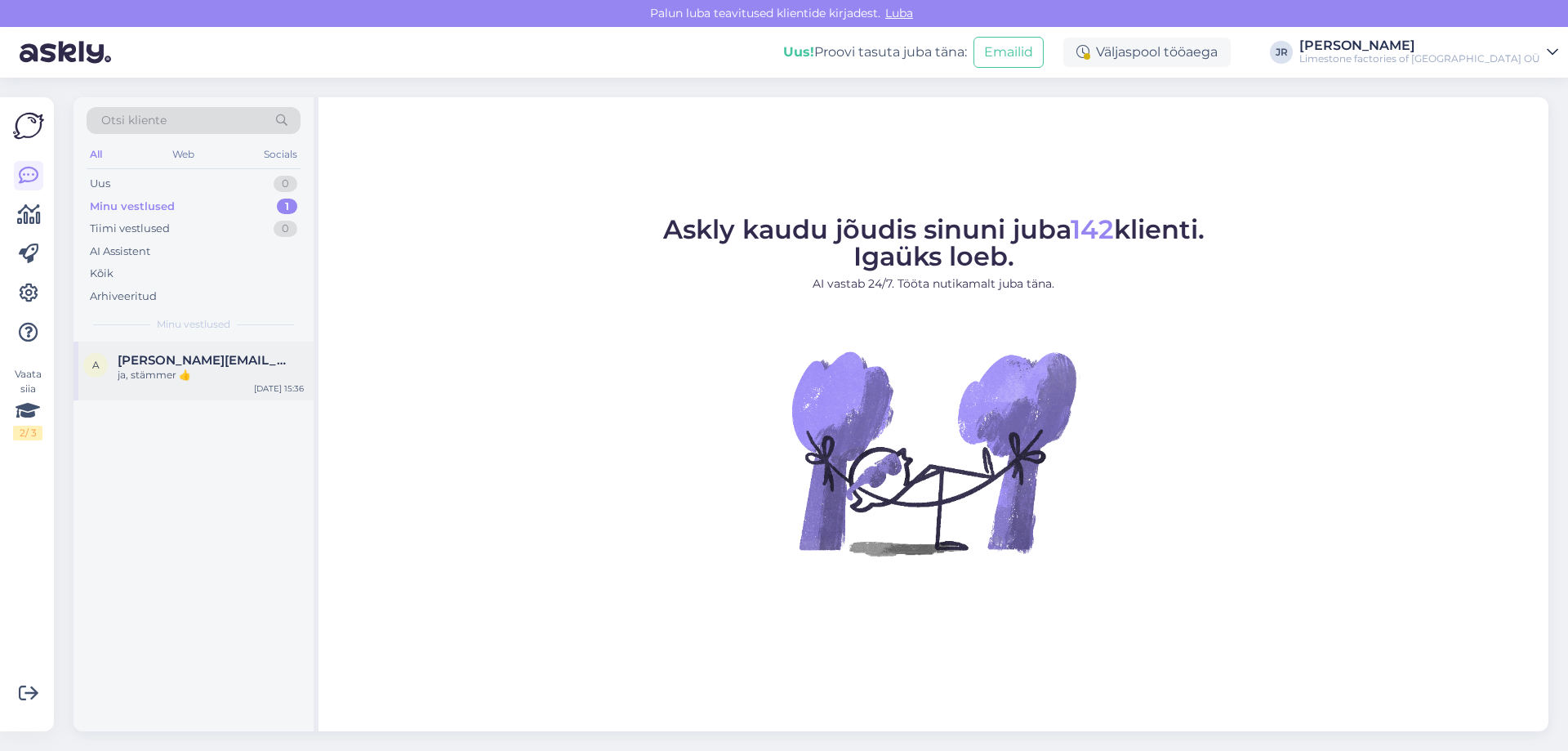
click at [171, 363] on span "[PERSON_NAME][EMAIL_ADDRESS][DOMAIN_NAME]" at bounding box center [202, 360] width 170 height 15
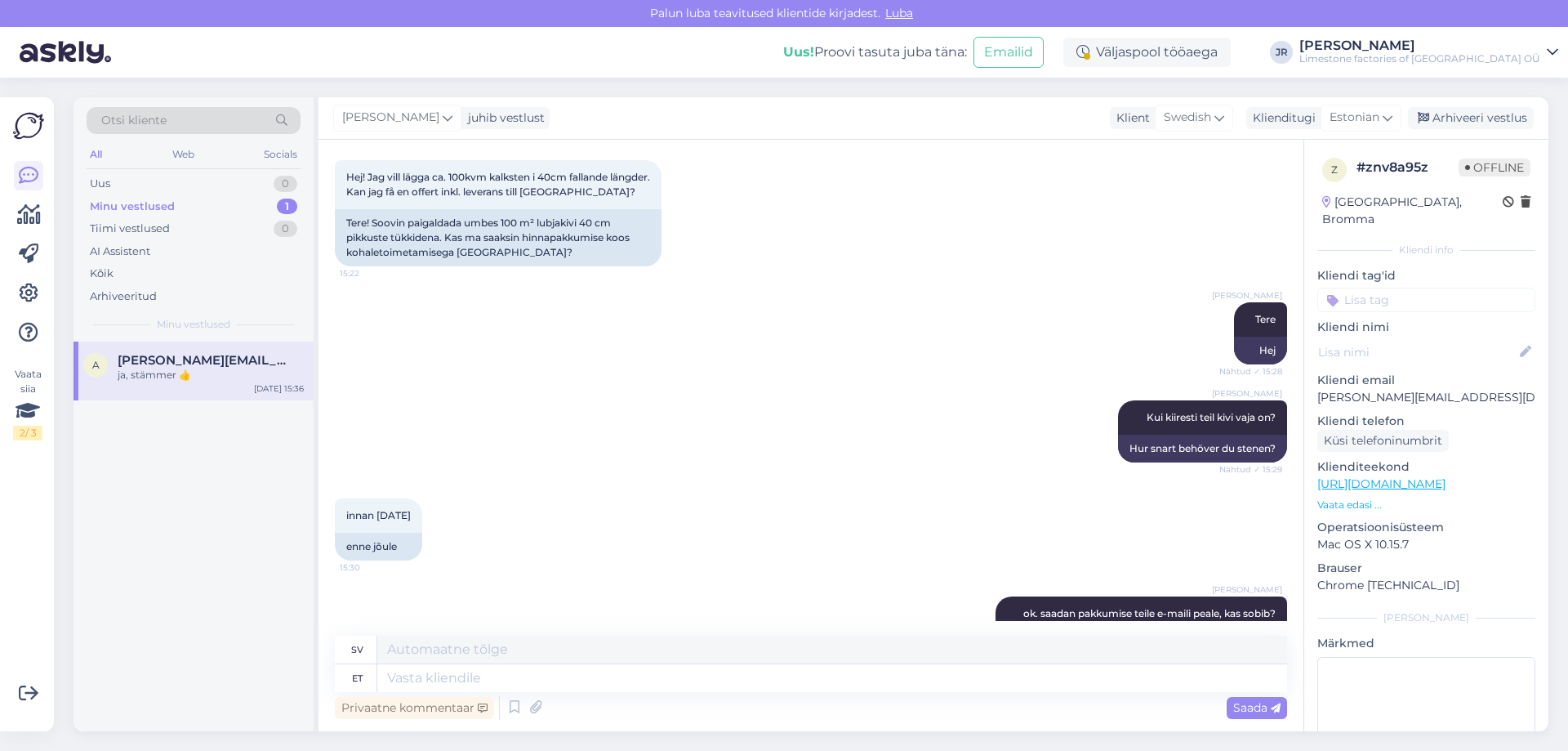
scroll to position [164, 0]
